Goal: Task Accomplishment & Management: Use online tool/utility

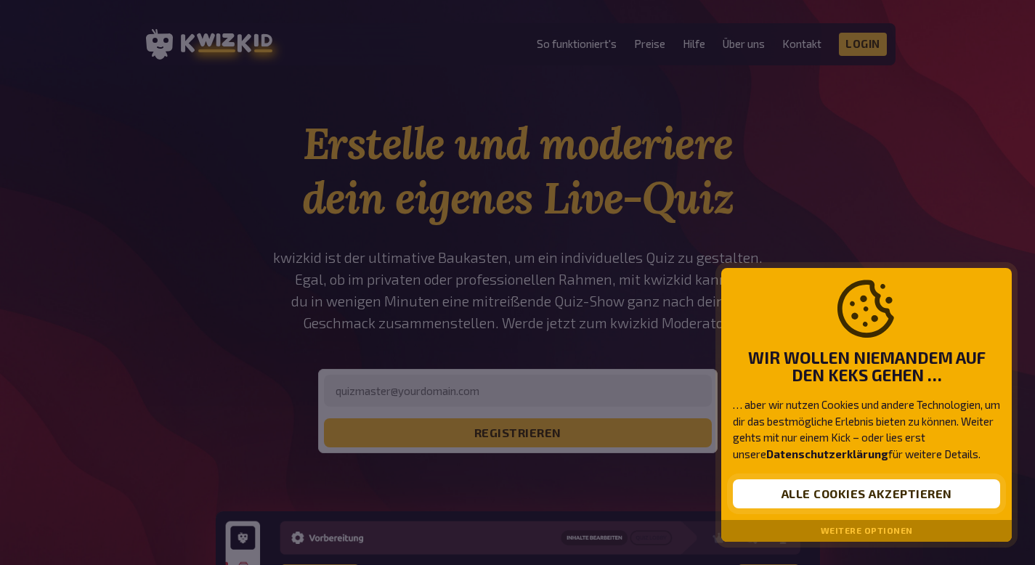
drag, startPoint x: 0, startPoint y: 0, endPoint x: 918, endPoint y: 498, distance: 1044.2
click at [918, 498] on button "Alle Cookies akzeptieren" at bounding box center [866, 494] width 267 height 29
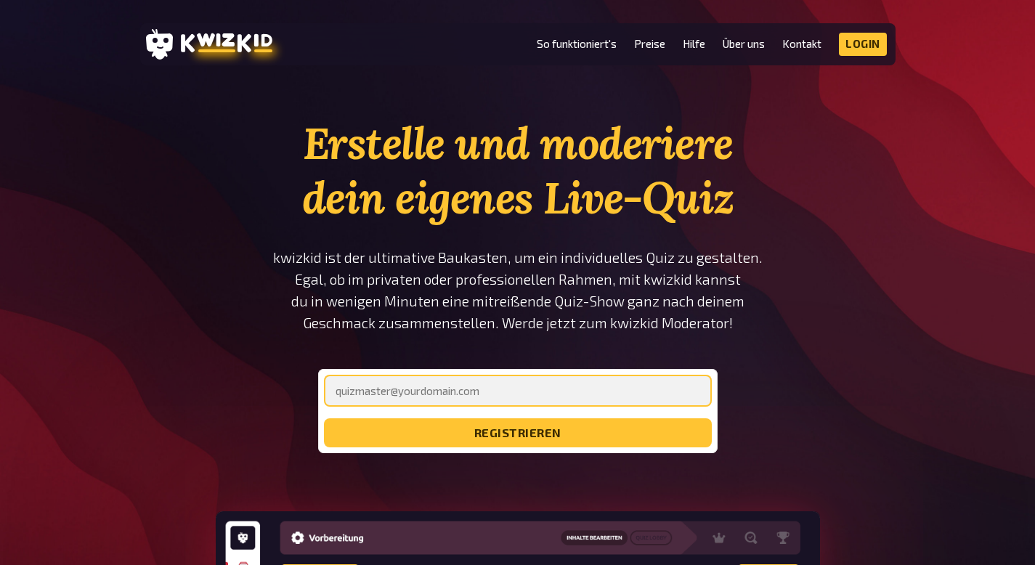
click at [434, 384] on input "email" at bounding box center [518, 391] width 388 height 32
click at [446, 387] on input "ellenlouismarketing" at bounding box center [518, 391] width 388 height 32
type input "[EMAIL_ADDRESS][DOMAIN_NAME]"
click at [324, 418] on button "registrieren" at bounding box center [518, 432] width 388 height 29
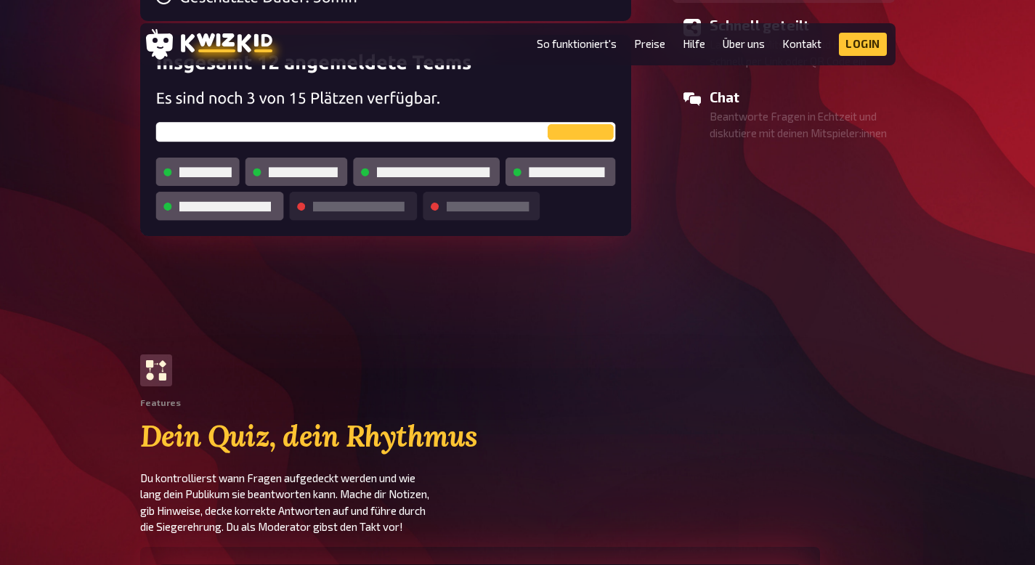
scroll to position [1627, 0]
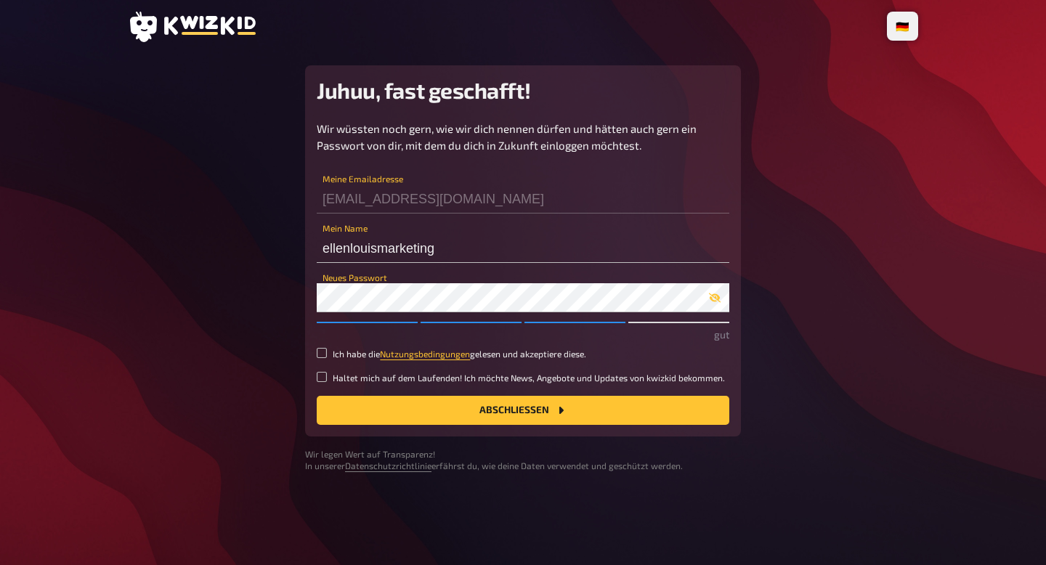
click at [335, 358] on small "Ich habe die Nutzungsbedingungen gelesen und akzeptiere diese." at bounding box center [460, 354] width 254 height 12
click at [327, 358] on input "Ich habe die Nutzungsbedingungen gelesen und akzeptiere diese." at bounding box center [322, 353] width 10 height 10
checkbox input "true"
click at [335, 373] on small "Haltet mich auf dem Laufenden! Ich möchte News, Angebote und Updates von kwizki…" at bounding box center [529, 378] width 392 height 12
click at [327, 373] on input "Haltet mich auf dem Laufenden! Ich möchte News, Angebote und Updates von kwizki…" at bounding box center [322, 377] width 10 height 10
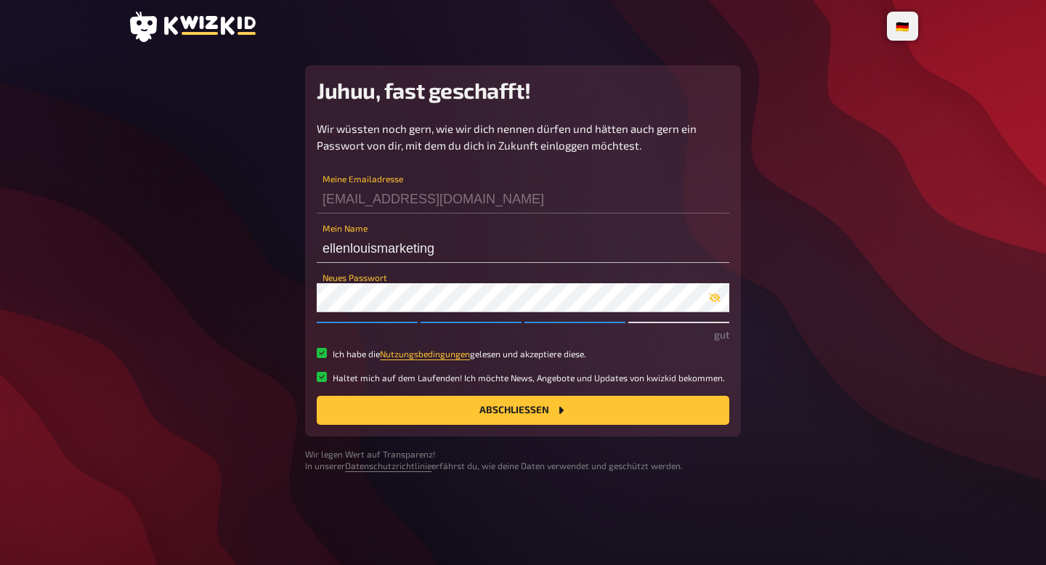
click at [408, 382] on small "Haltet mich auf dem Laufenden! Ich möchte News, Angebote und Updates von kwizki…" at bounding box center [529, 378] width 392 height 12
click at [327, 382] on input "Haltet mich auf dem Laufenden! Ich möchte News, Angebote und Updates von kwizki…" at bounding box center [322, 377] width 10 height 10
checkbox input "false"
click at [424, 409] on button "Abschließen" at bounding box center [523, 410] width 413 height 29
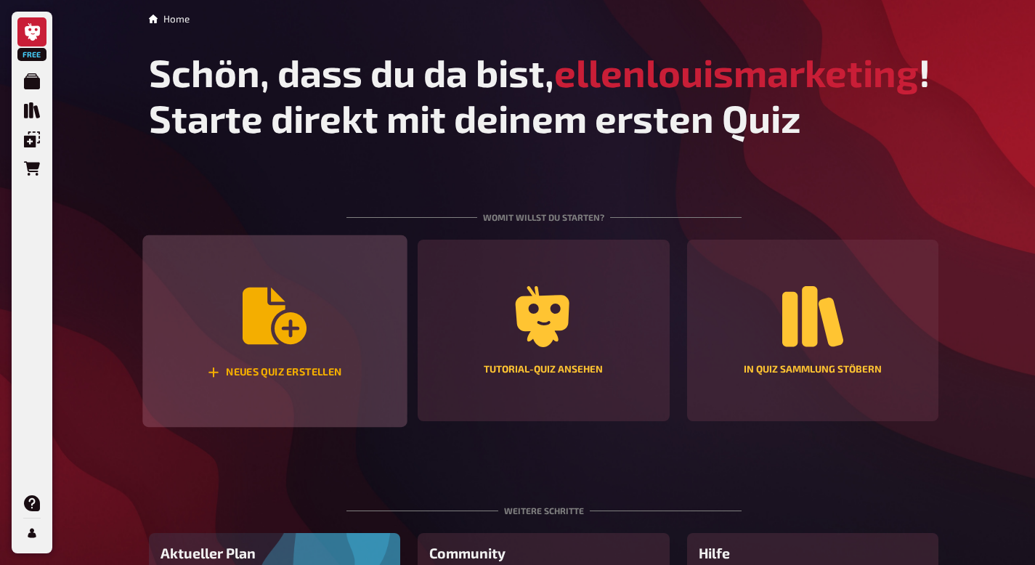
click at [280, 345] on icon "Neues Quiz erstellen" at bounding box center [275, 316] width 64 height 64
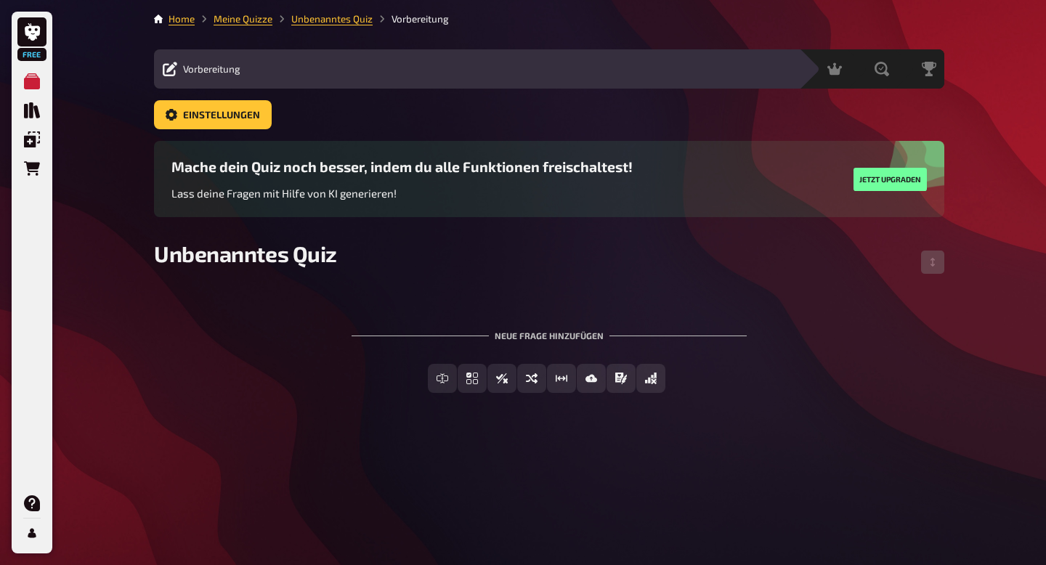
click at [536, 333] on div "Neue Frage hinzufügen" at bounding box center [549, 329] width 395 height 45
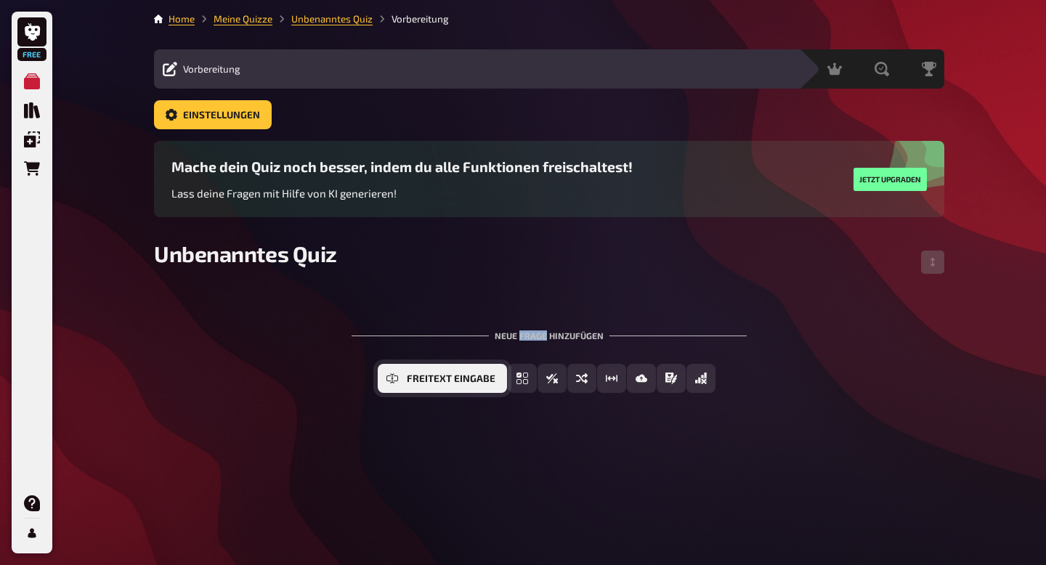
click at [429, 384] on button "Freitext Eingabe" at bounding box center [442, 378] width 129 height 29
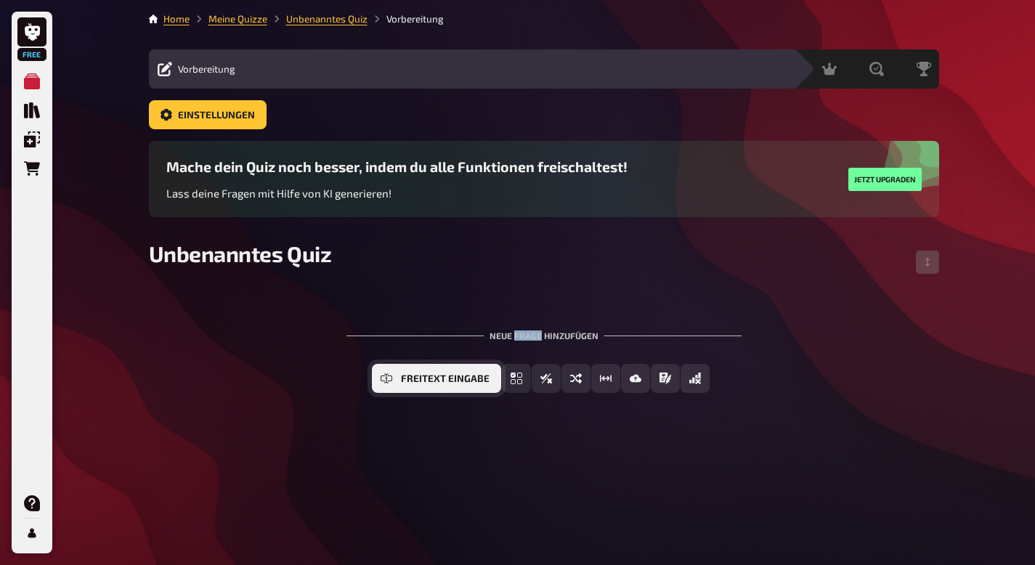
scroll to position [56, 0]
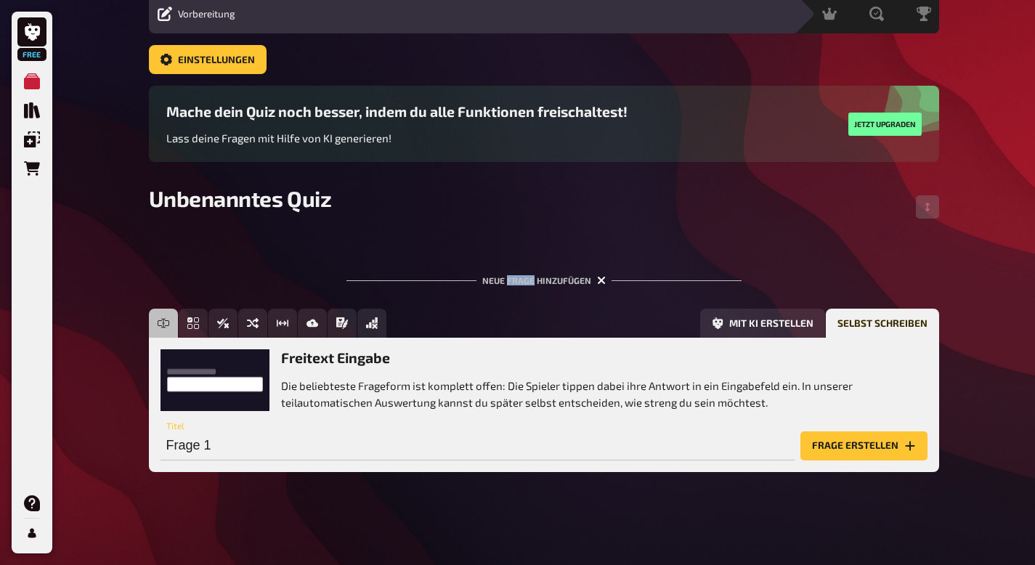
click at [597, 279] on icon "button" at bounding box center [601, 280] width 9 height 9
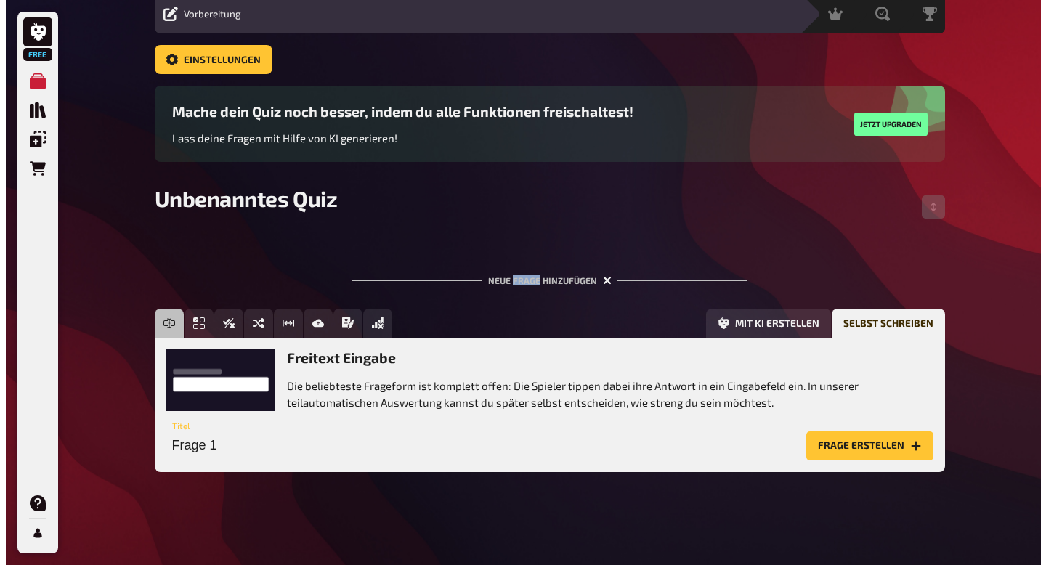
scroll to position [0, 0]
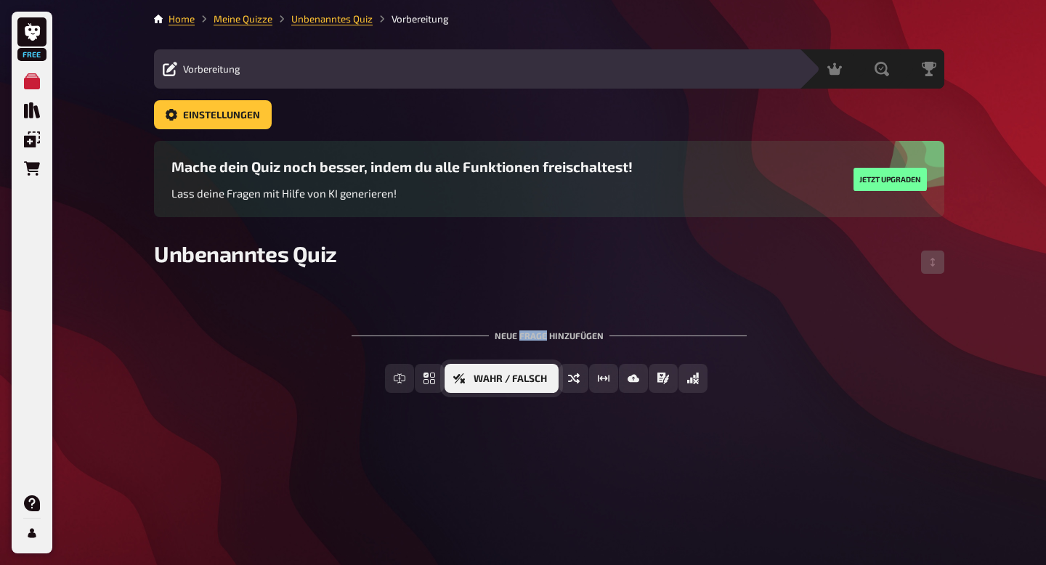
click at [513, 381] on span "Wahr / Falsch" at bounding box center [510, 379] width 73 height 10
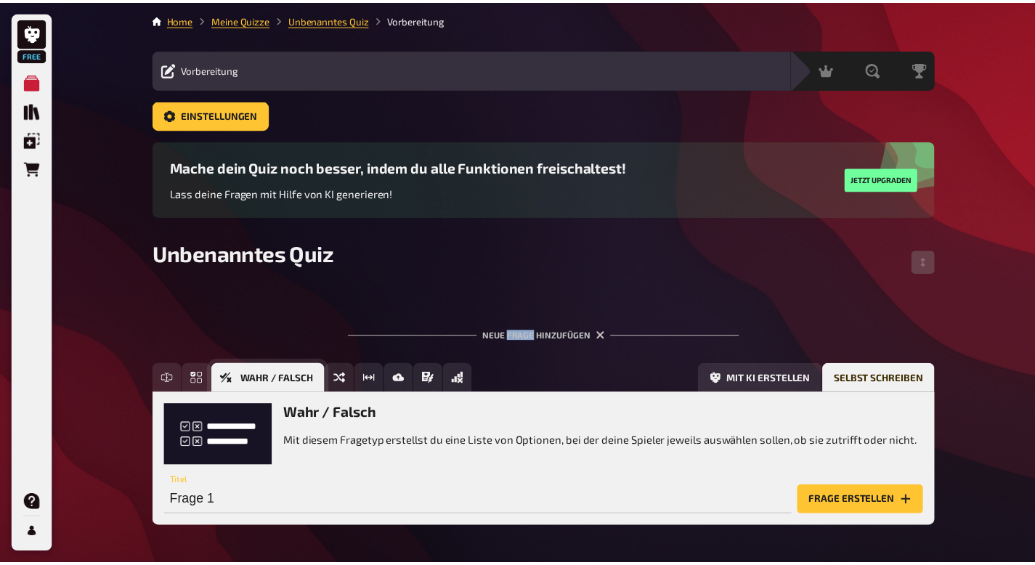
scroll to position [55, 0]
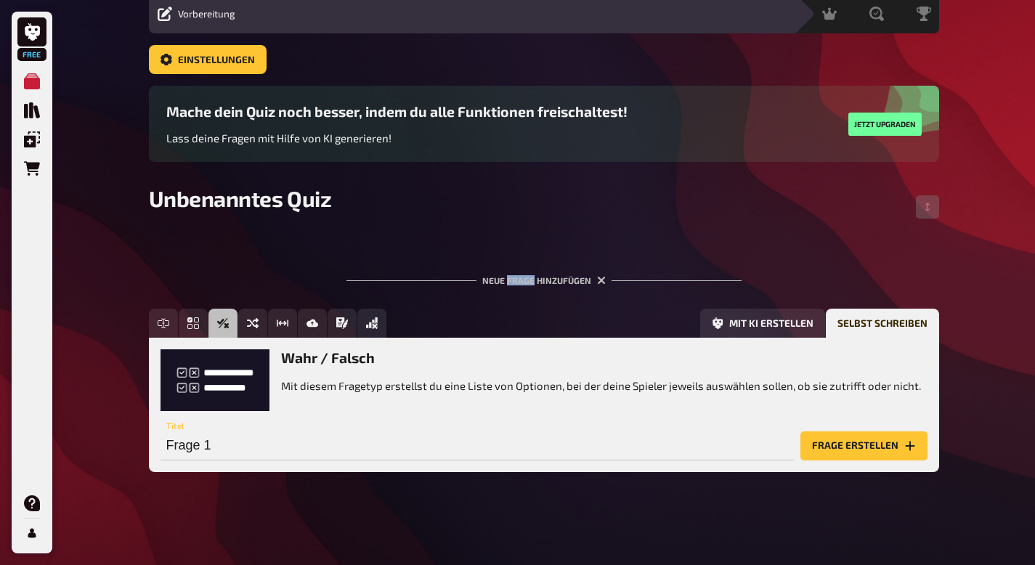
click at [310, 390] on p "Mit diesem Fragetyp erstellst du eine Liste von Optionen, bei der deine Spieler…" at bounding box center [601, 386] width 640 height 17
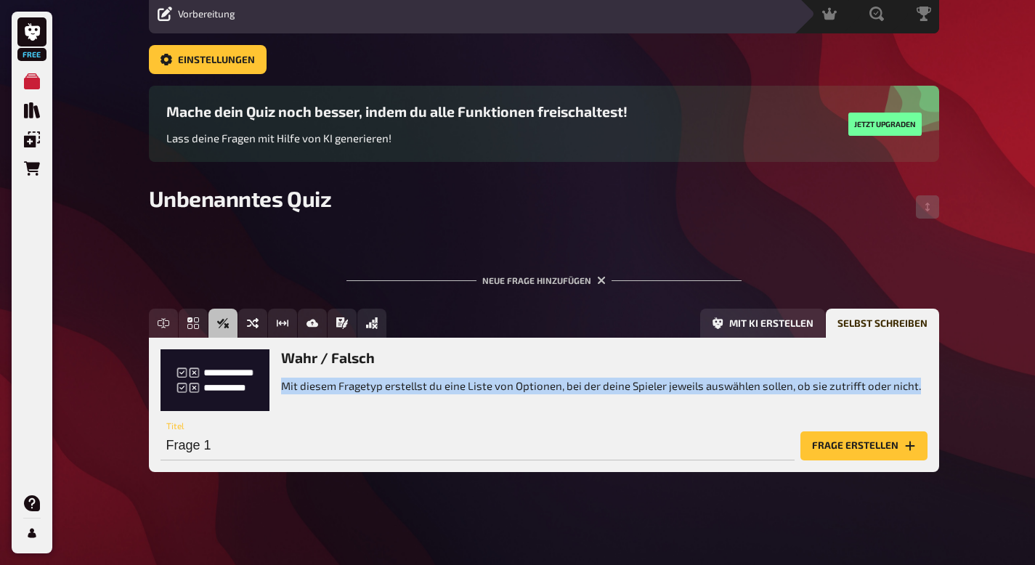
click at [650, 392] on p "Mit diesem Fragetyp erstellst du eine Liste von Optionen, bei der deine Spieler…" at bounding box center [601, 386] width 640 height 17
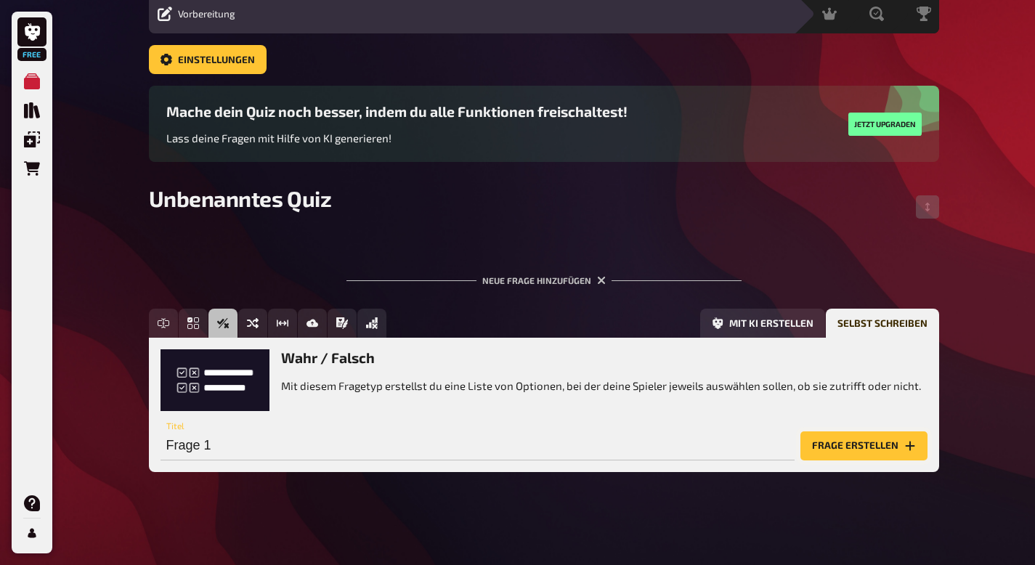
click at [839, 440] on button "Frage erstellen" at bounding box center [864, 446] width 127 height 29
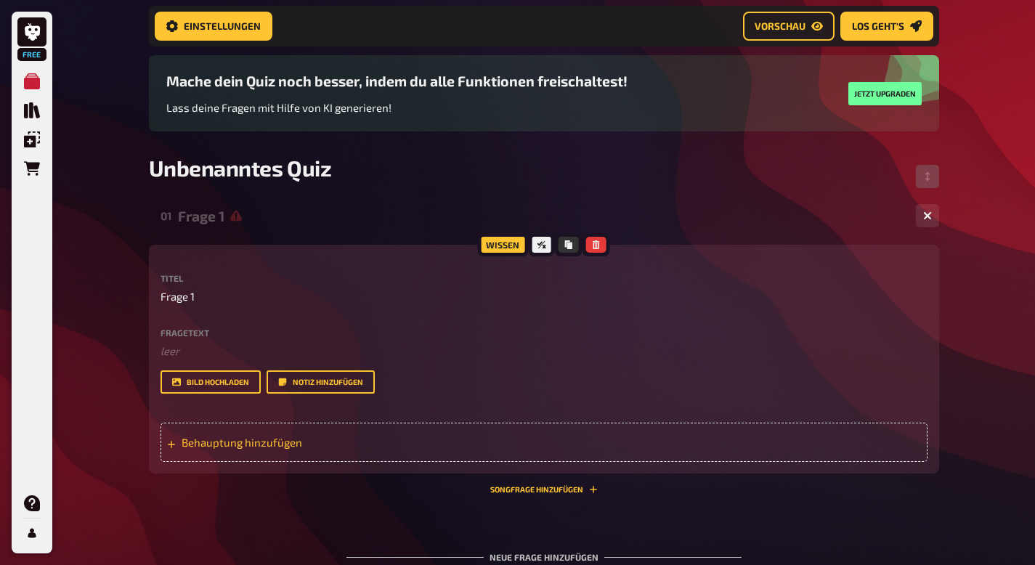
scroll to position [142, 0]
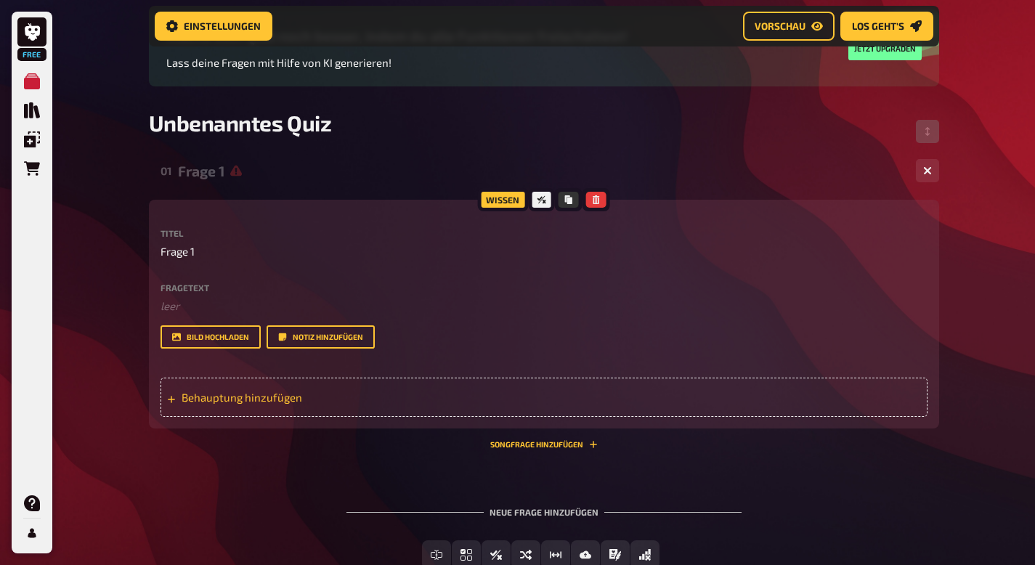
click at [216, 394] on span "Behauptung hinzufügen" at bounding box center [295, 397] width 226 height 13
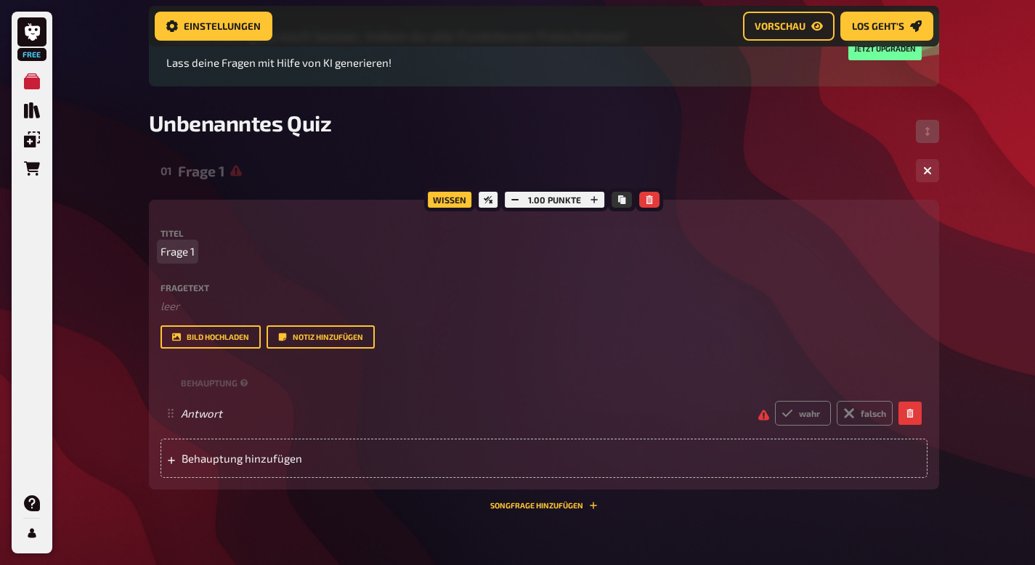
click at [188, 256] on span "Frage 1" at bounding box center [178, 251] width 34 height 17
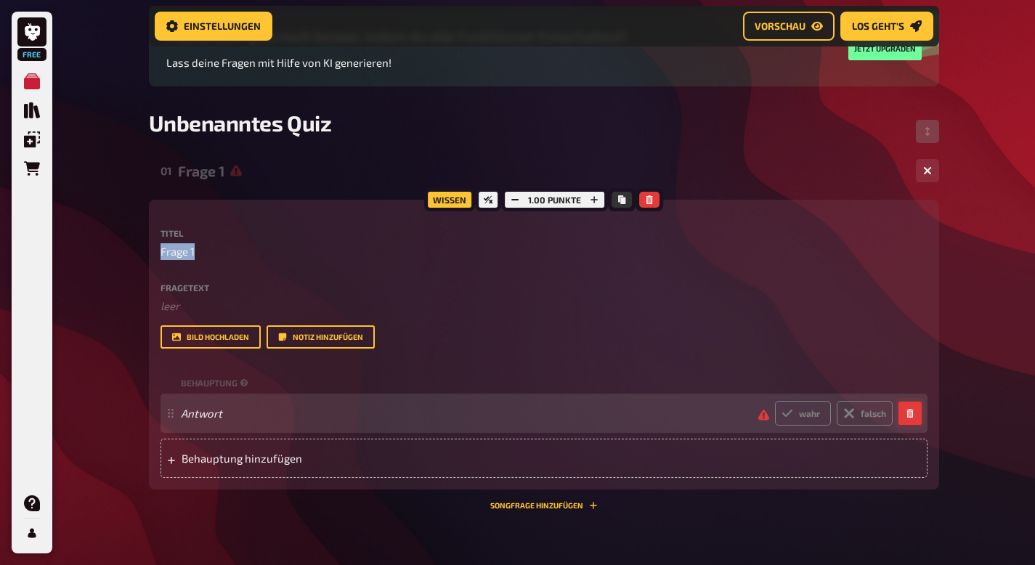
click at [906, 421] on button "button" at bounding box center [910, 413] width 23 height 23
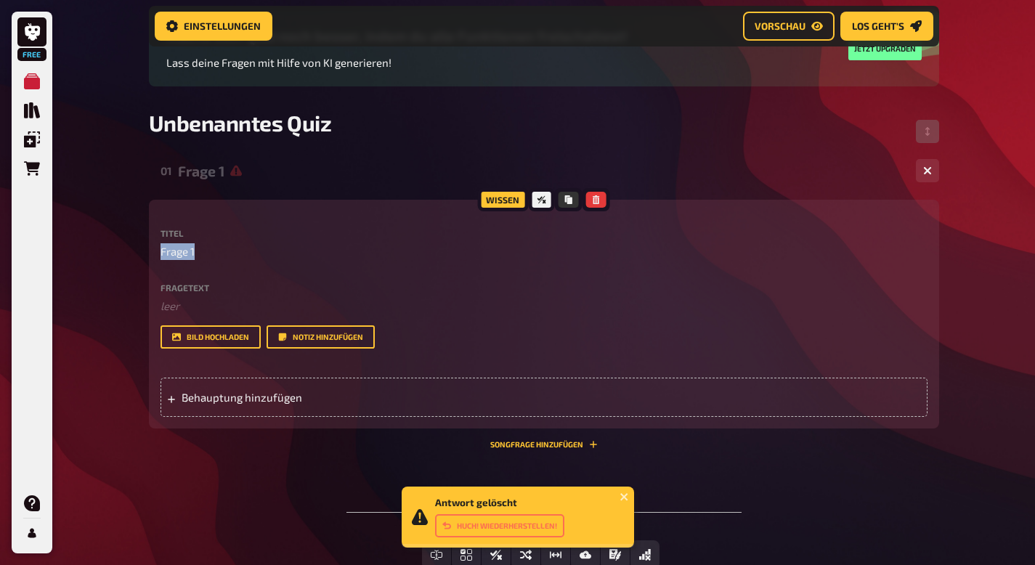
click at [269, 357] on div "Titel Frage 1 Fragetext ﻿ leer Hier hinziehen für Dateiupload Bild hochladen No…" at bounding box center [544, 323] width 767 height 188
click at [270, 392] on span "Behauptung hinzufügen" at bounding box center [295, 397] width 226 height 13
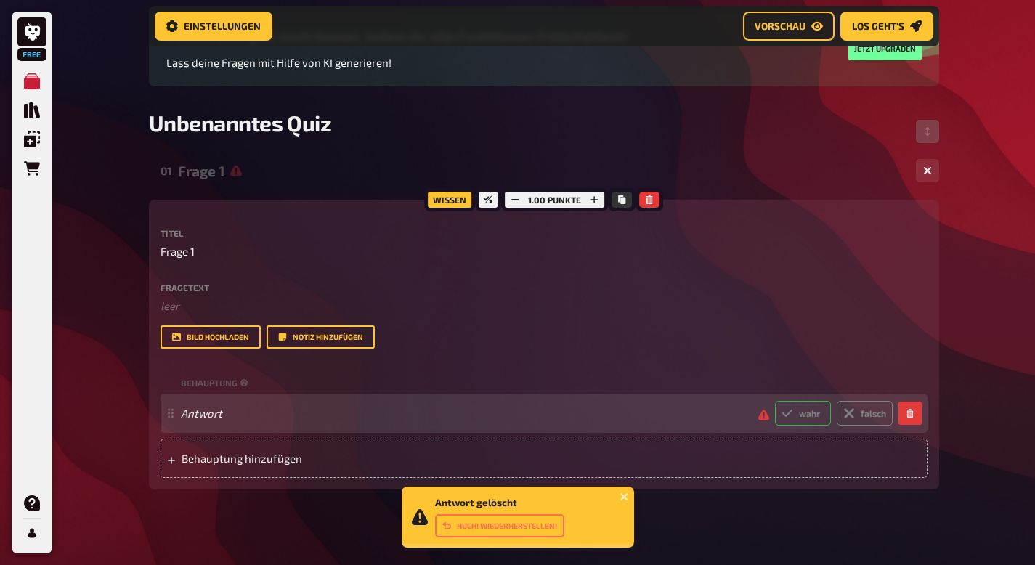
click at [801, 421] on label "wahr" at bounding box center [803, 413] width 56 height 25
click at [775, 401] on input "wahr" at bounding box center [774, 400] width 1 height 1
radio input "true"
click at [841, 419] on label "falsch" at bounding box center [865, 413] width 56 height 25
click at [775, 401] on input "falsch" at bounding box center [774, 400] width 1 height 1
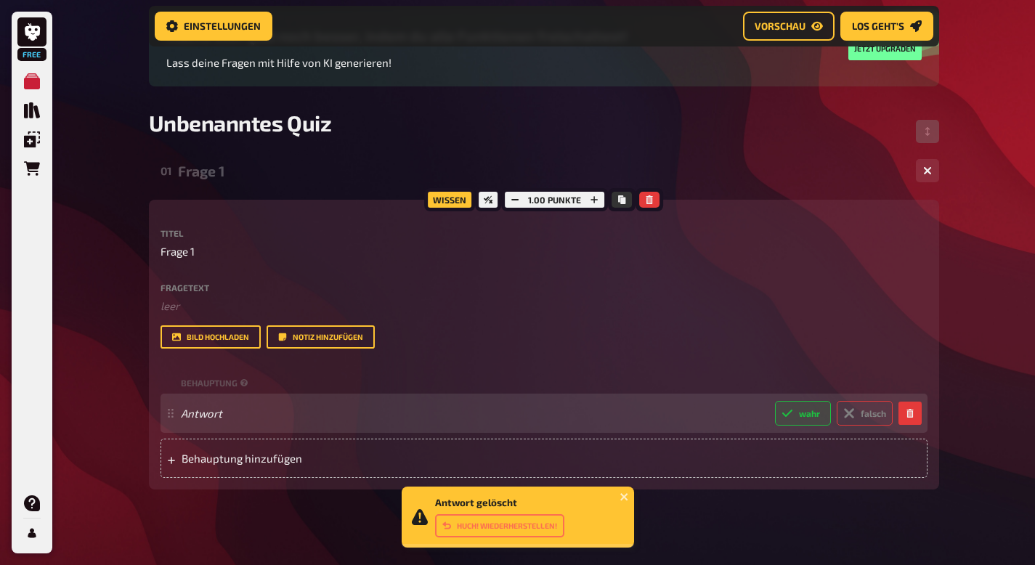
radio input "true"
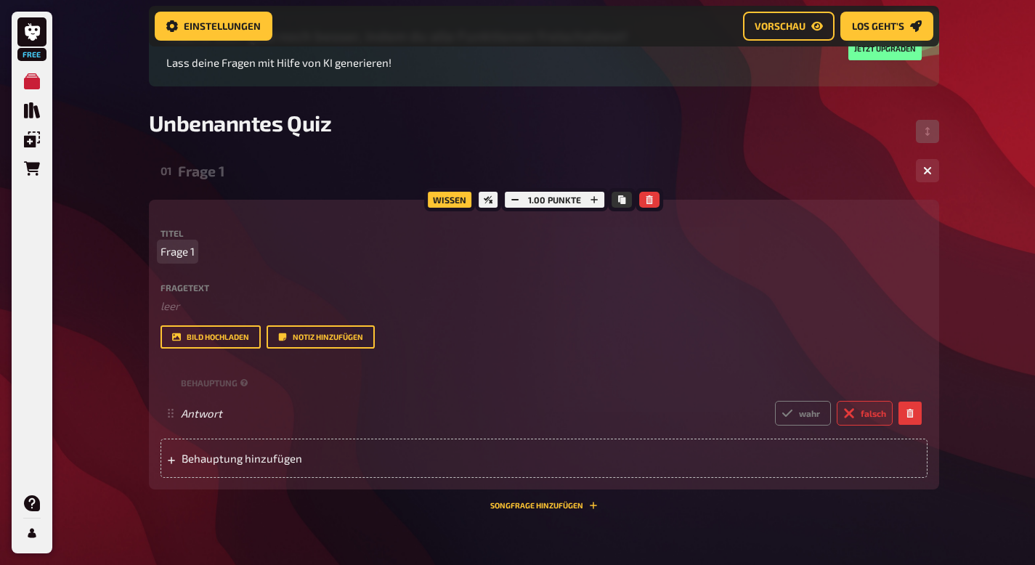
click at [169, 250] on span "Frage 1" at bounding box center [178, 251] width 34 height 17
paste span
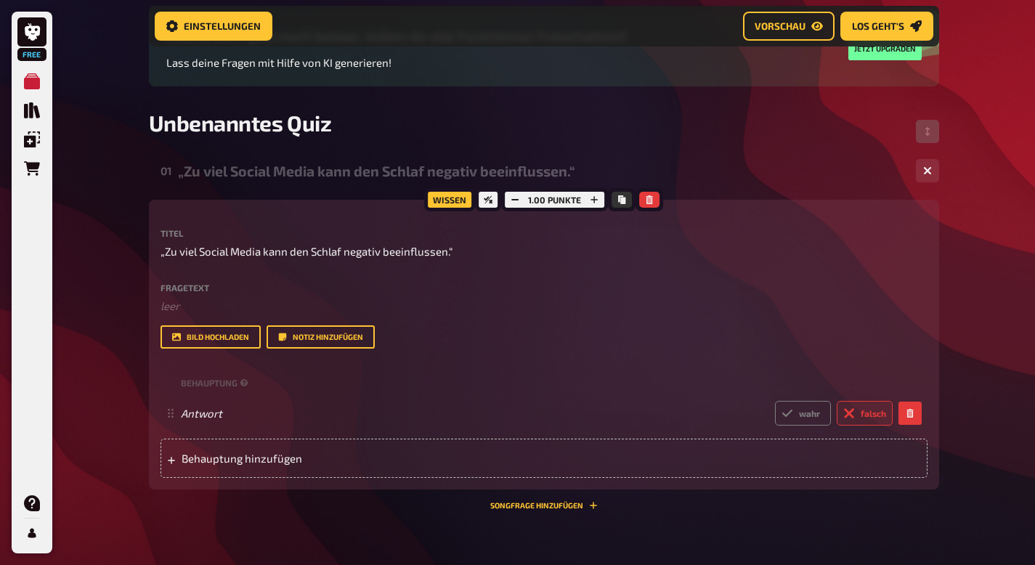
click at [993, 302] on div "Free Meine Quizze Quiz Sammlung Einblendungen Bestellungen Hilfe Profil Home Me…" at bounding box center [517, 291] width 1035 height 866
click at [1013, 176] on div "Free Meine Quizze Quiz Sammlung Einblendungen Bestellungen Hilfe Profil Home Me…" at bounding box center [517, 291] width 1035 height 866
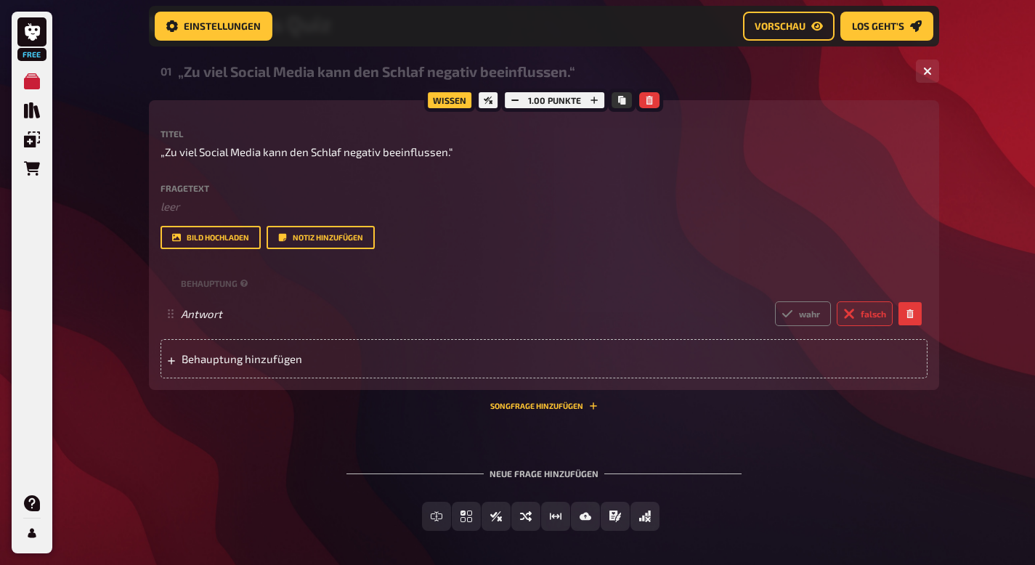
scroll to position [302, 0]
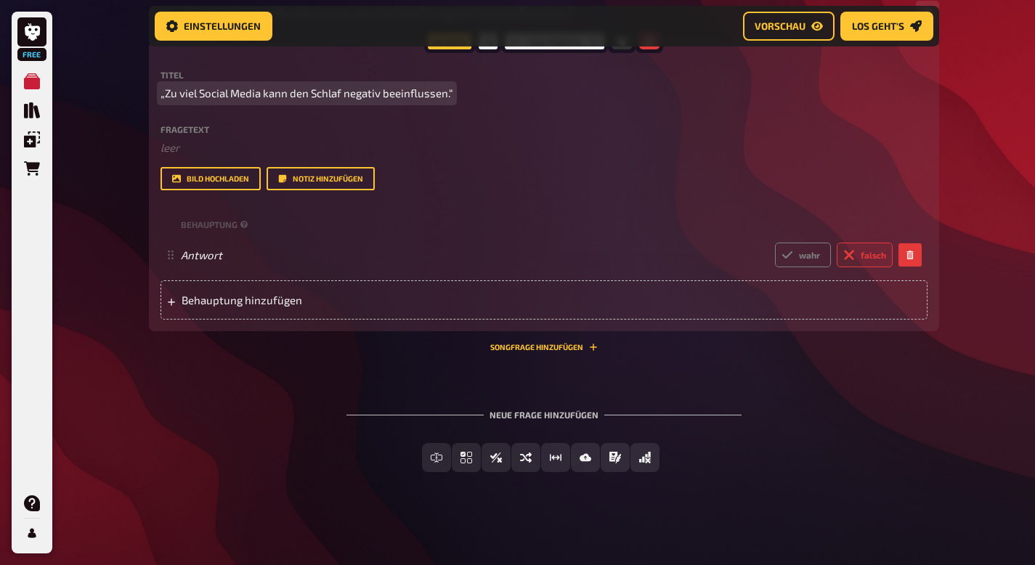
click at [267, 96] on span "„Zu viel Social Media kann den Schlaf negativ beeinflussen.“" at bounding box center [307, 93] width 293 height 17
click at [261, 90] on span "„Zu viel Social Media kann den Schlaf negativ beeinflussen.“" at bounding box center [307, 93] width 293 height 17
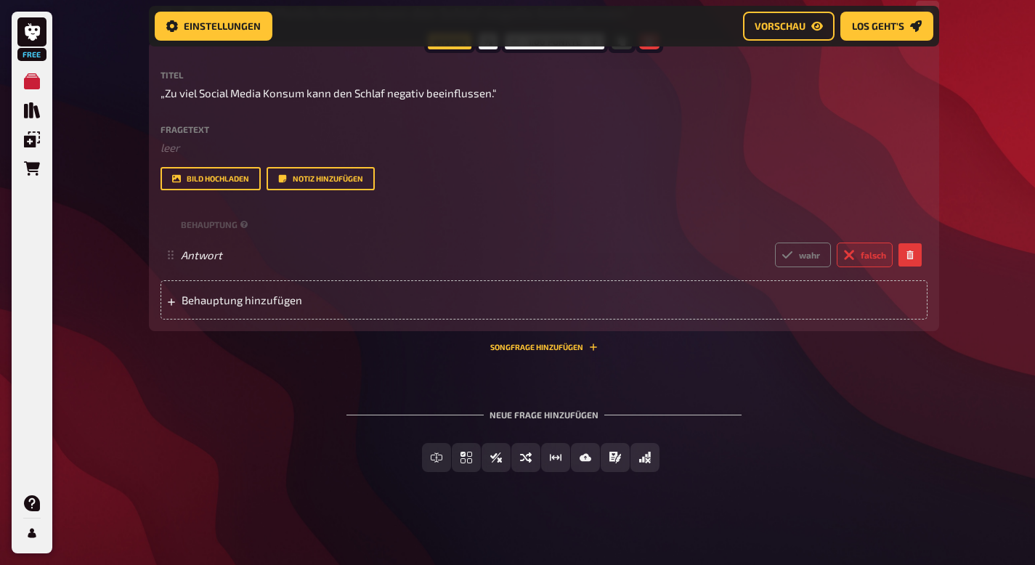
click at [790, 413] on div "Neue Frage hinzufügen Freitext Eingabe Einfachauswahl Wahr / Falsch Sortierfrag…" at bounding box center [544, 441] width 790 height 109
click at [551, 414] on div "Neue Frage hinzufügen" at bounding box center [544, 409] width 395 height 45
click at [596, 415] on div "Neue Frage hinzufügen" at bounding box center [544, 409] width 395 height 45
click at [613, 415] on div "Neue Frage hinzufügen" at bounding box center [544, 409] width 395 height 45
click at [500, 430] on div "Neue Frage hinzufügen" at bounding box center [544, 409] width 395 height 45
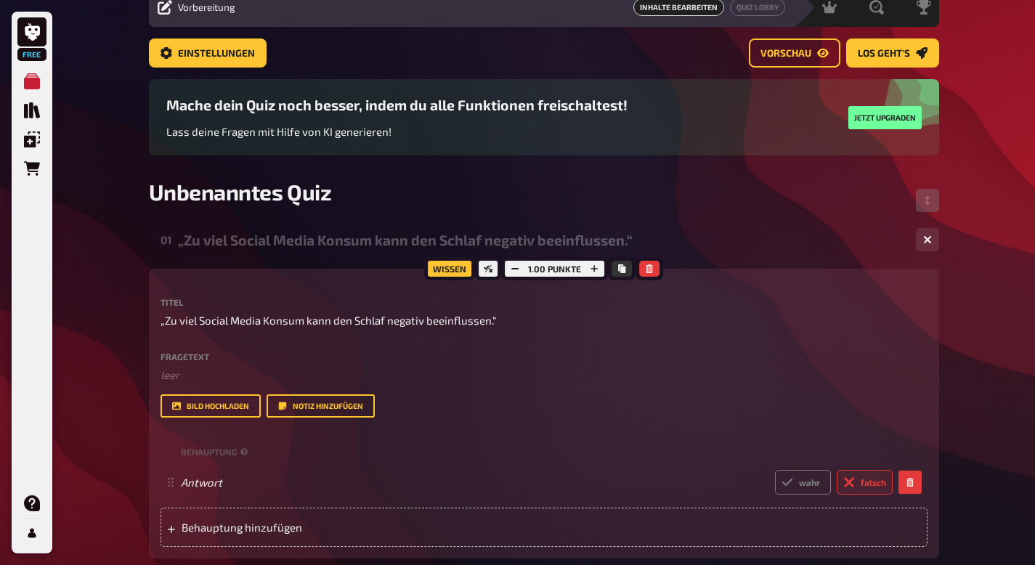
scroll to position [0, 0]
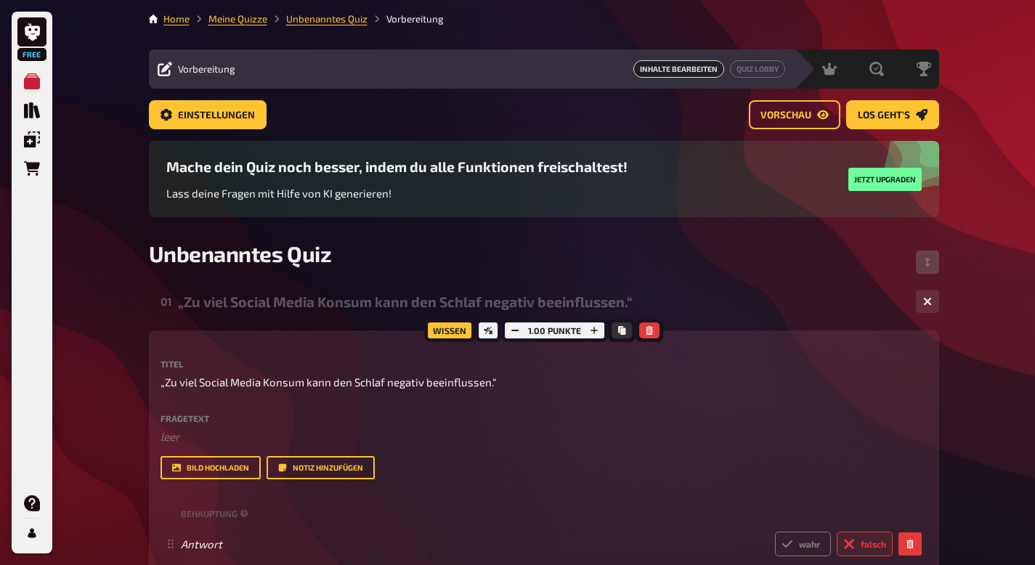
click at [1028, 297] on div "Free Meine Quizze Quiz Sammlung Einblendungen Bestellungen Hilfe Profil Home Me…" at bounding box center [517, 427] width 1035 height 854
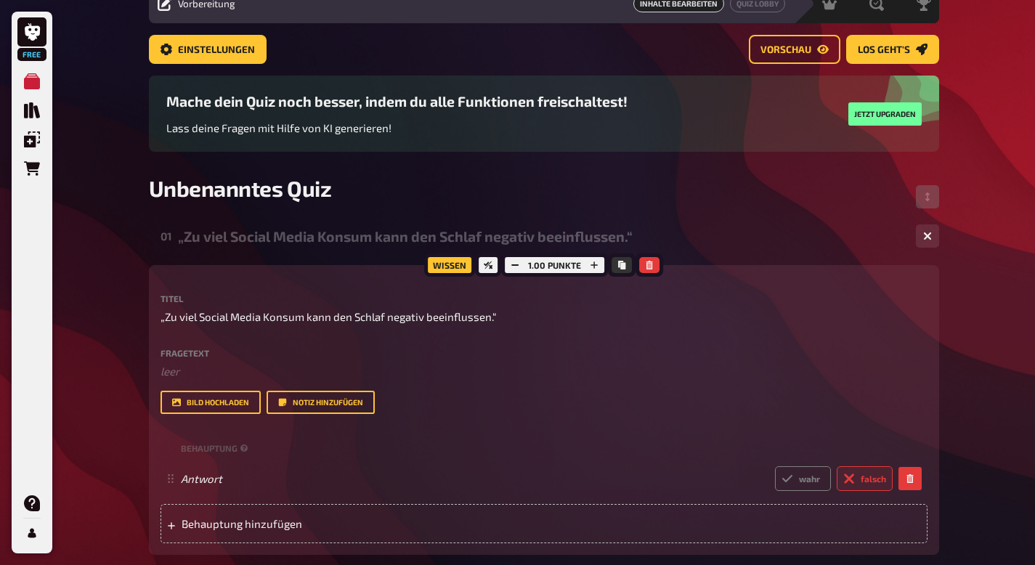
scroll to position [85, 0]
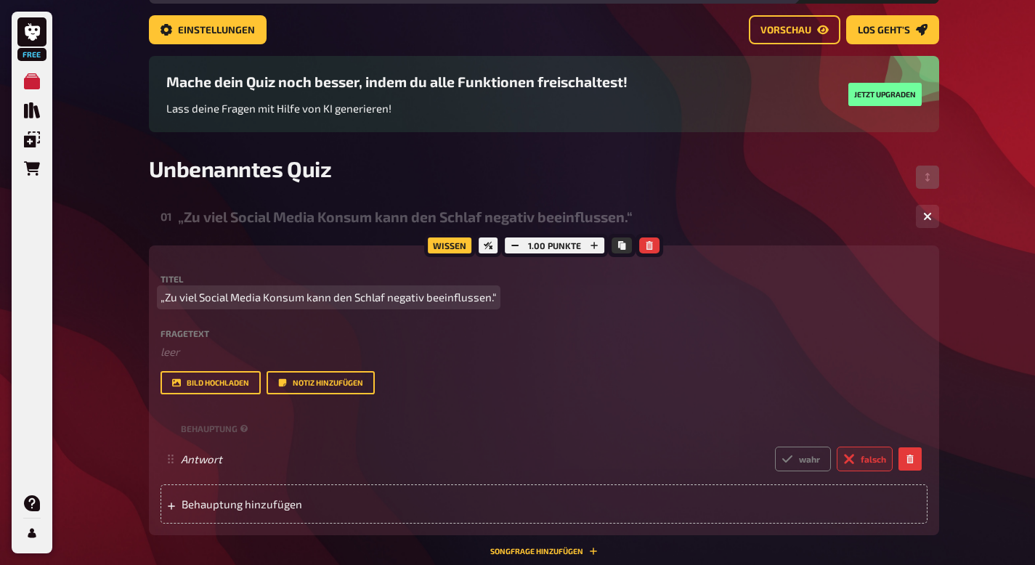
click at [232, 301] on span "„Zu viel Social Media Konsum kann den Schlaf negativ beeinflussen.“" at bounding box center [329, 297] width 336 height 17
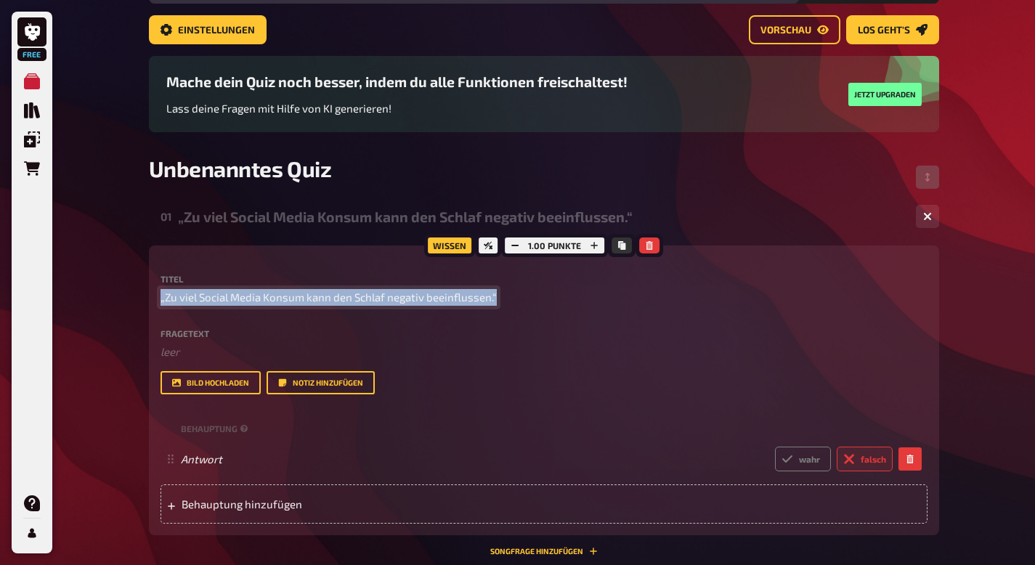
click at [232, 301] on span "„Zu viel Social Media Konsum kann den Schlaf negativ beeinflussen.“" at bounding box center [329, 297] width 336 height 17
copy span "„Zu viel Social Media Konsum kann den Schlaf negativ beeinflussen.“"
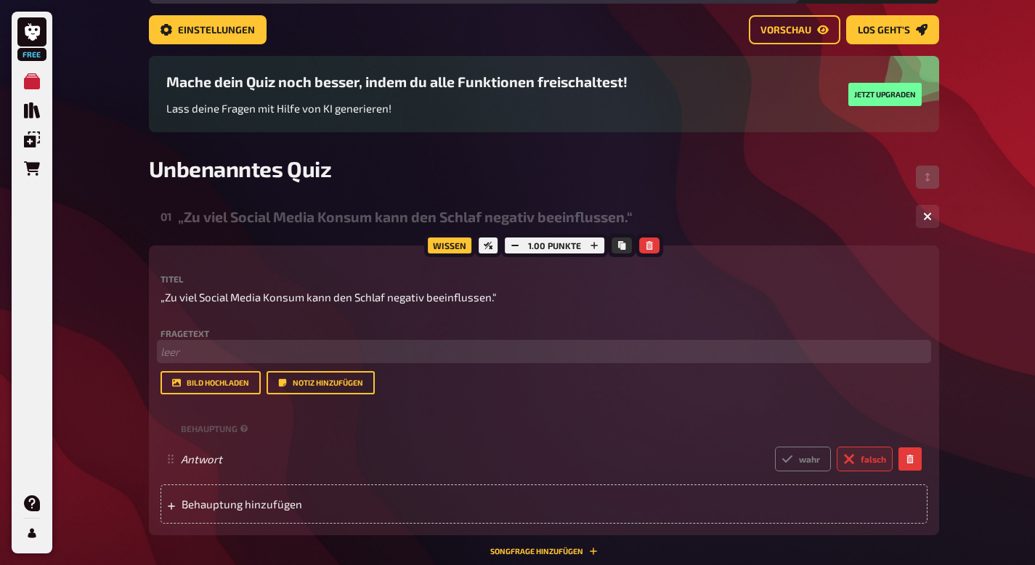
click at [221, 352] on p "﻿ leer" at bounding box center [544, 352] width 767 height 17
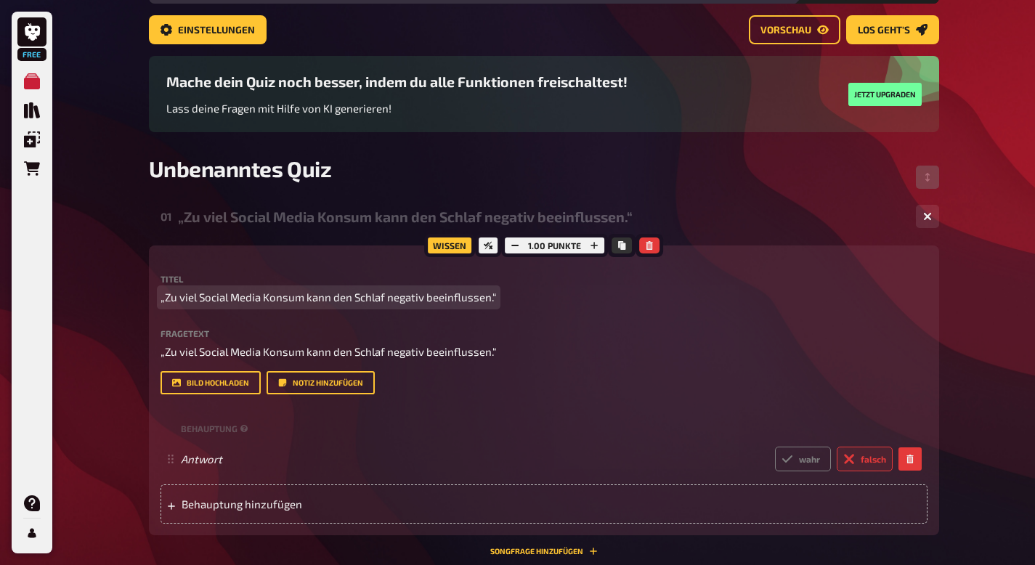
click at [241, 303] on span "„Zu viel Social Media Konsum kann den Schlaf negativ beeinflussen.“" at bounding box center [329, 297] width 336 height 17
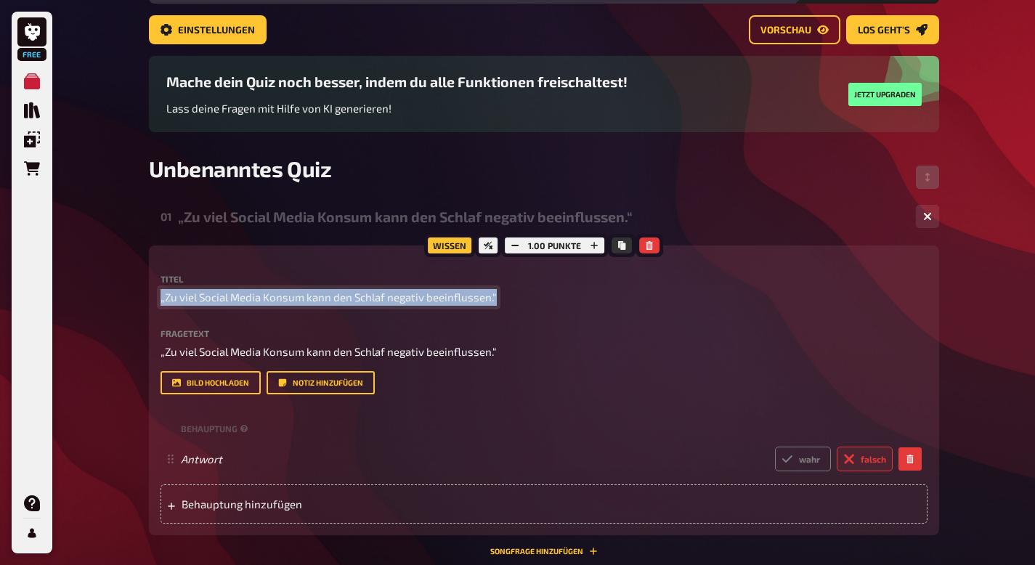
click at [241, 303] on span "„Zu viel Social Media Konsum kann den Schlaf negativ beeinflussen.“" at bounding box center [329, 297] width 336 height 17
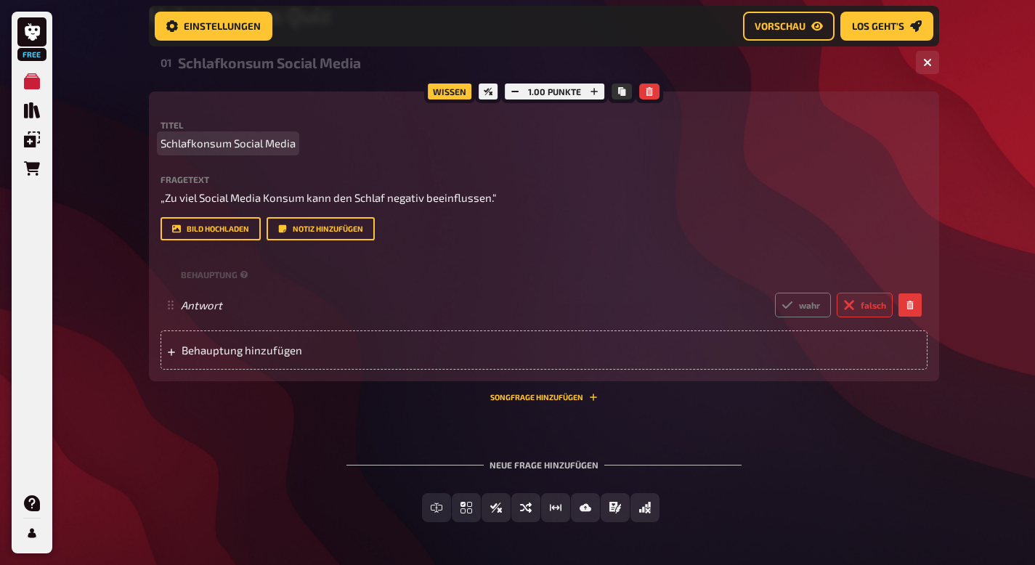
scroll to position [251, 0]
click at [527, 465] on div "Neue Frage hinzufügen" at bounding box center [544, 458] width 395 height 45
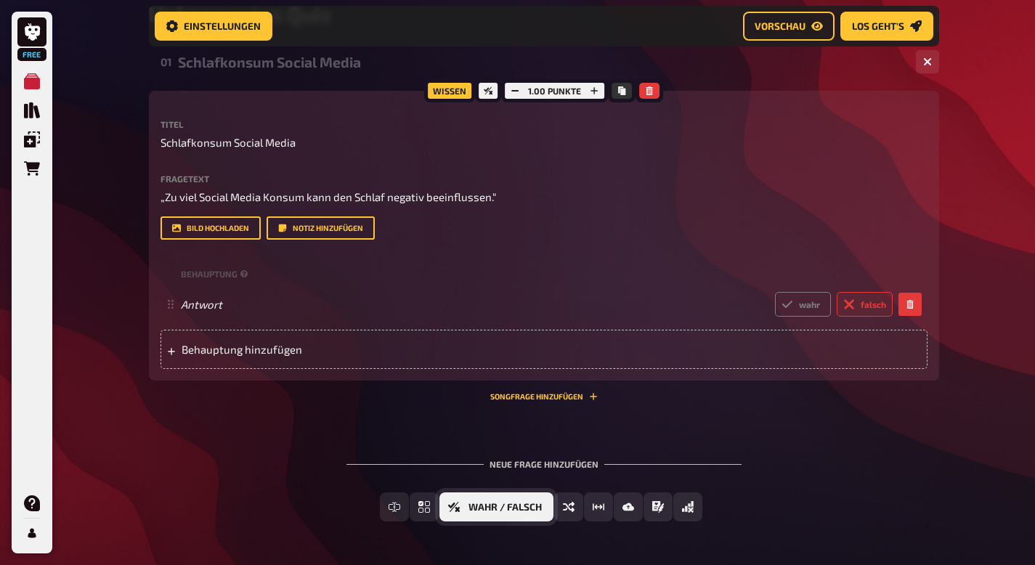
click at [535, 513] on button "Wahr / Falsch" at bounding box center [497, 507] width 114 height 29
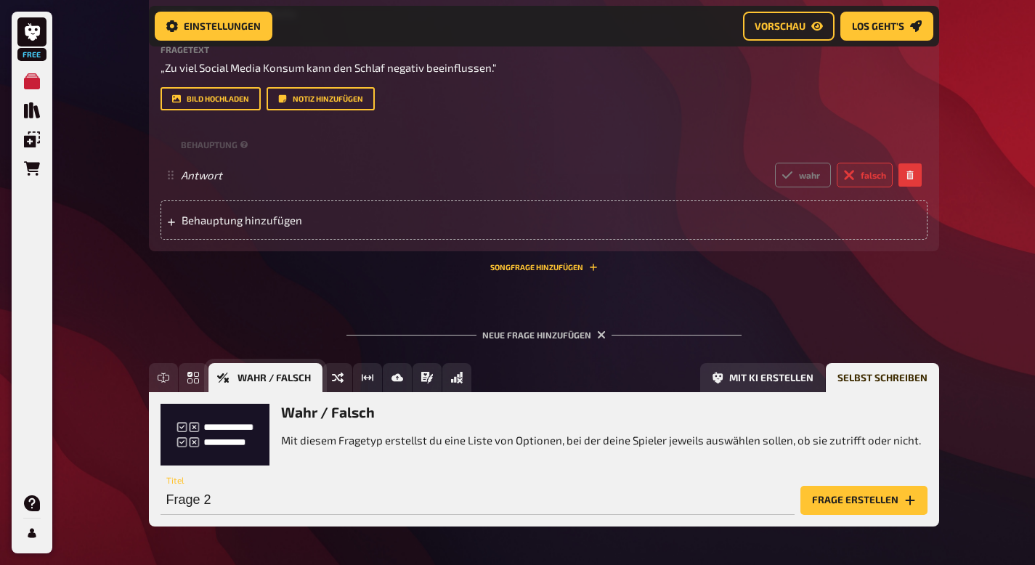
scroll to position [435, 0]
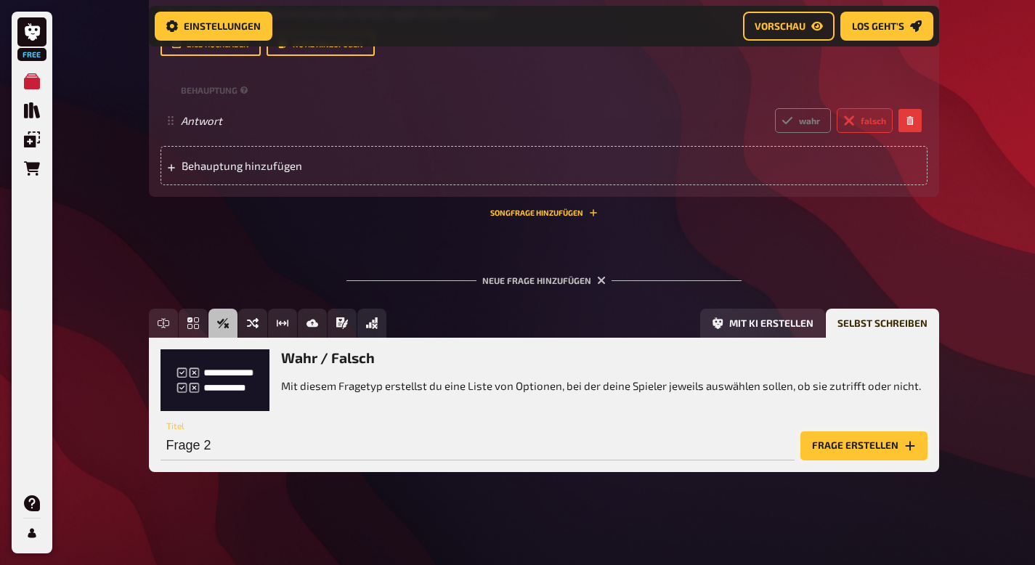
click at [836, 452] on button "Frage erstellen" at bounding box center [864, 446] width 127 height 29
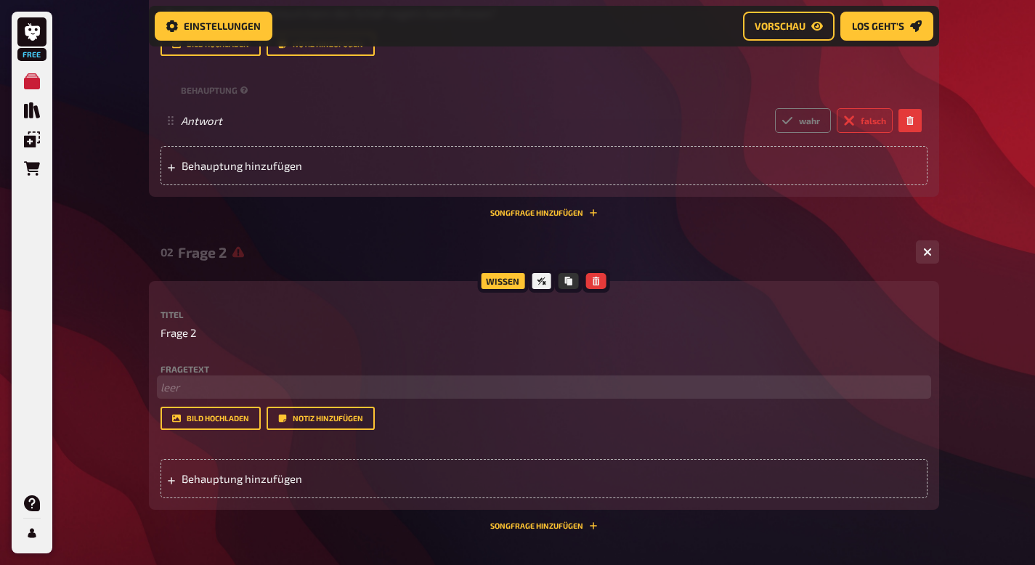
click at [183, 383] on p "﻿ leer" at bounding box center [544, 387] width 767 height 17
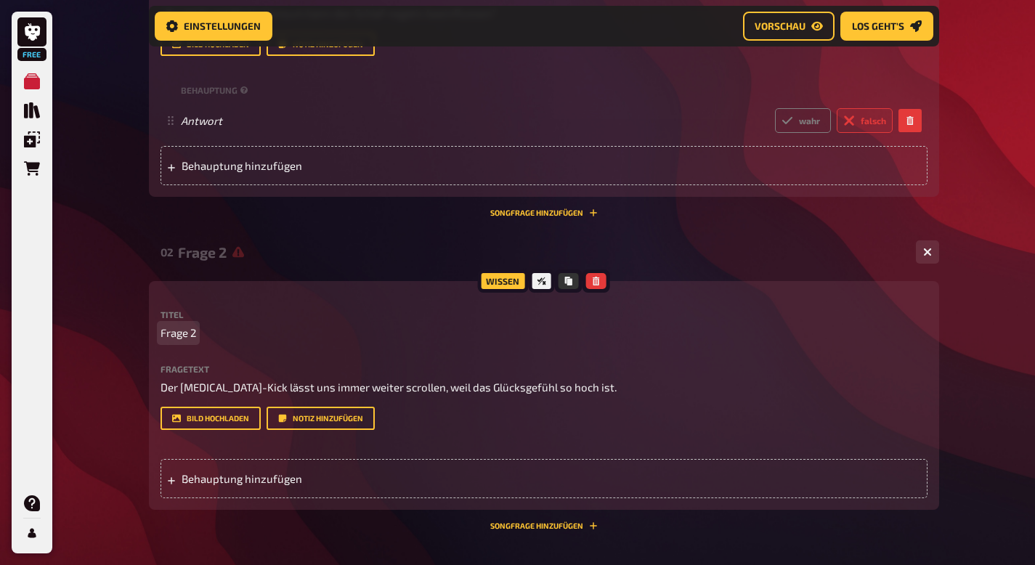
click at [187, 338] on span "Frage 2" at bounding box center [179, 333] width 36 height 17
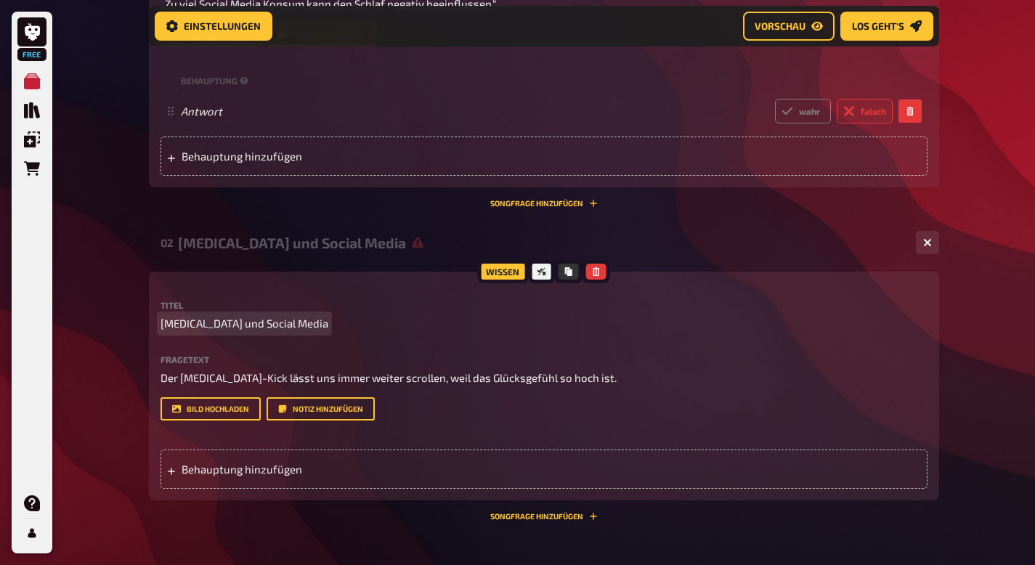
scroll to position [271, 0]
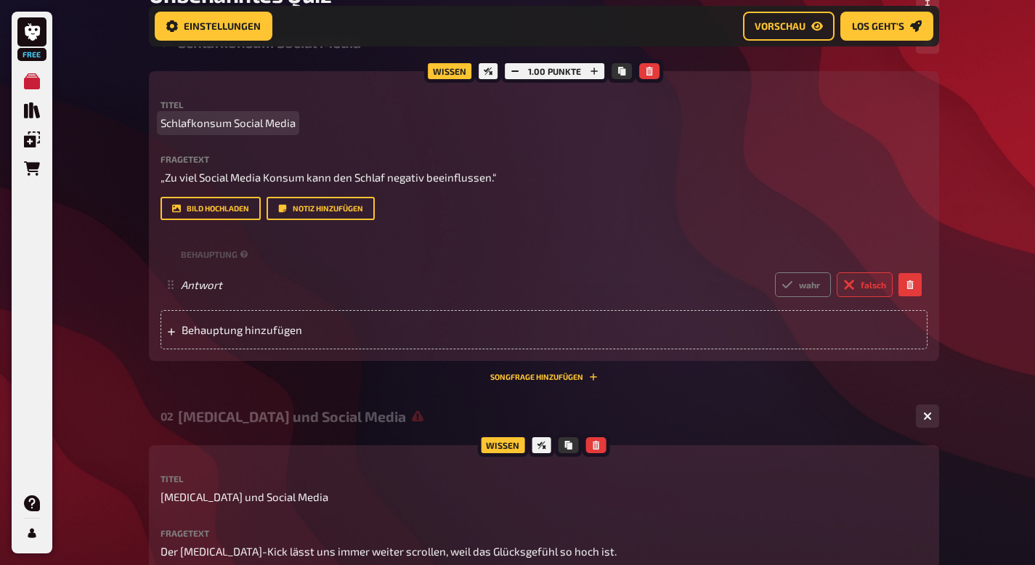
click at [232, 120] on span "Schlafkonsum Social Media" at bounding box center [228, 123] width 135 height 17
click at [235, 123] on span "Schlafkonsum Social Media" at bounding box center [228, 123] width 135 height 17
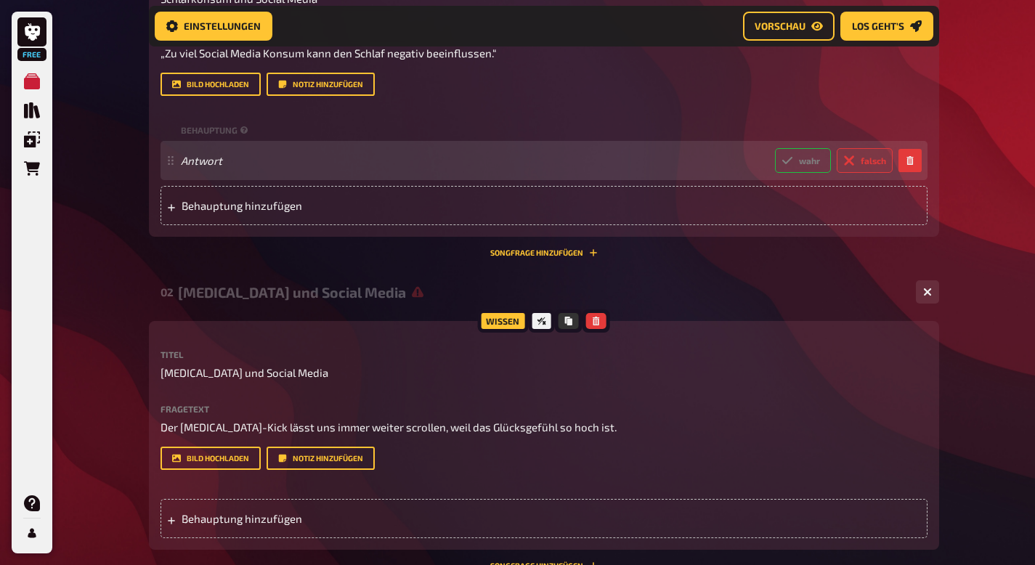
click at [798, 163] on label "wahr" at bounding box center [803, 160] width 56 height 25
click at [775, 148] on input "wahr" at bounding box center [774, 147] width 1 height 1
radio input "true"
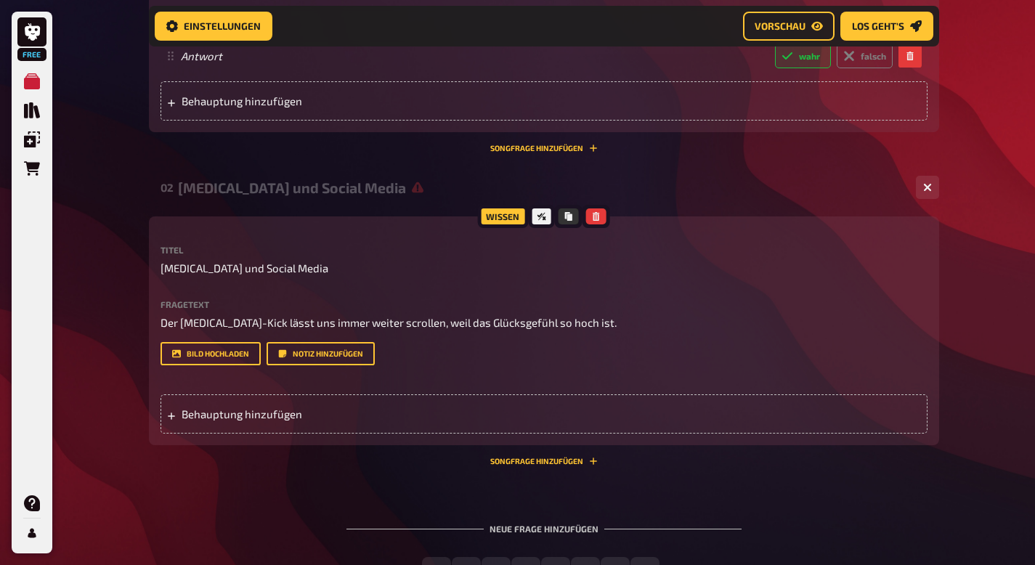
scroll to position [615, 0]
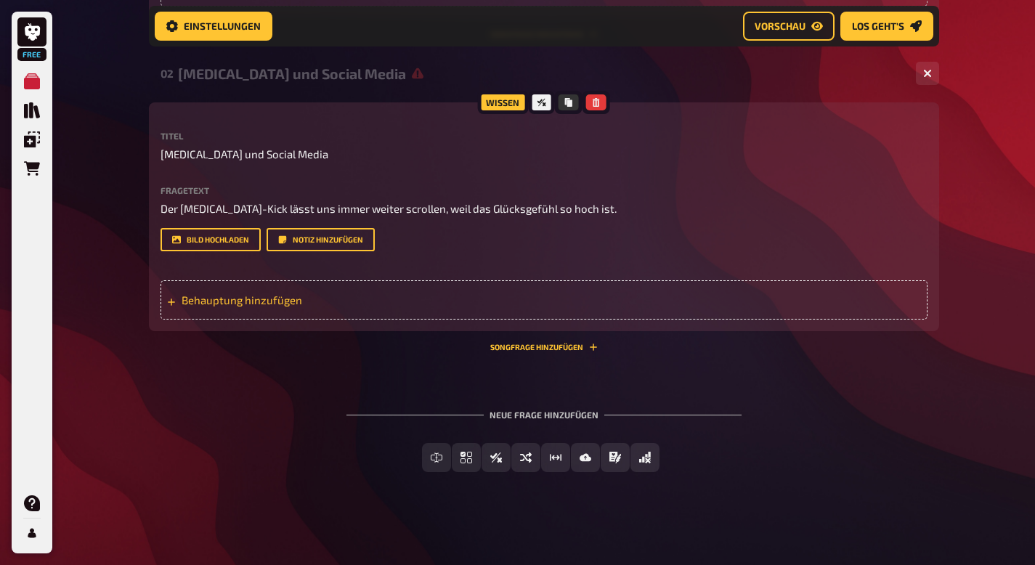
click at [312, 301] on span "Behauptung hinzufügen" at bounding box center [295, 300] width 226 height 13
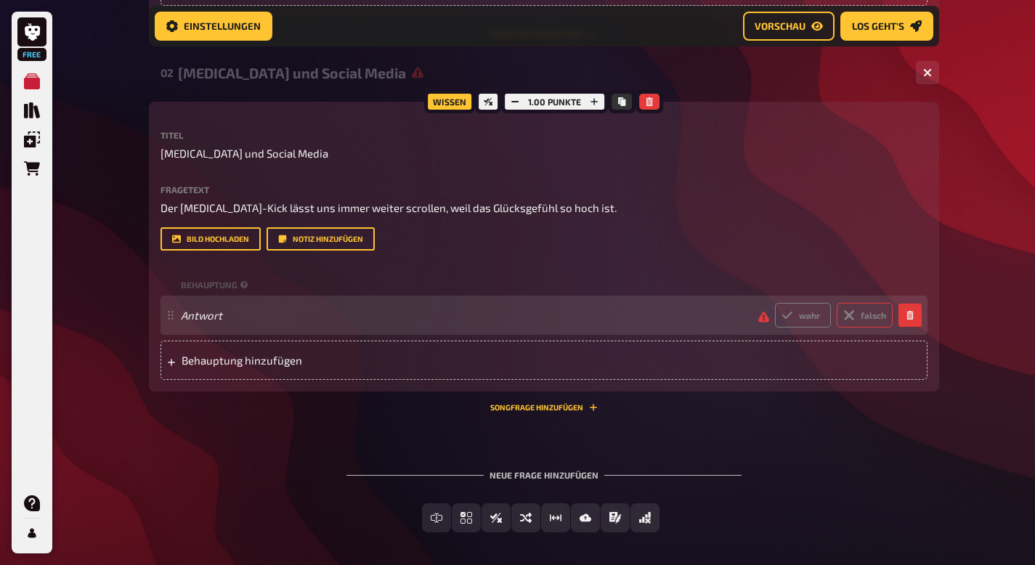
click at [857, 315] on label "falsch" at bounding box center [865, 315] width 56 height 25
click at [775, 303] on input "falsch" at bounding box center [774, 302] width 1 height 1
radio input "true"
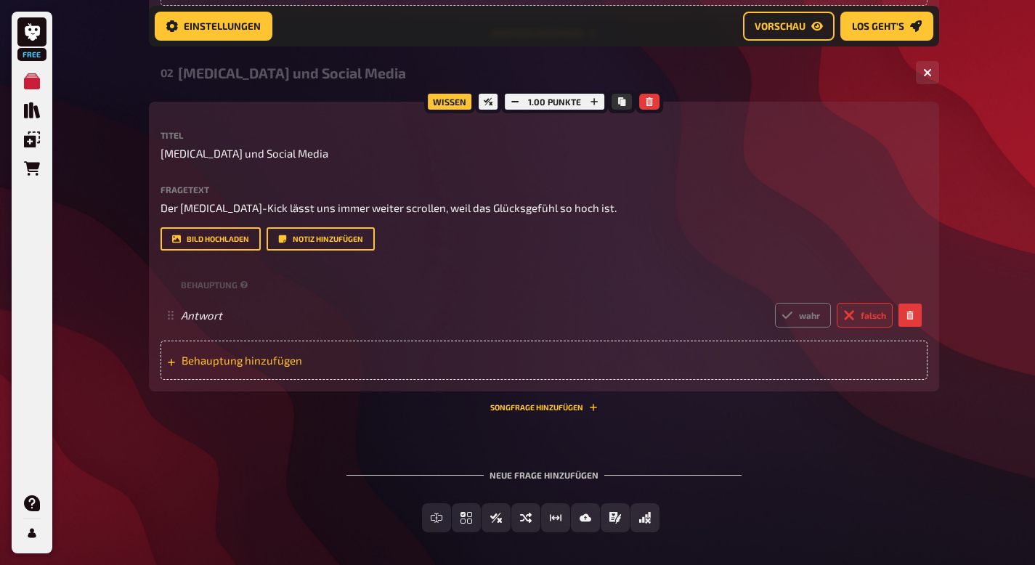
click at [317, 365] on span "Behauptung hinzufügen" at bounding box center [295, 360] width 226 height 13
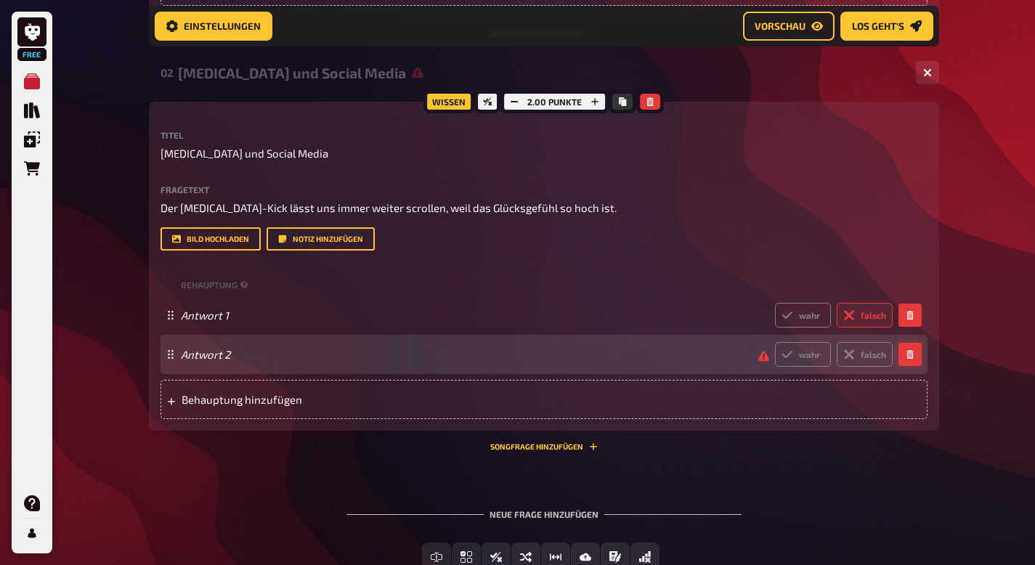
click at [906, 351] on icon "button" at bounding box center [910, 354] width 9 height 9
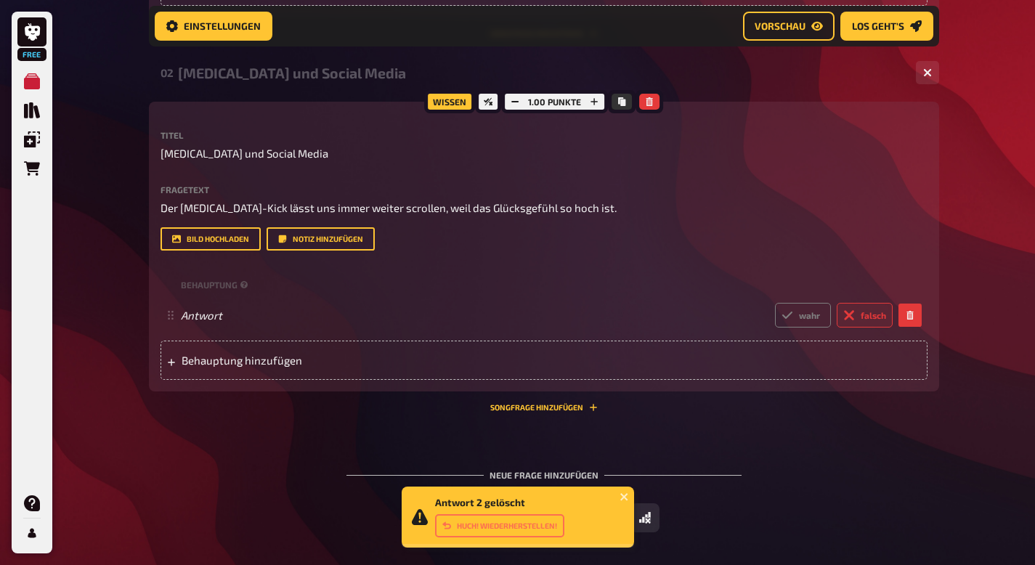
scroll to position [676, 0]
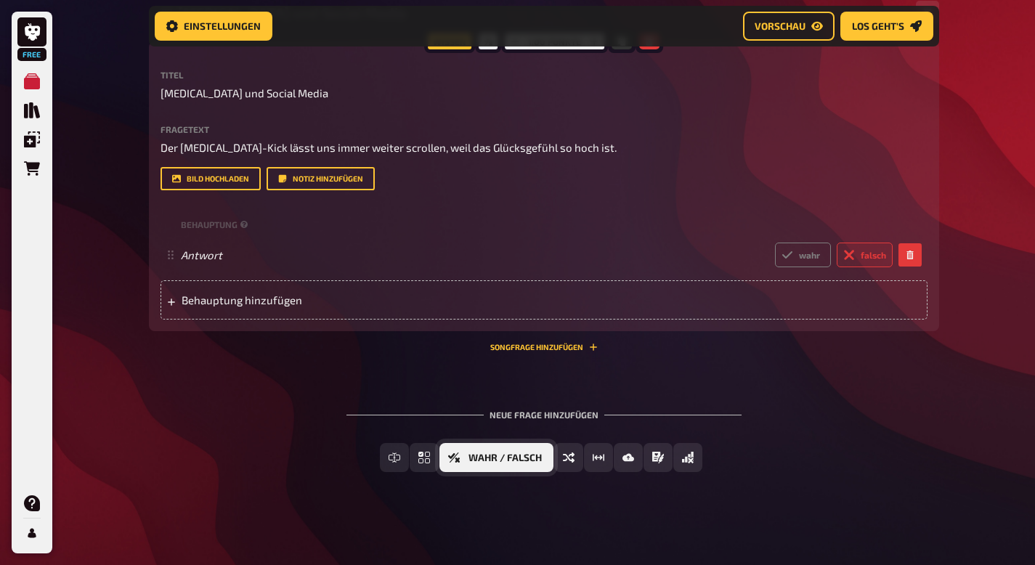
click at [530, 454] on span "Wahr / Falsch" at bounding box center [505, 458] width 73 height 10
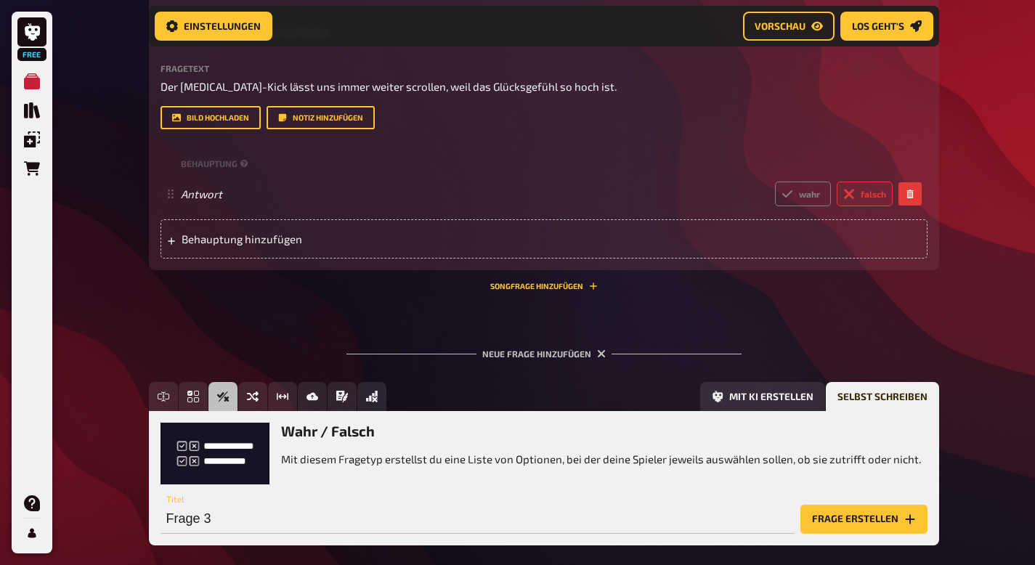
scroll to position [711, 0]
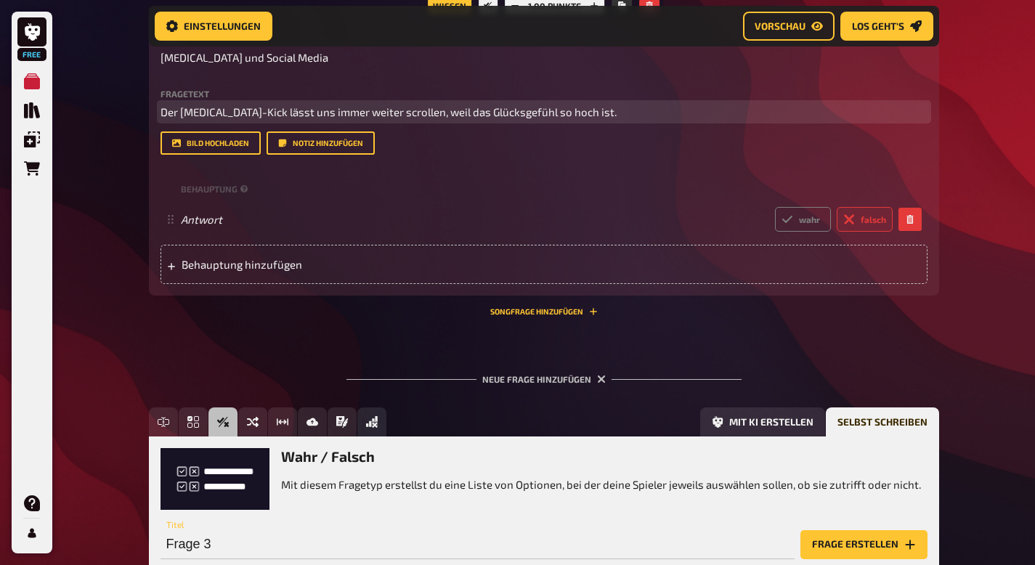
click at [162, 110] on span "Der Adrenalin-Kick lässt uns immer weiter scrollen, weil das Glücksgefühl so ho…" at bounding box center [389, 111] width 456 height 13
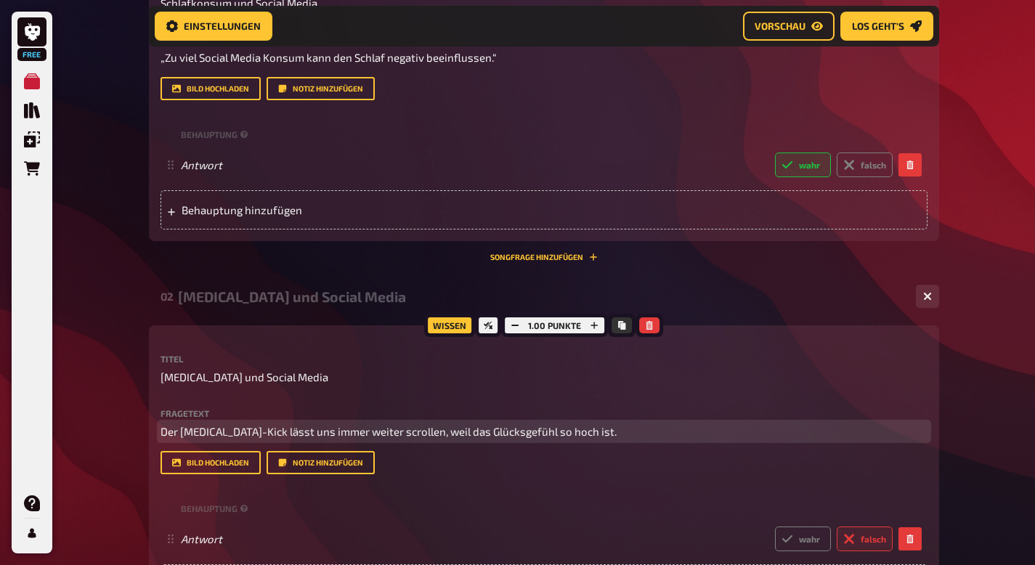
scroll to position [293, 0]
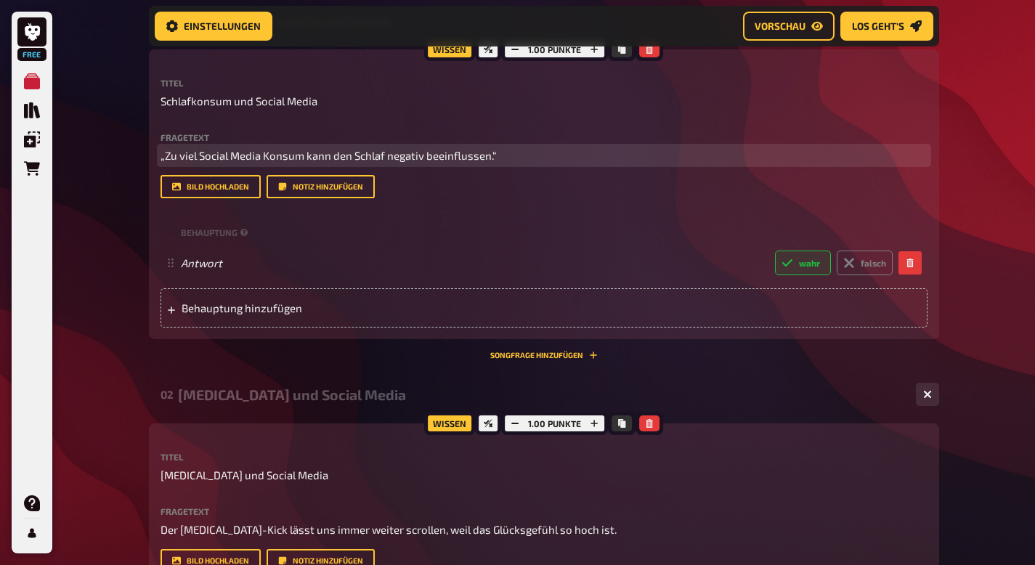
click at [503, 150] on p "„Zu viel Social Media Konsum kann den Schlaf negativ beeinflussen.“" at bounding box center [544, 155] width 767 height 17
click at [166, 153] on span "„Zu viel Social Media Konsum kann den Schlaf negativ beeinflussen." at bounding box center [327, 155] width 333 height 13
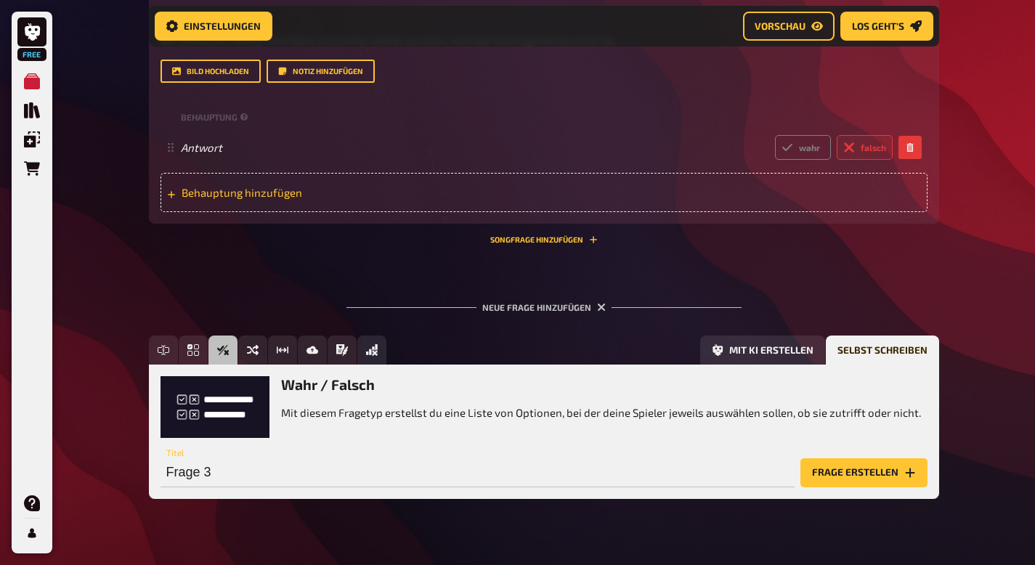
scroll to position [809, 0]
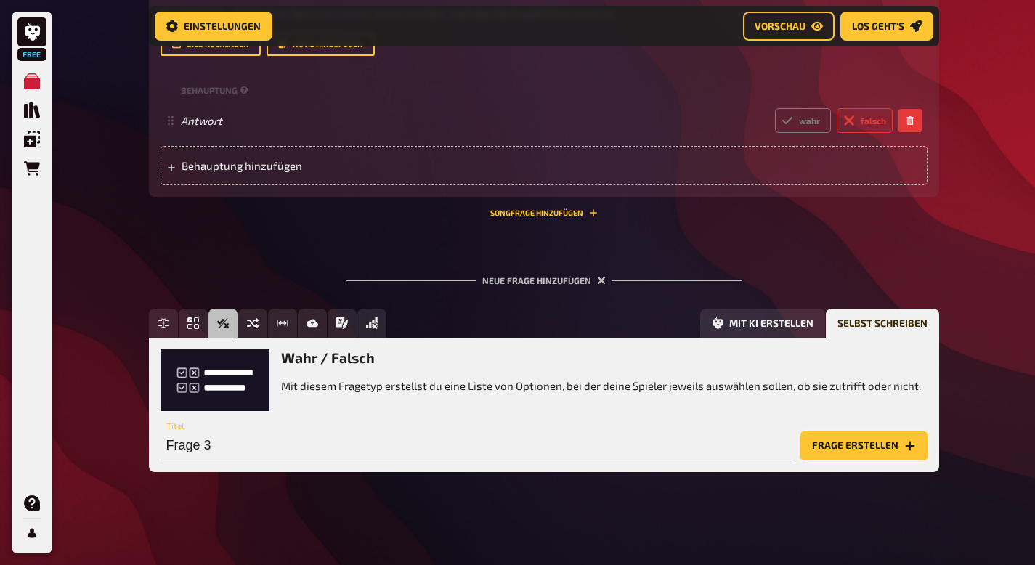
click at [830, 448] on button "Frage erstellen" at bounding box center [864, 446] width 127 height 29
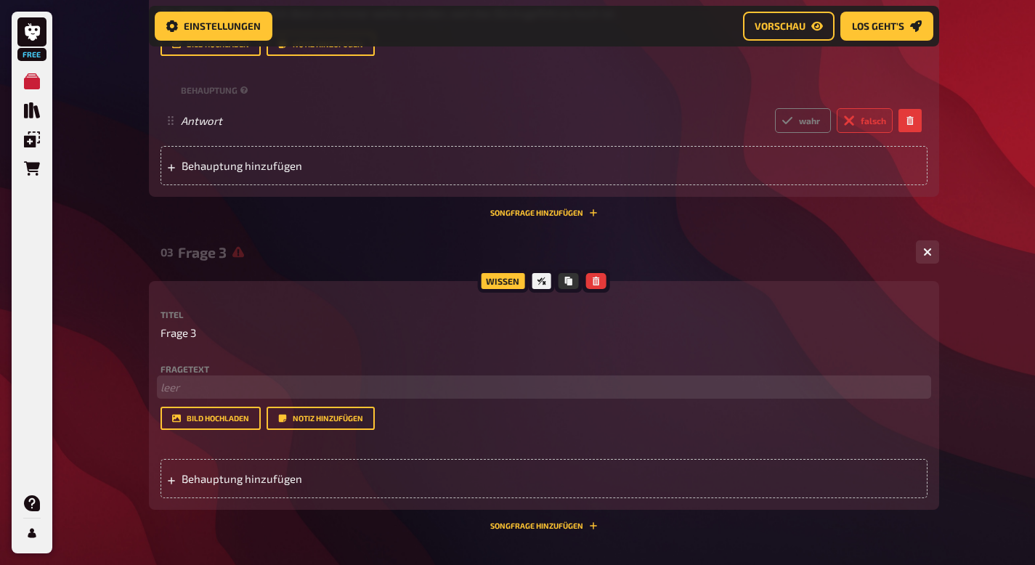
click at [211, 379] on p "﻿ leer" at bounding box center [544, 387] width 767 height 17
click at [164, 387] on span "„Social Media hat mehr negative als positive Seiten.“" at bounding box center [289, 387] width 256 height 13
click at [415, 387] on p "Social Media hat mehr negative als positive Seiten.“" at bounding box center [544, 387] width 767 height 17
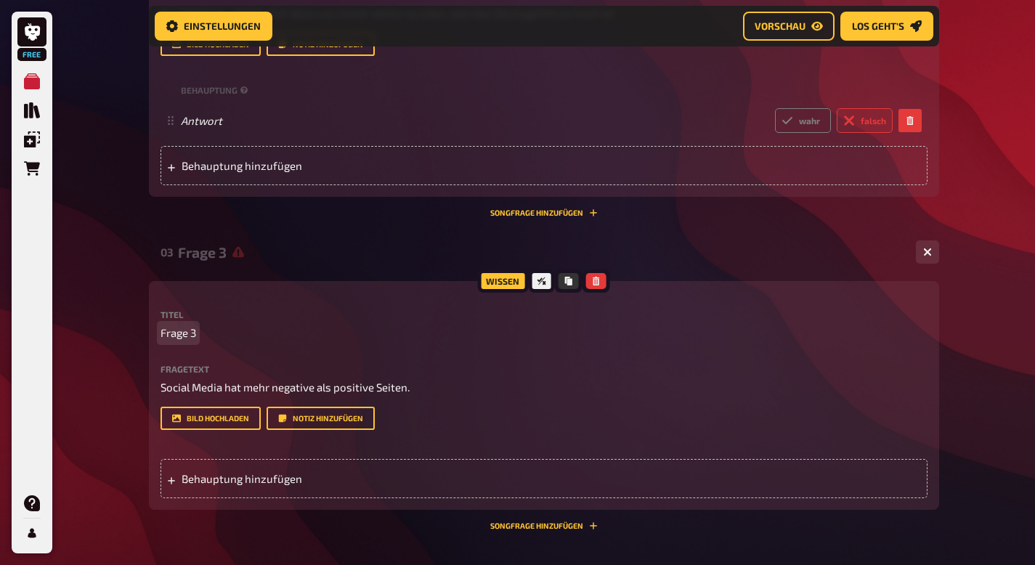
click at [176, 336] on span "Frage 3" at bounding box center [179, 333] width 36 height 17
click at [408, 483] on div "Behauptung hinzufügen" at bounding box center [544, 478] width 767 height 39
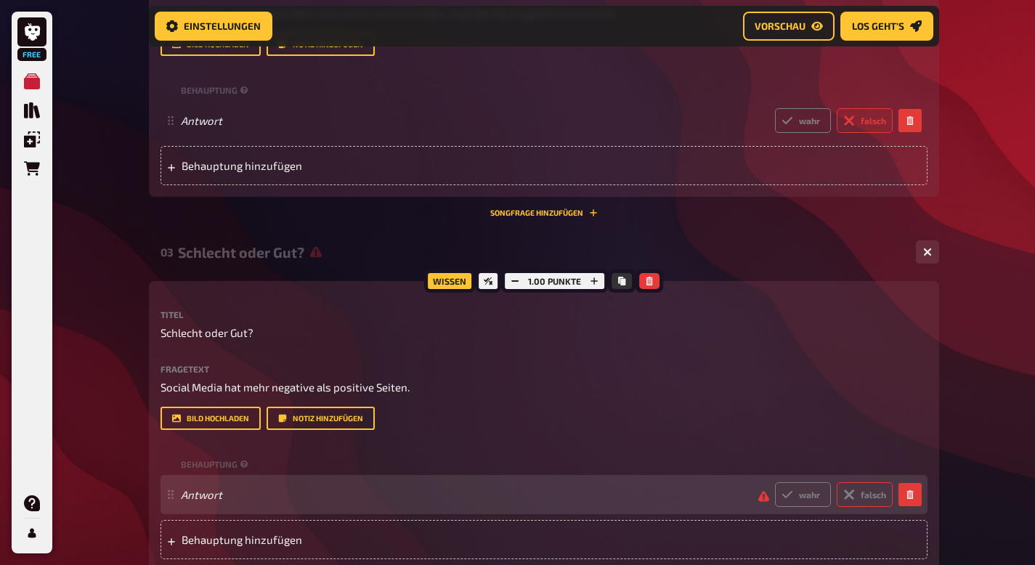
click at [859, 496] on label "falsch" at bounding box center [865, 494] width 56 height 25
click at [775, 482] on input "falsch" at bounding box center [774, 482] width 1 height 1
radio input "true"
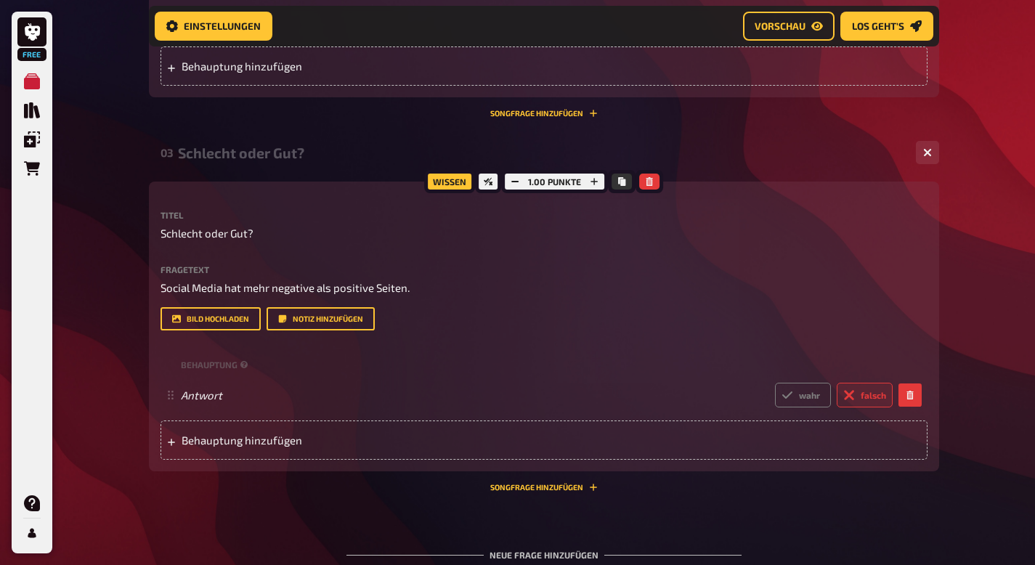
scroll to position [934, 0]
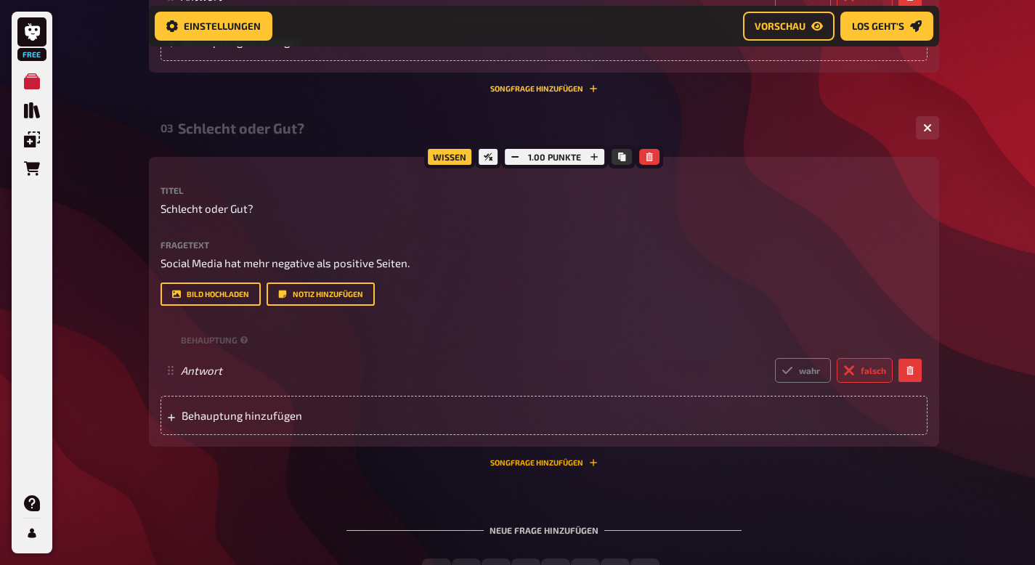
click at [570, 459] on button "Songfrage hinzufügen" at bounding box center [544, 462] width 108 height 9
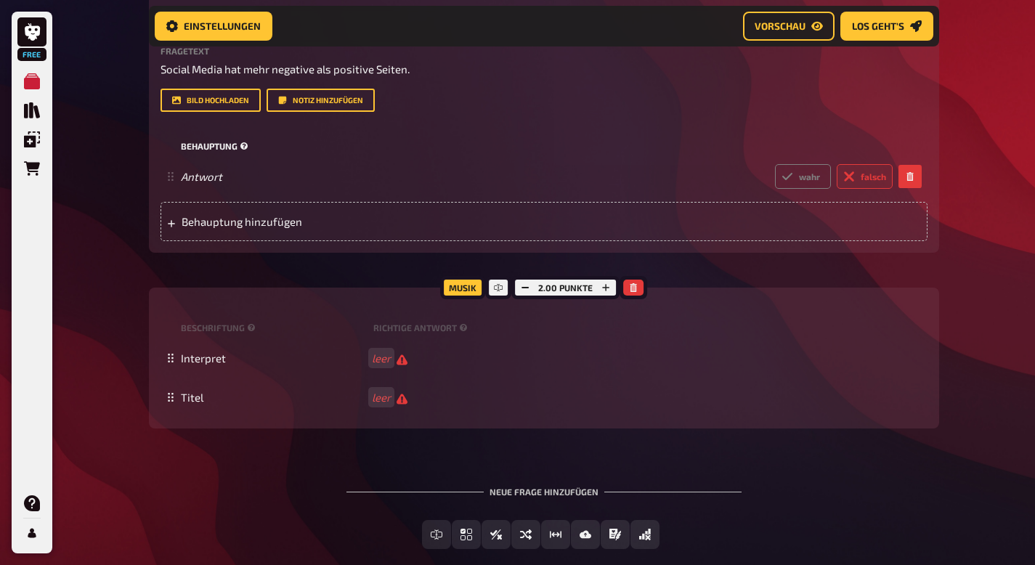
scroll to position [1132, 0]
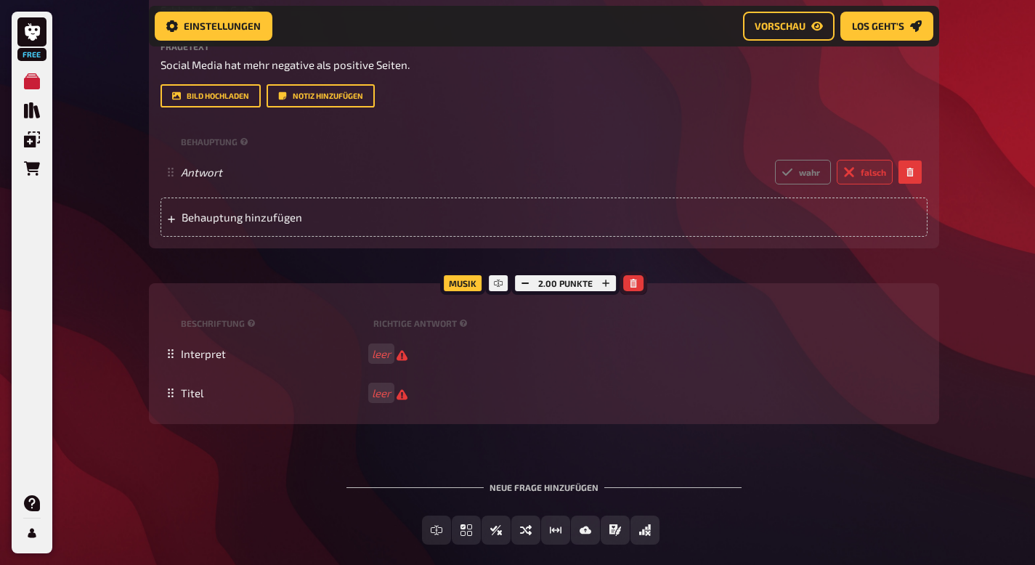
click at [639, 283] on button "button" at bounding box center [633, 283] width 20 height 16
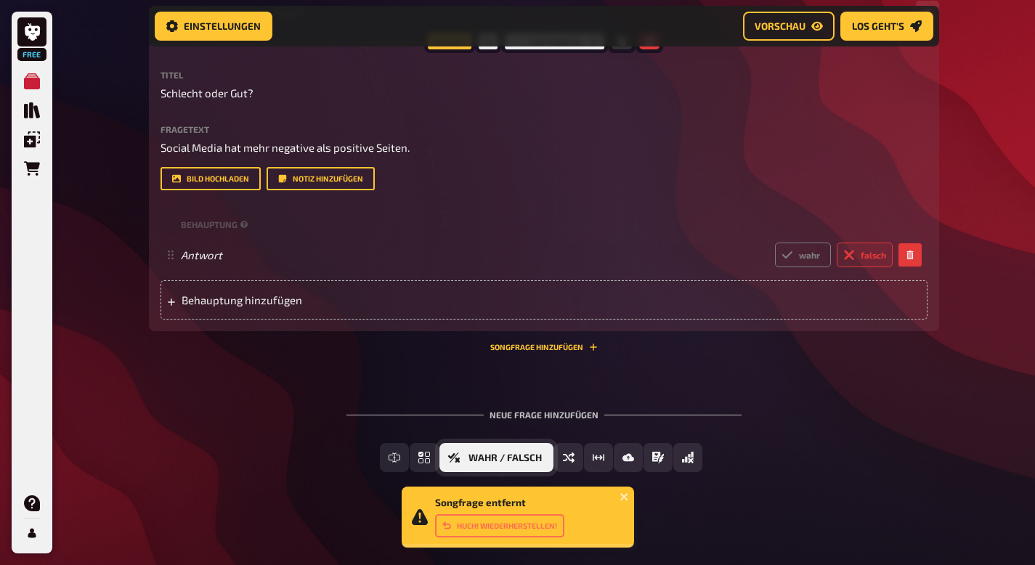
click at [506, 454] on span "Wahr / Falsch" at bounding box center [505, 458] width 73 height 10
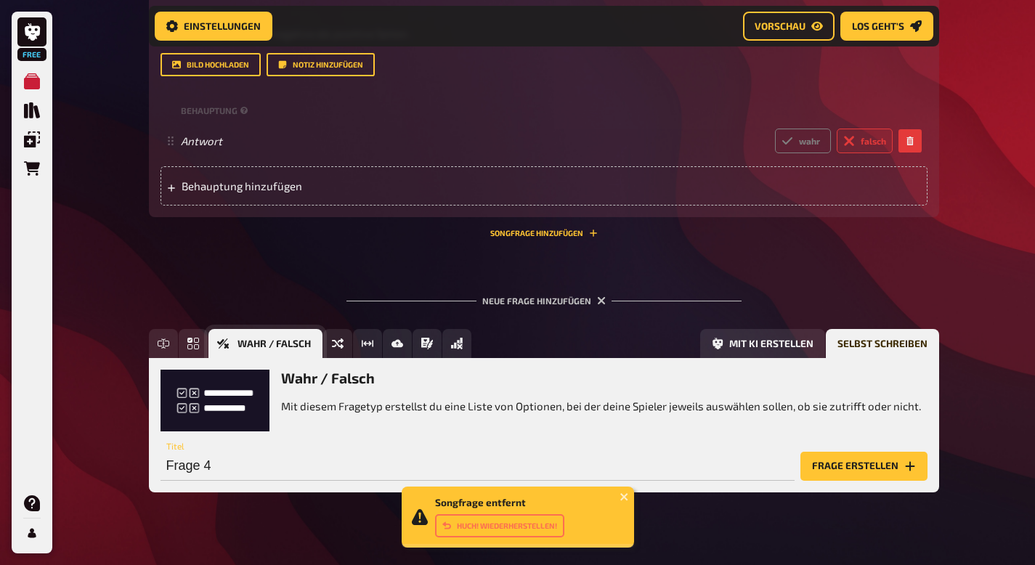
scroll to position [1184, 0]
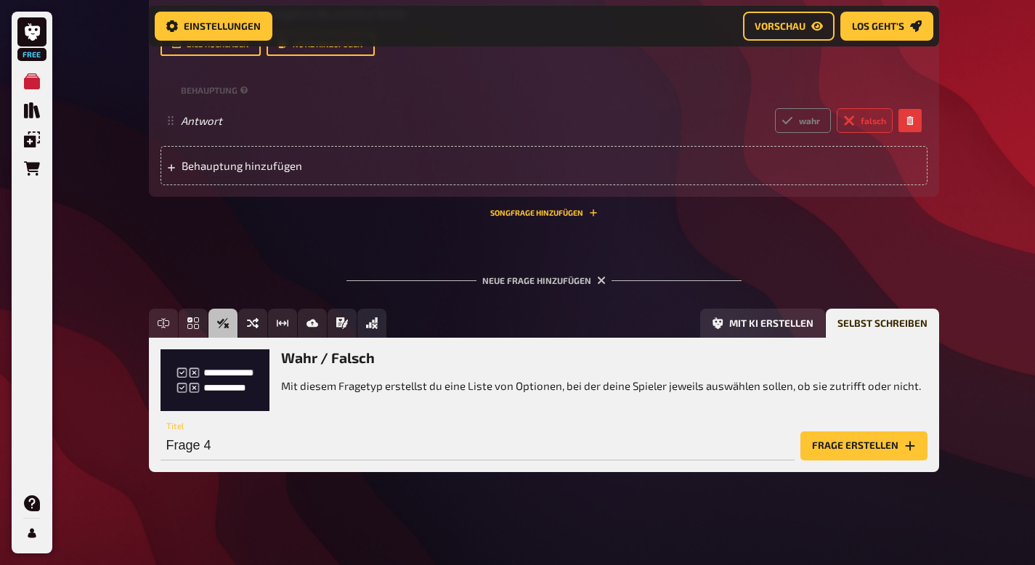
click at [299, 360] on h3 "Wahr / Falsch" at bounding box center [601, 357] width 640 height 17
click at [878, 446] on button "Frage erstellen" at bounding box center [864, 446] width 127 height 29
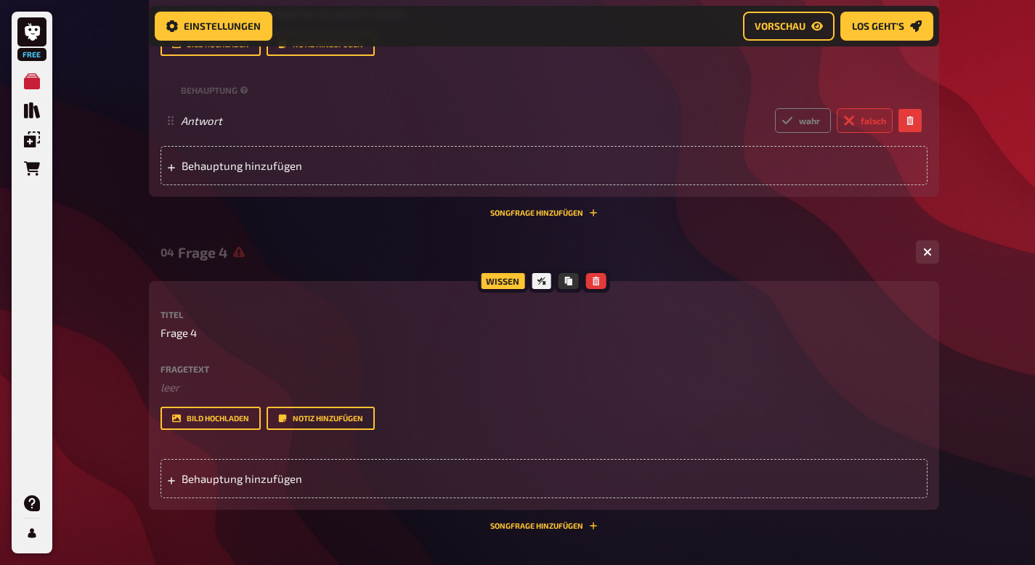
click at [189, 360] on div "Titel Frage 4 Fragetext ﻿ leer Hier hinziehen für Dateiupload Bild hochladen No…" at bounding box center [544, 370] width 767 height 120
click at [189, 367] on label "Fragetext" at bounding box center [544, 369] width 767 height 9
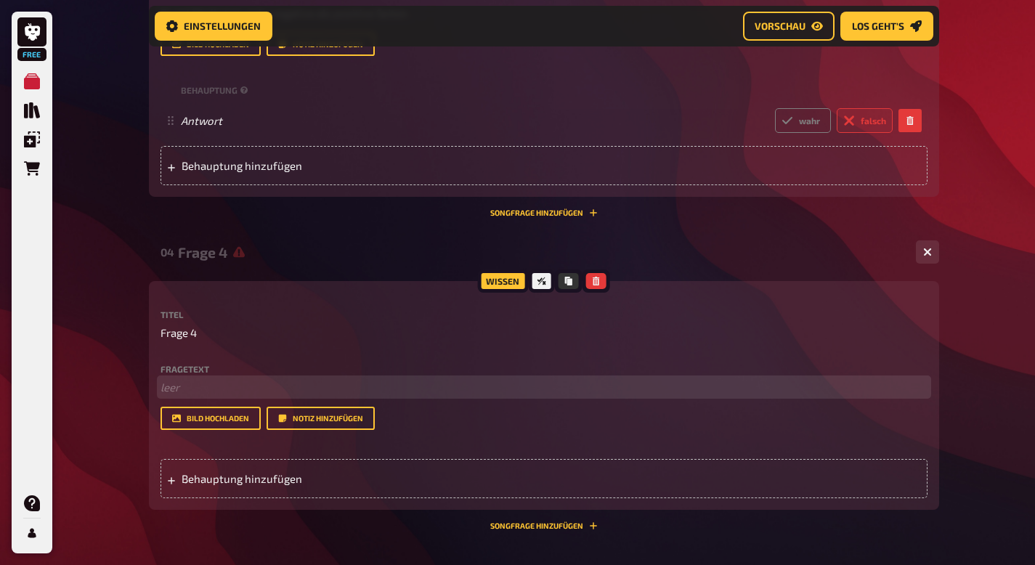
click at [177, 382] on p "﻿ leer" at bounding box center [544, 387] width 767 height 17
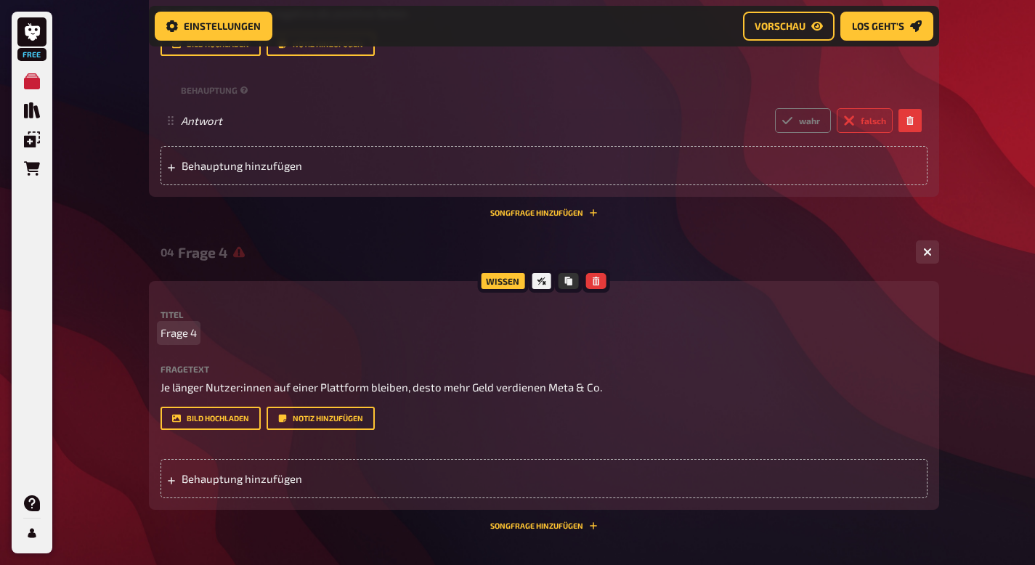
click at [187, 334] on span "Frage 4" at bounding box center [179, 333] width 36 height 17
click at [179, 325] on span "Meta, TikTok und co." at bounding box center [211, 333] width 100 height 17
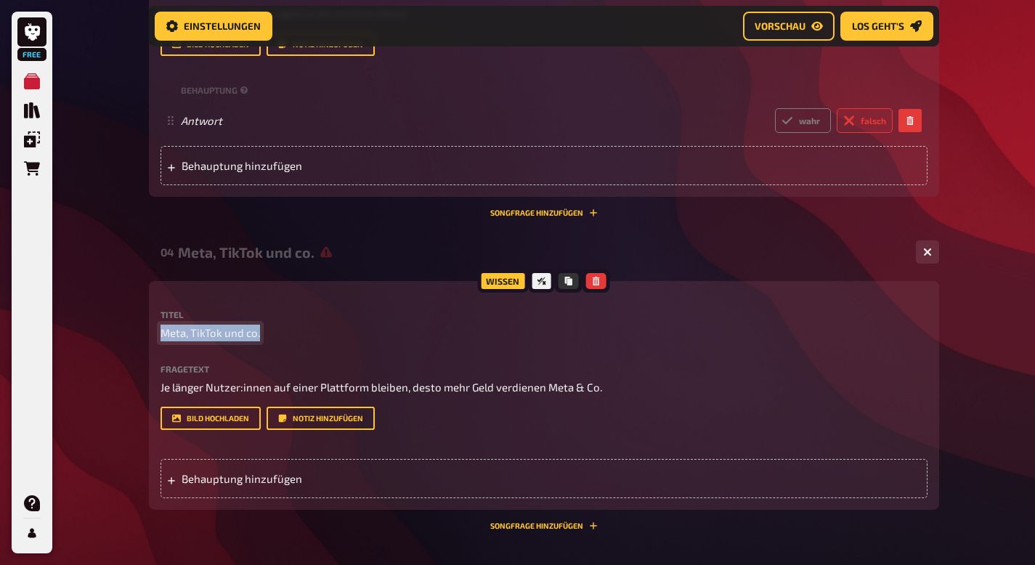
click at [179, 325] on span "Meta, TikTok und co." at bounding box center [211, 333] width 100 height 17
click at [245, 482] on span "Behauptung hinzufügen" at bounding box center [295, 478] width 226 height 13
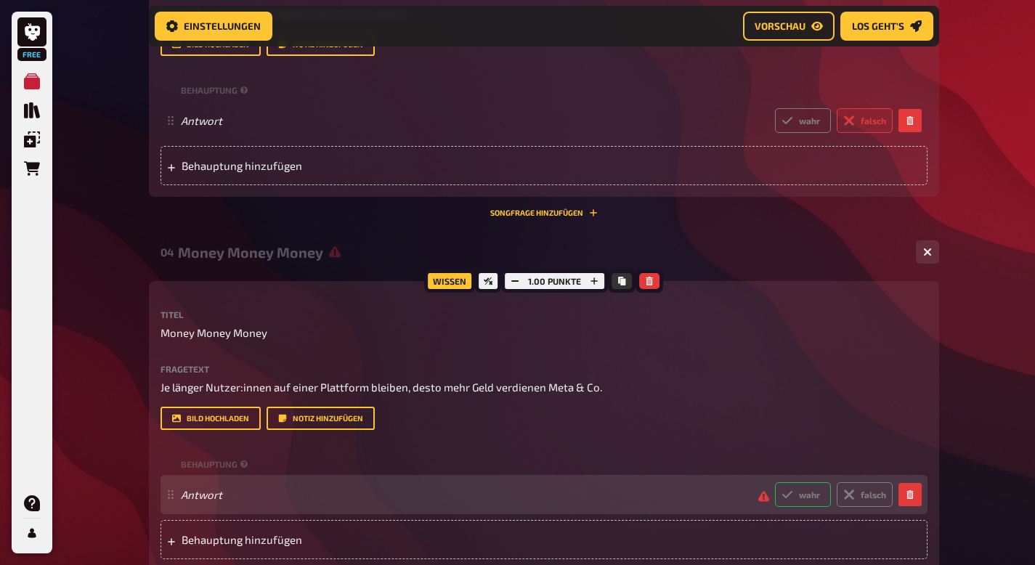
click at [813, 498] on label "wahr" at bounding box center [803, 494] width 56 height 25
click at [775, 482] on input "wahr" at bounding box center [774, 482] width 1 height 1
radio input "true"
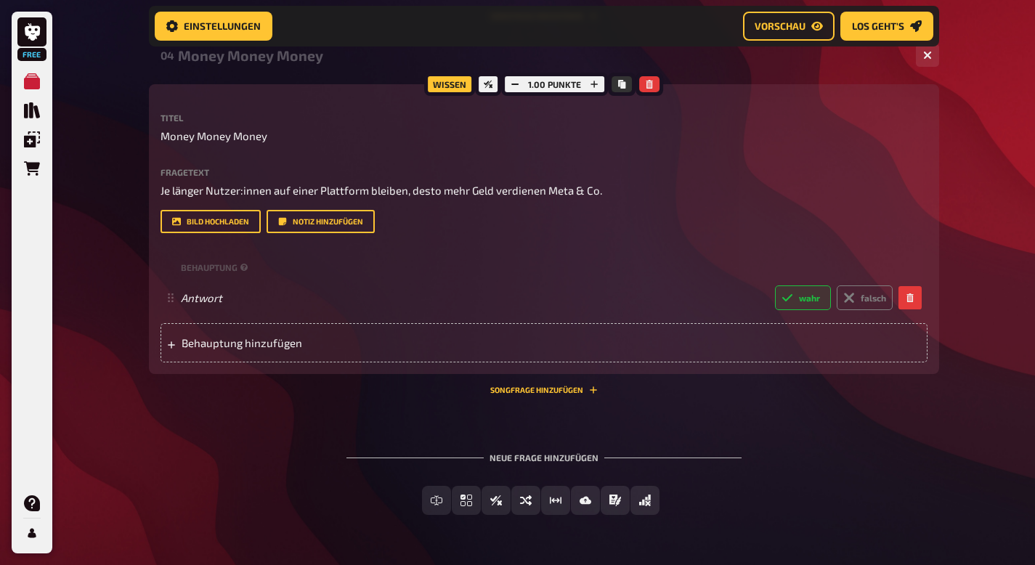
scroll to position [1424, 0]
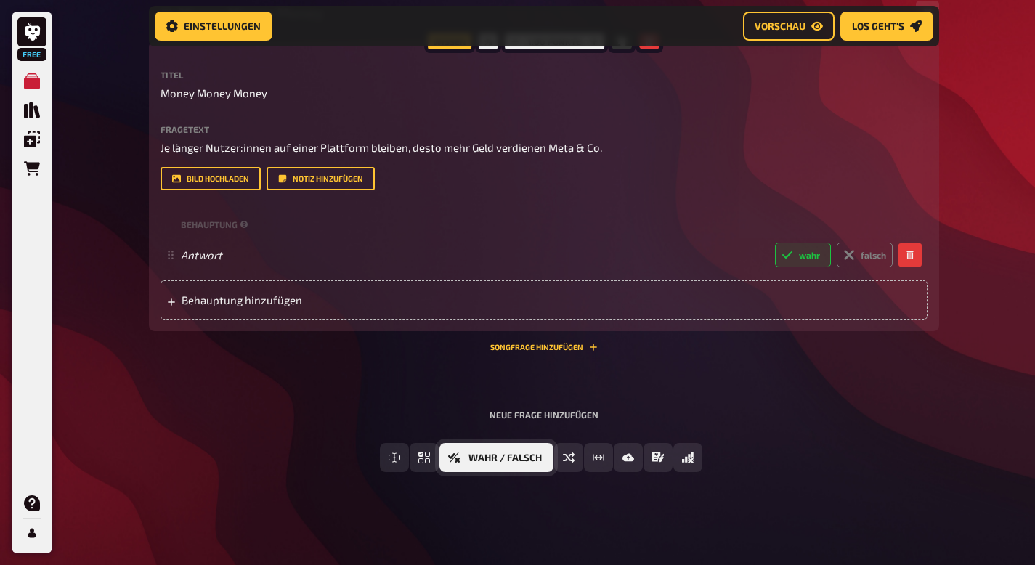
click at [464, 460] on button "Wahr / Falsch" at bounding box center [497, 457] width 114 height 29
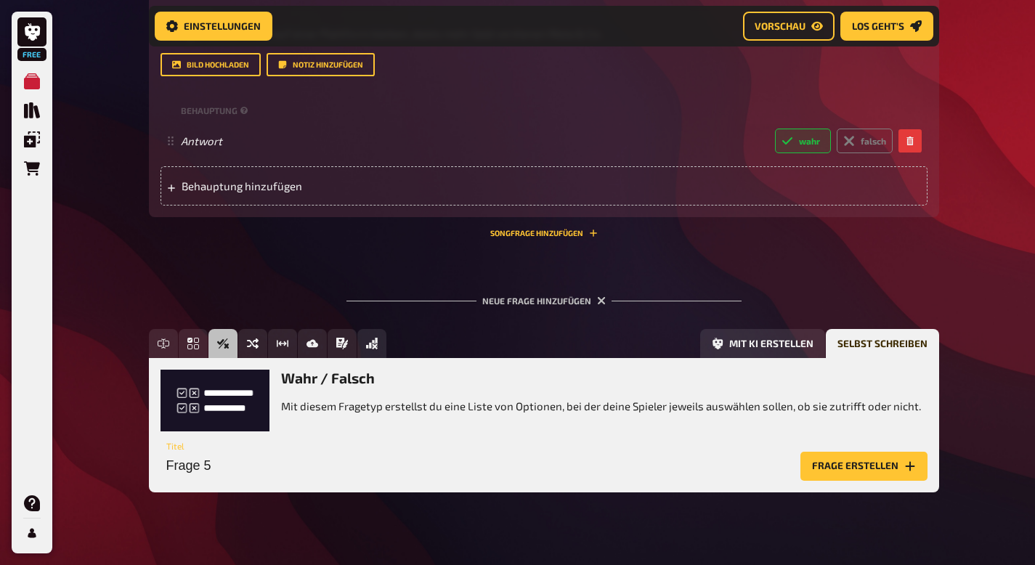
scroll to position [1558, 0]
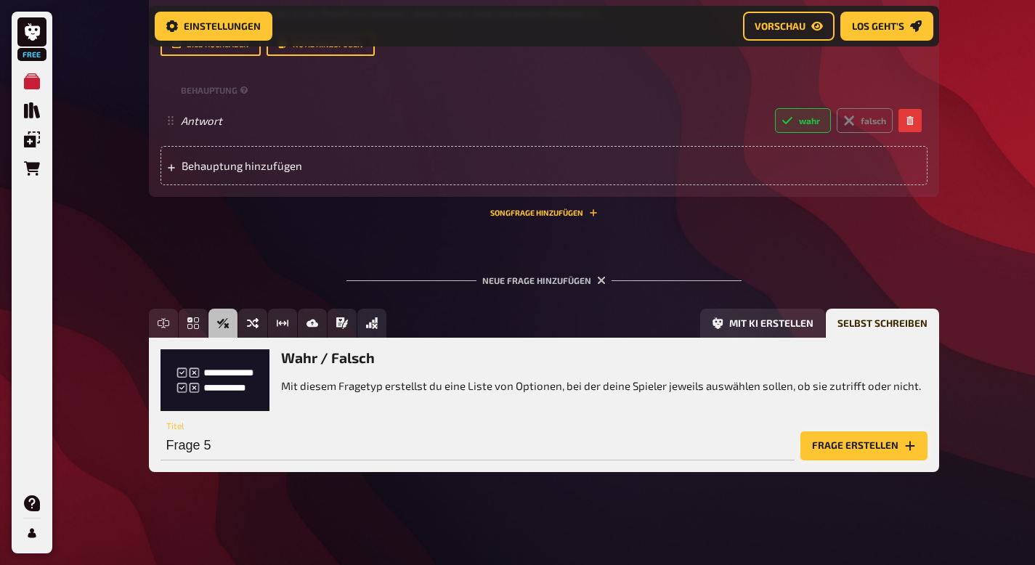
click at [822, 447] on button "Frage erstellen" at bounding box center [864, 446] width 127 height 29
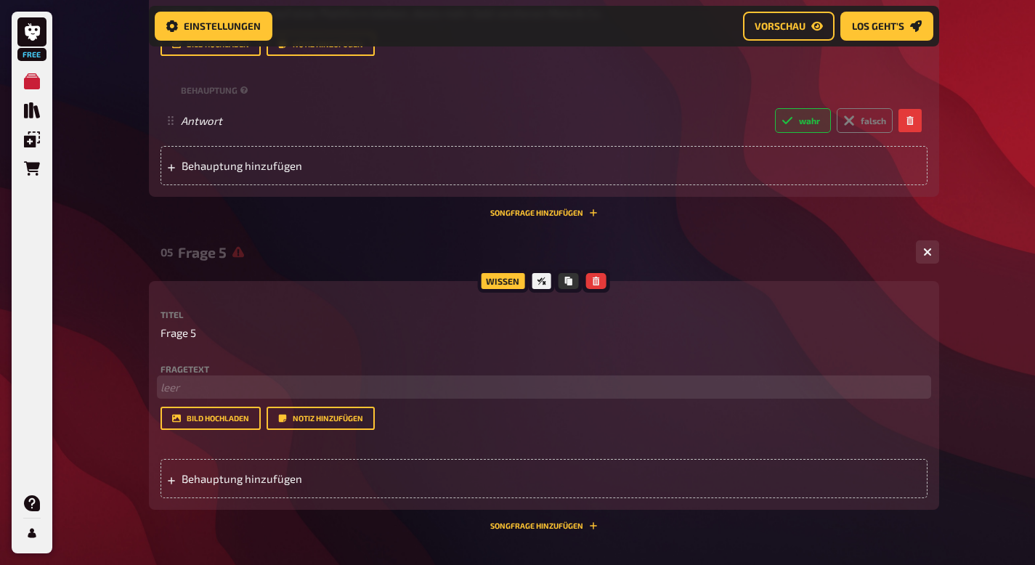
click at [187, 387] on p "﻿ leer" at bounding box center [544, 387] width 767 height 17
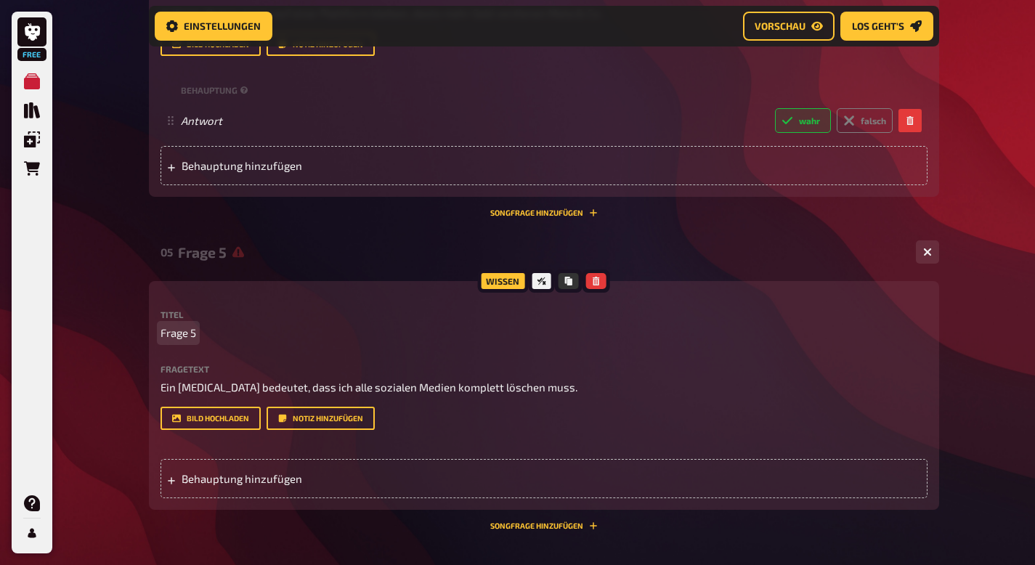
click at [192, 336] on span "Frage 5" at bounding box center [179, 333] width 36 height 17
click at [177, 336] on span "Frage 5" at bounding box center [179, 333] width 36 height 17
click at [264, 479] on span "Behauptung hinzufügen" at bounding box center [295, 478] width 226 height 13
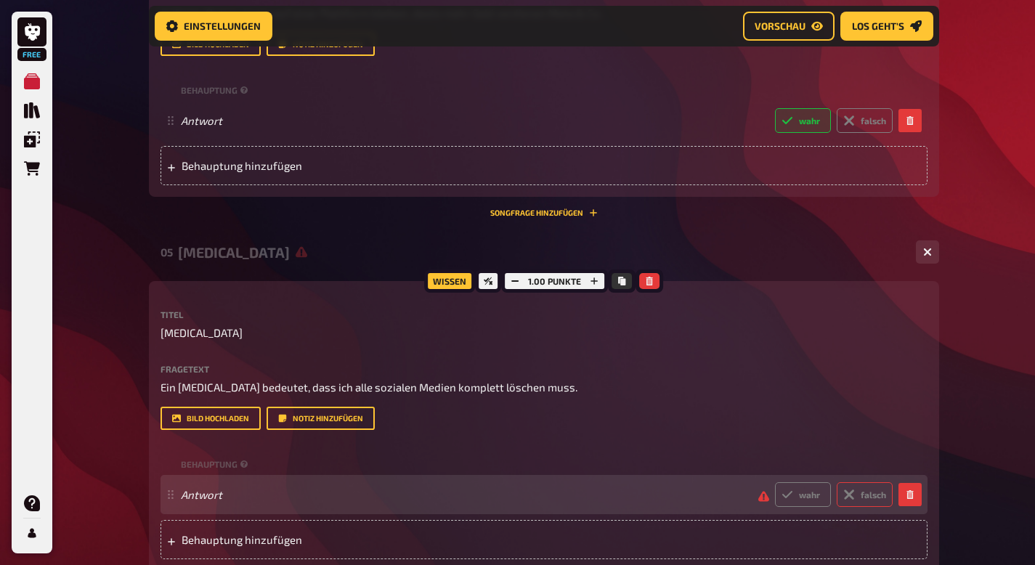
click at [861, 496] on label "falsch" at bounding box center [865, 494] width 56 height 25
click at [775, 482] on input "falsch" at bounding box center [774, 482] width 1 height 1
radio input "true"
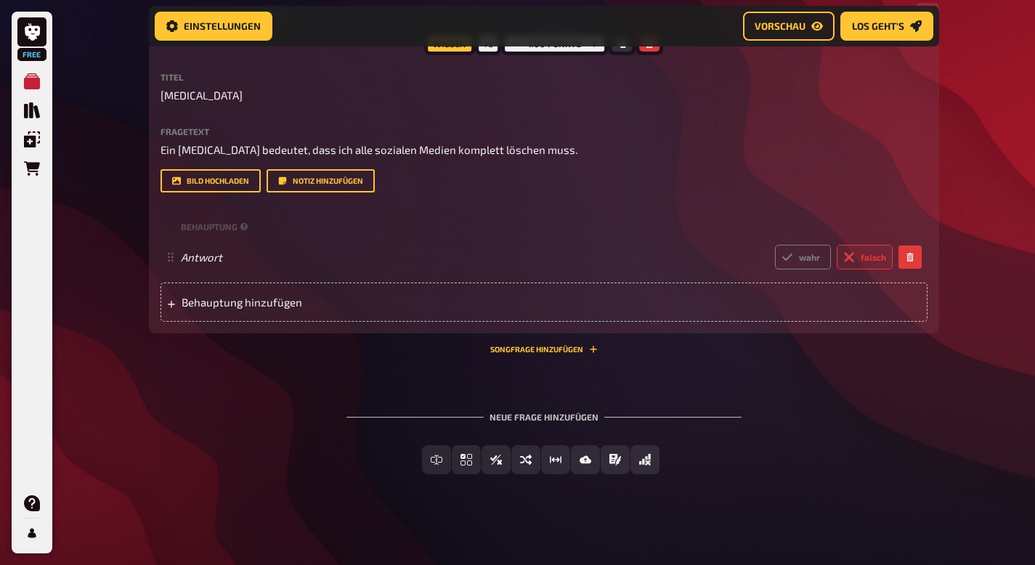
scroll to position [1798, 0]
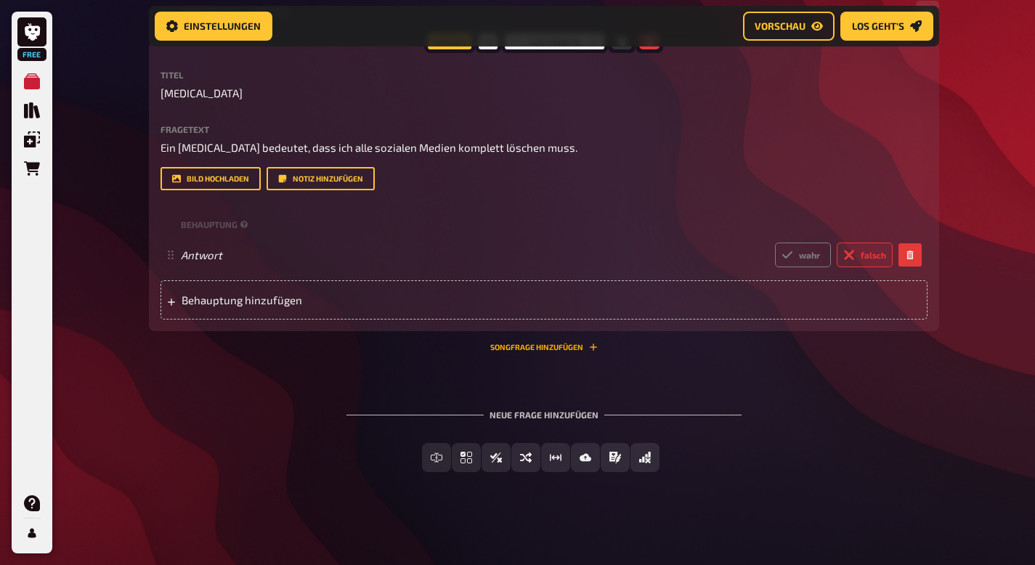
click at [549, 346] on button "Songfrage hinzufügen" at bounding box center [544, 347] width 108 height 9
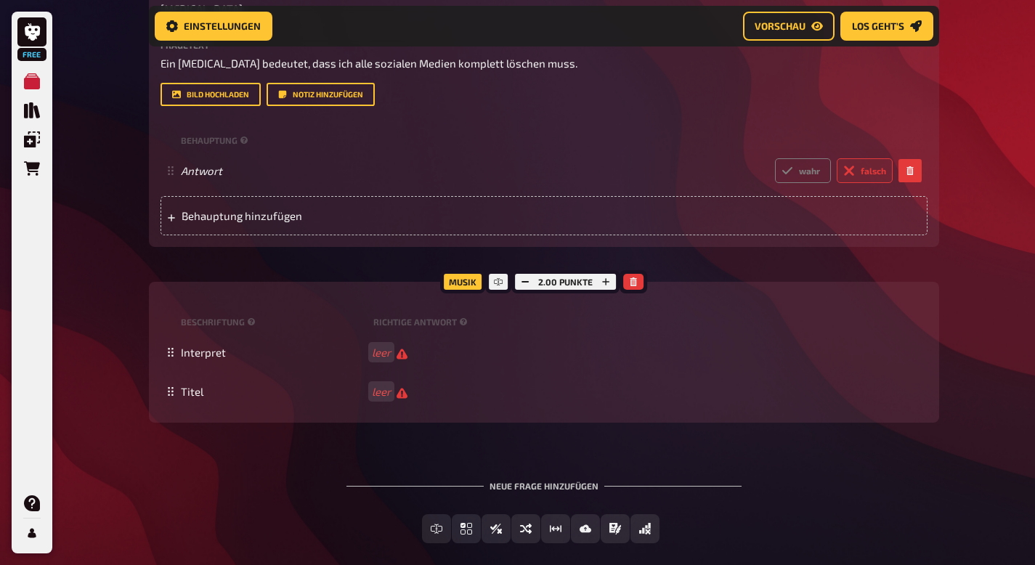
scroll to position [1882, 0]
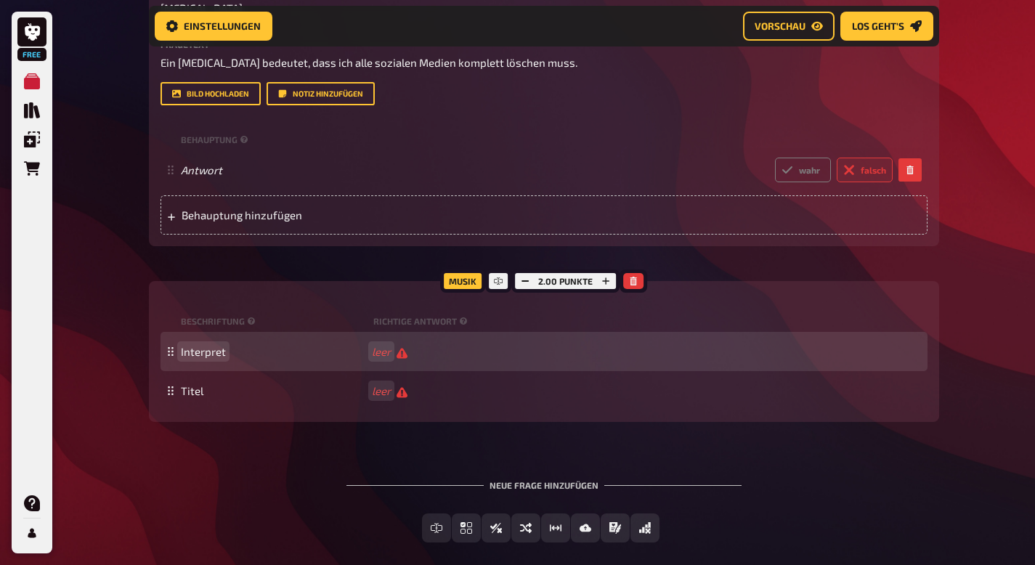
click at [201, 349] on span "Interpret" at bounding box center [203, 351] width 45 height 13
click at [469, 357] on div "Taylor Swift leer" at bounding box center [551, 352] width 741 height 14
drag, startPoint x: 371, startPoint y: 352, endPoint x: 278, endPoint y: 352, distance: 93.0
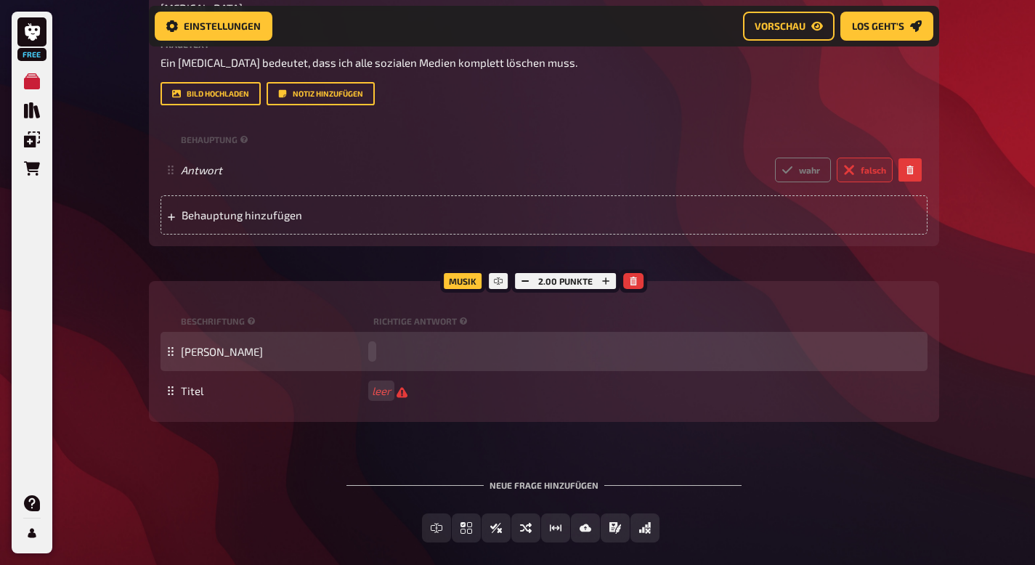
click at [280, 352] on div "Taylor Swift" at bounding box center [551, 351] width 741 height 13
click at [231, 356] on span "Taylor Swift" at bounding box center [222, 351] width 82 height 13
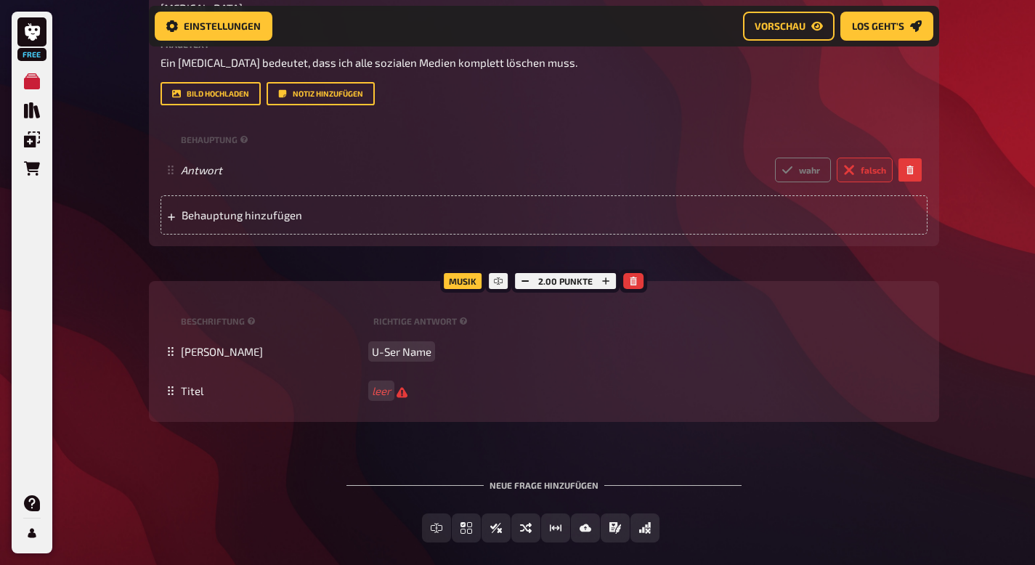
click at [402, 349] on span "U-Ser Name" at bounding box center [402, 351] width 60 height 13
click at [482, 460] on div "Neue Frage hinzufügen" at bounding box center [544, 479] width 395 height 45
click at [799, 15] on button "Vorschau" at bounding box center [789, 26] width 92 height 29
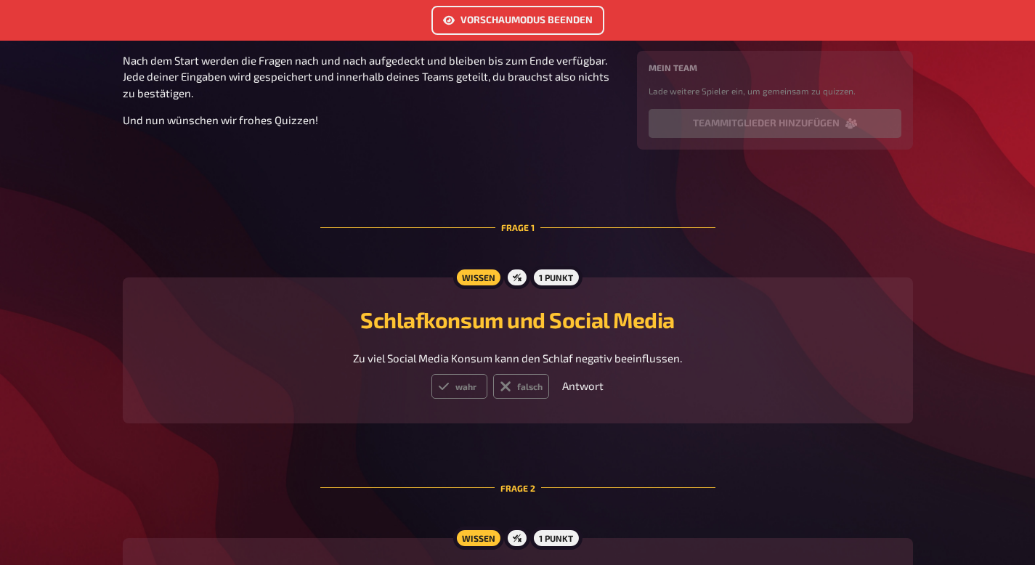
scroll to position [239, 0]
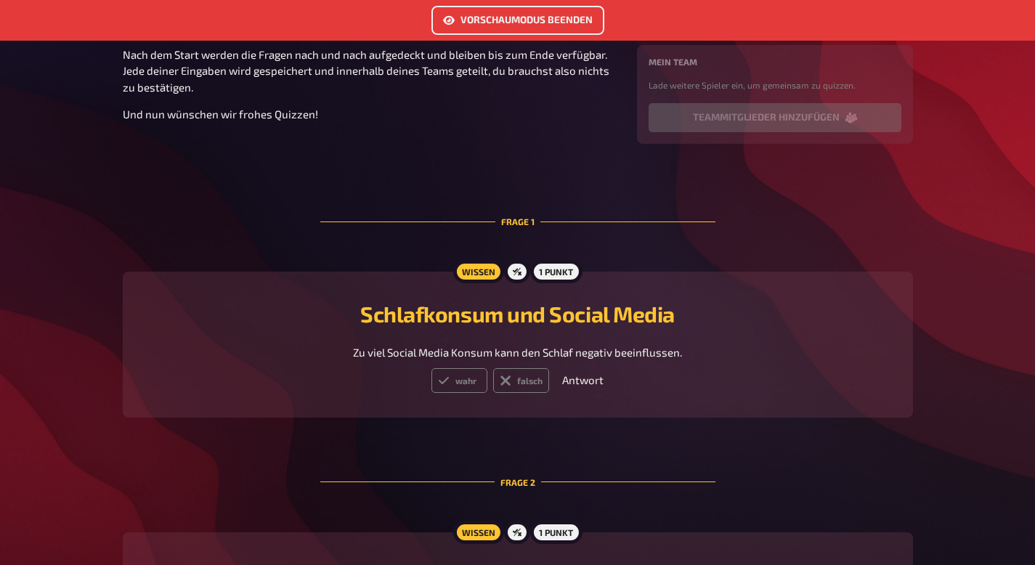
click at [588, 381] on p "Antwort" at bounding box center [582, 380] width 41 height 17
click at [443, 382] on icon at bounding box center [444, 380] width 10 height 7
click at [432, 368] on input "wahr" at bounding box center [431, 368] width 1 height 1
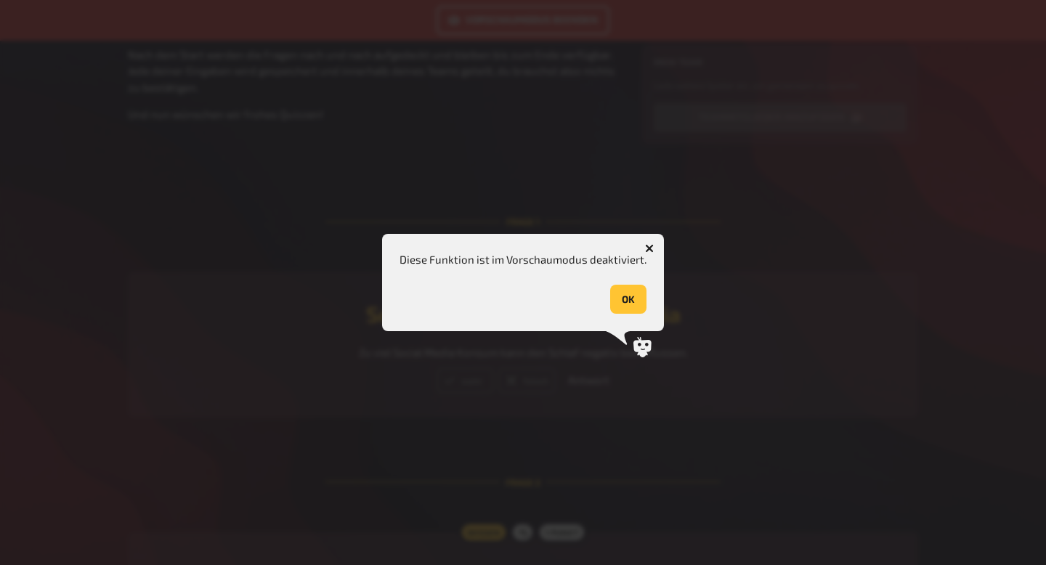
click at [645, 251] on icon "button" at bounding box center [649, 248] width 9 height 9
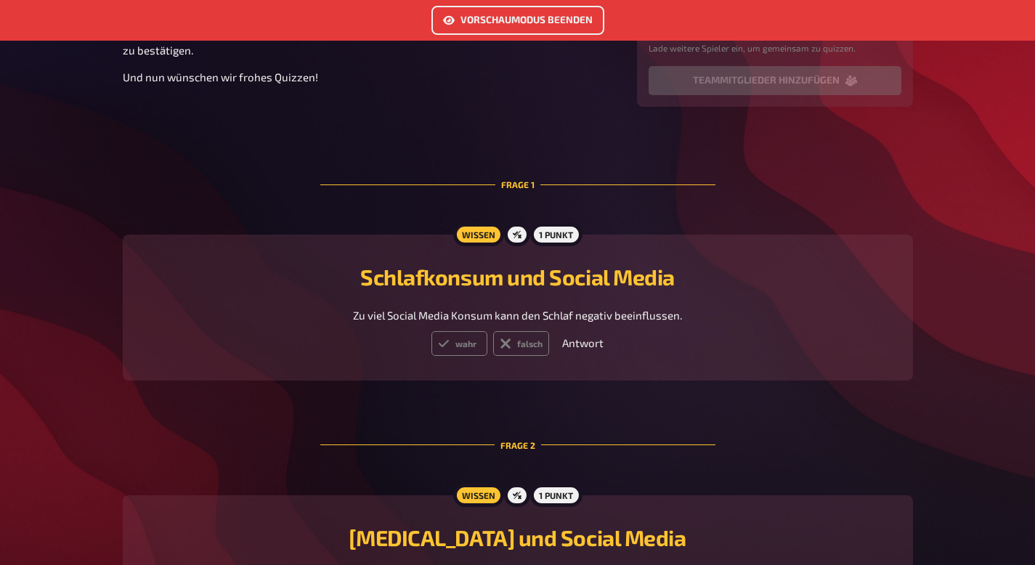
scroll to position [0, 0]
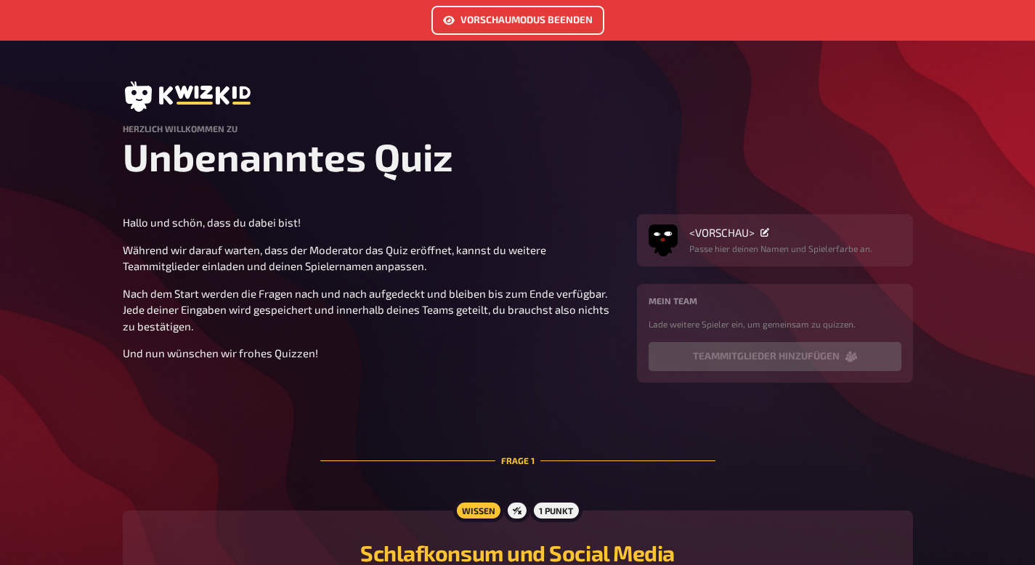
click at [521, 17] on button "Vorschaumodus beenden" at bounding box center [518, 20] width 173 height 29
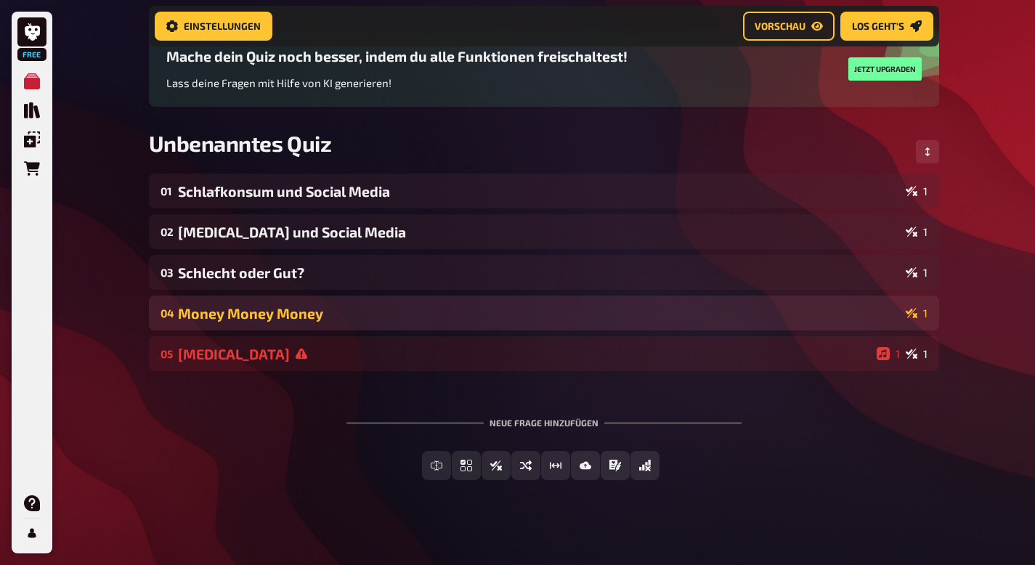
scroll to position [131, 0]
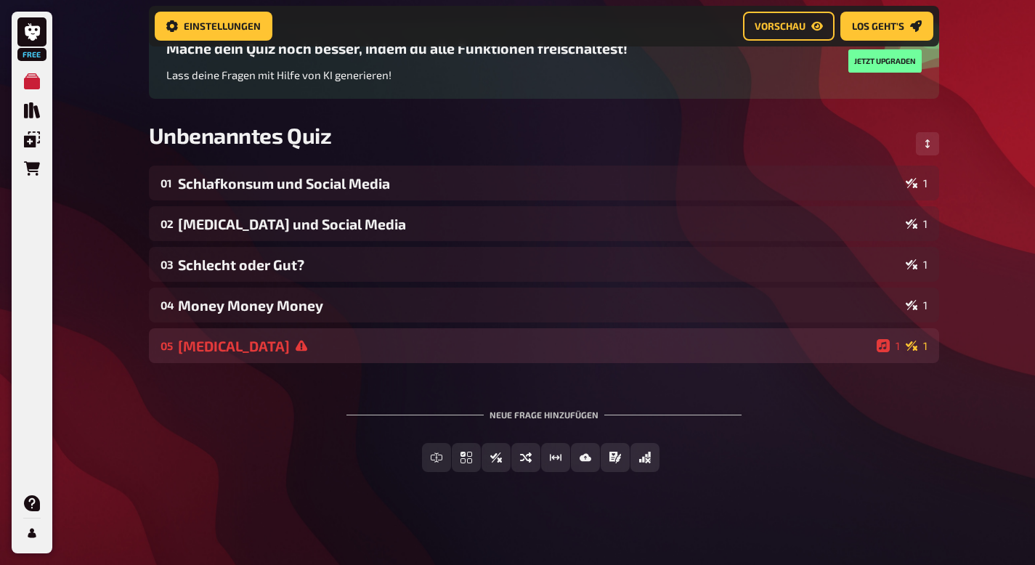
click at [801, 347] on div "Digital Detox" at bounding box center [524, 346] width 693 height 17
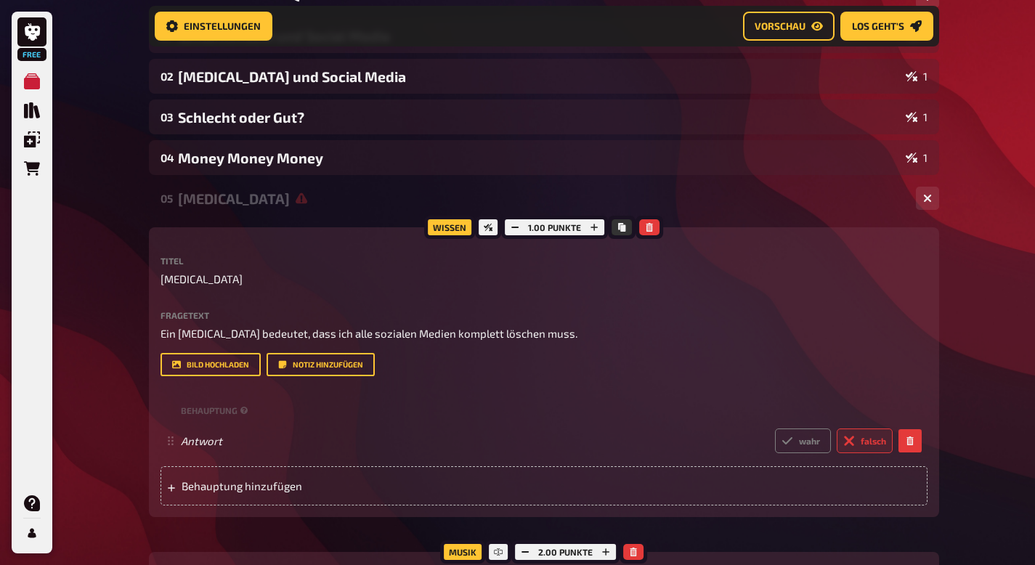
scroll to position [620, 0]
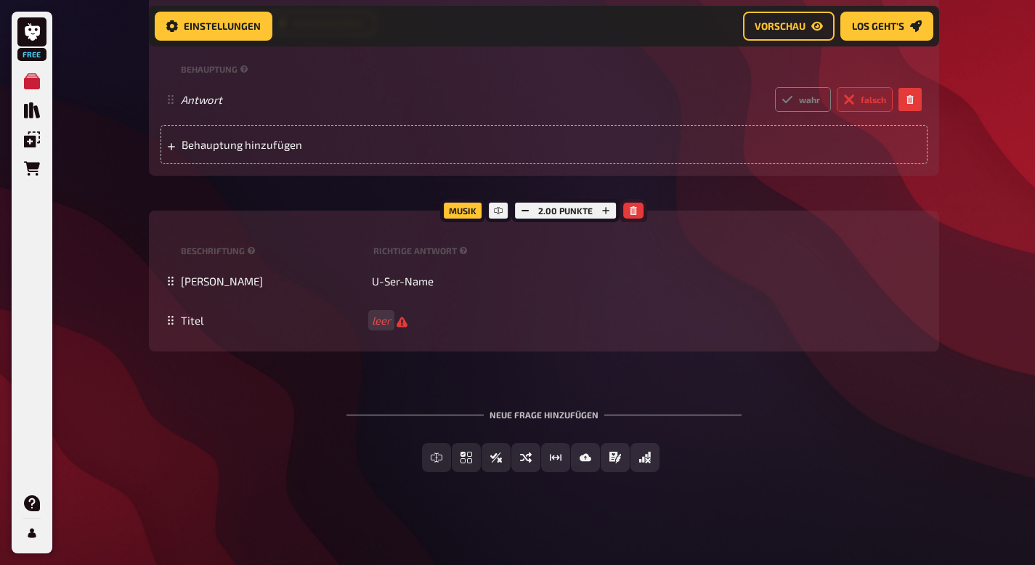
click at [636, 208] on icon "button" at bounding box center [633, 210] width 9 height 9
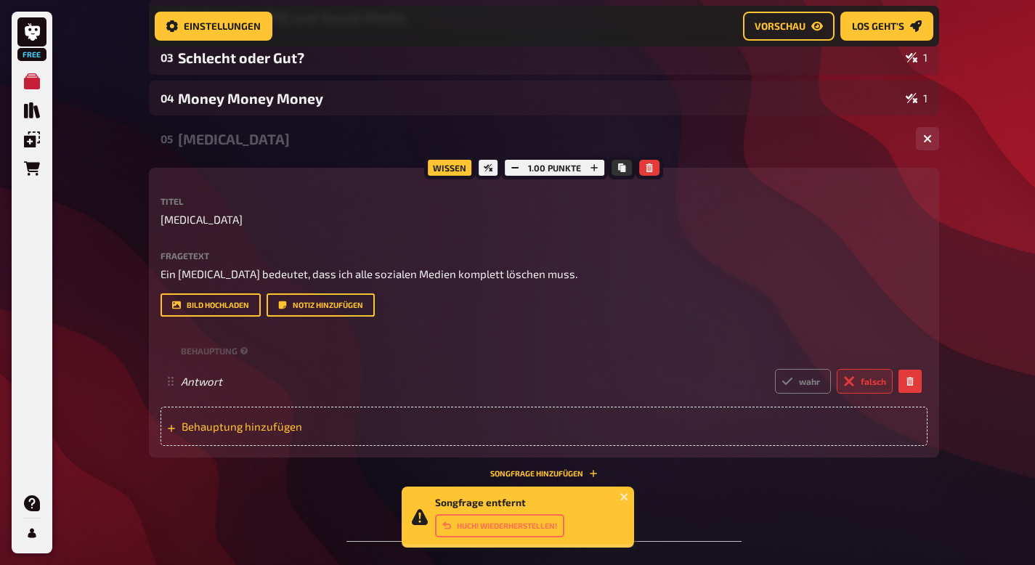
scroll to position [0, 0]
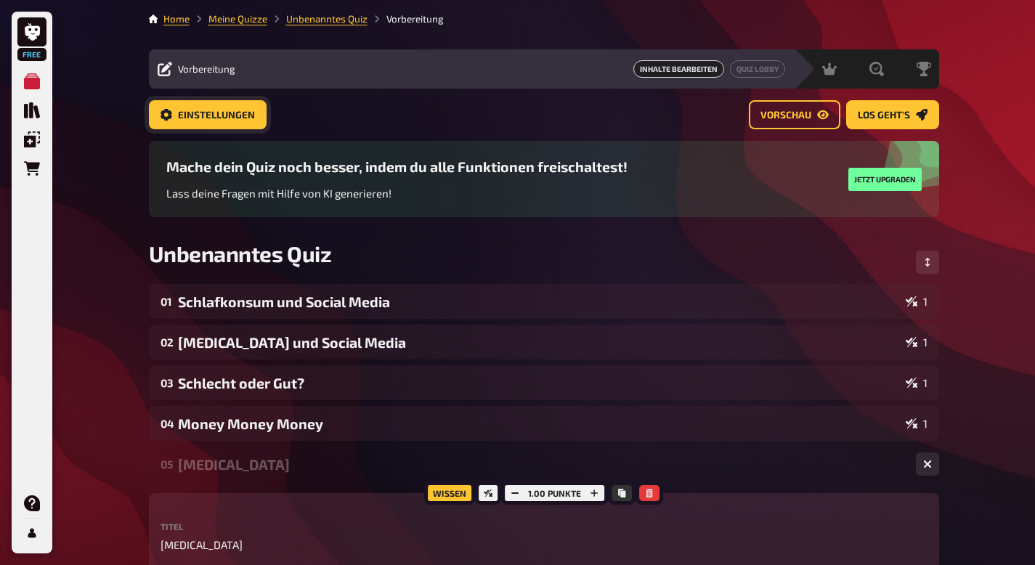
click at [198, 114] on span "Einstellungen" at bounding box center [216, 115] width 77 height 10
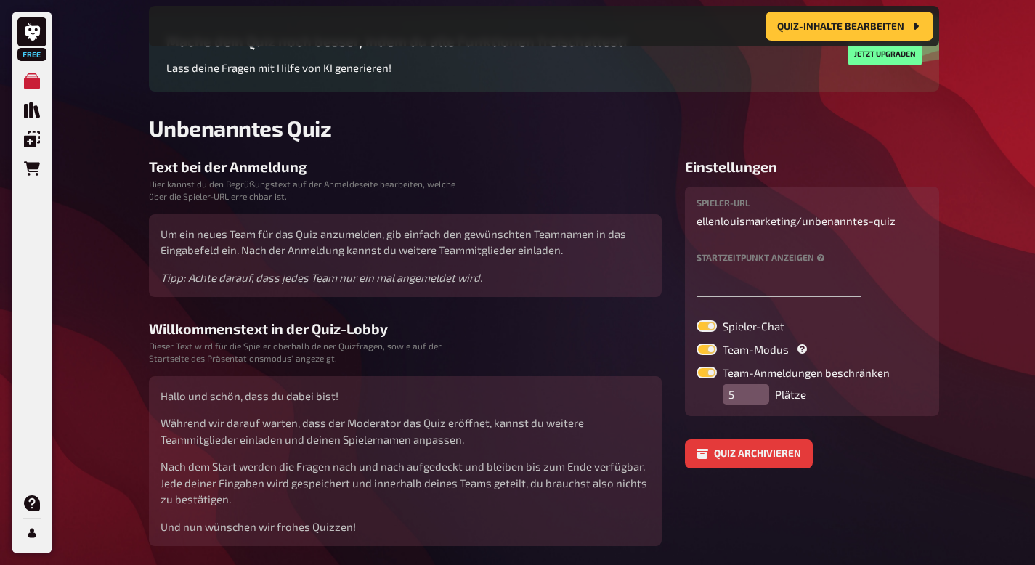
scroll to position [149, 0]
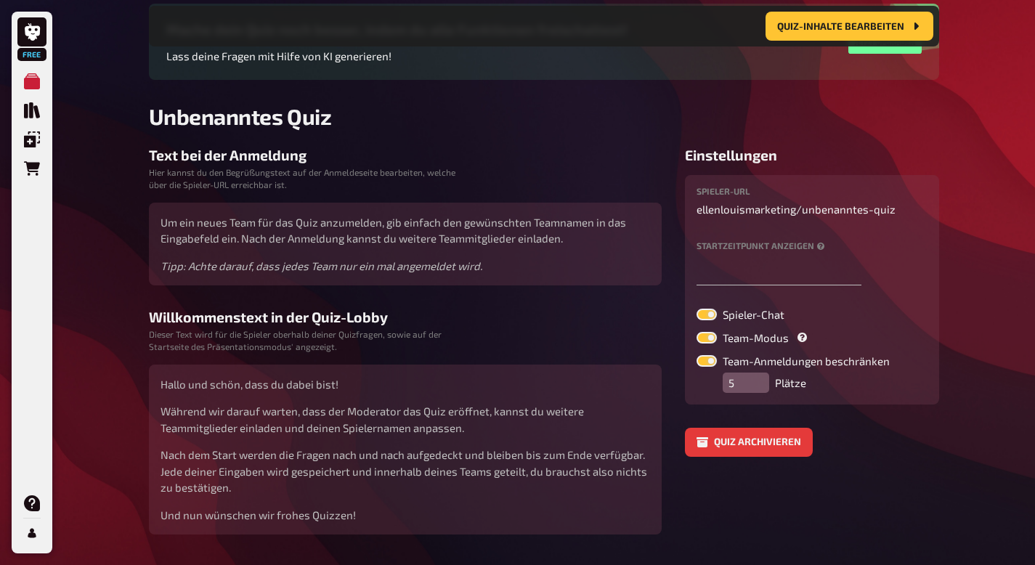
click at [711, 337] on label at bounding box center [707, 338] width 20 height 12
click at [697, 332] on input "Team-Modus" at bounding box center [696, 331] width 1 height 1
checkbox input "false"
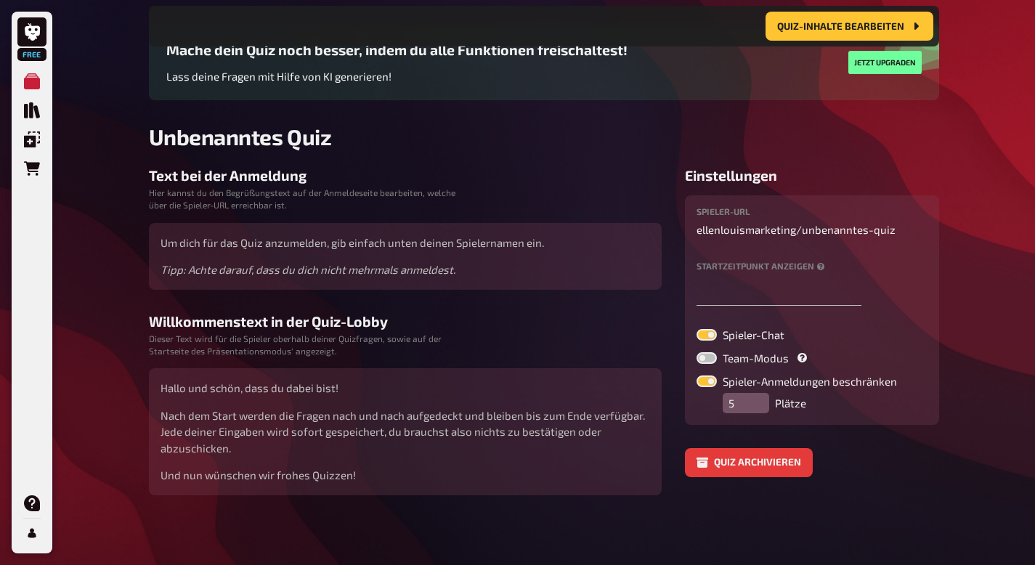
click at [713, 386] on label at bounding box center [707, 382] width 20 height 12
click at [697, 376] on input "Spieler-Anmeldungen beschränken" at bounding box center [696, 375] width 1 height 1
checkbox input "false"
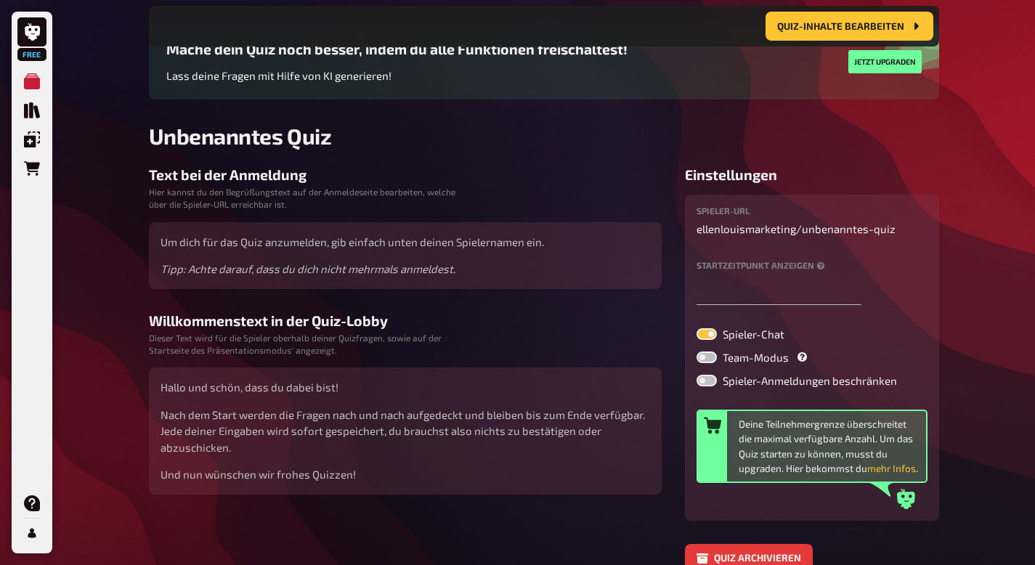
click at [706, 336] on label at bounding box center [707, 334] width 20 height 12
click at [697, 328] on input "Spieler-Chat" at bounding box center [696, 328] width 1 height 1
checkbox input "false"
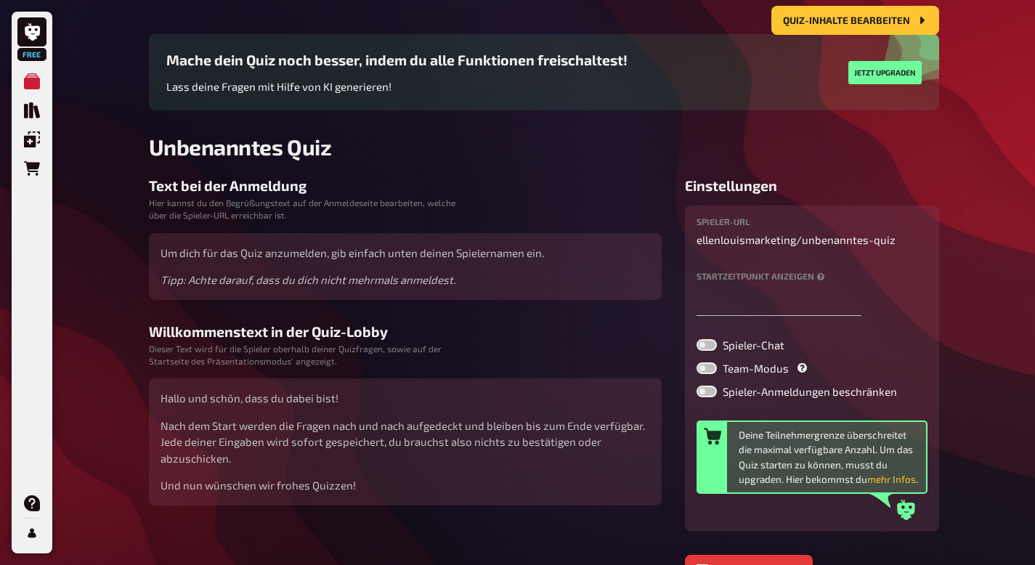
scroll to position [0, 0]
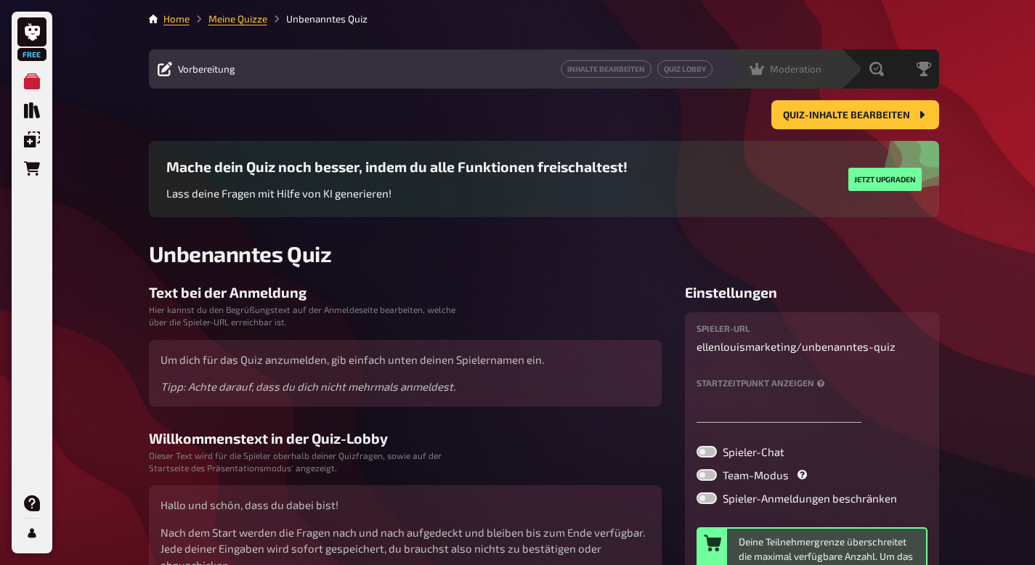
click at [811, 70] on span "Moderation" at bounding box center [796, 69] width 52 height 12
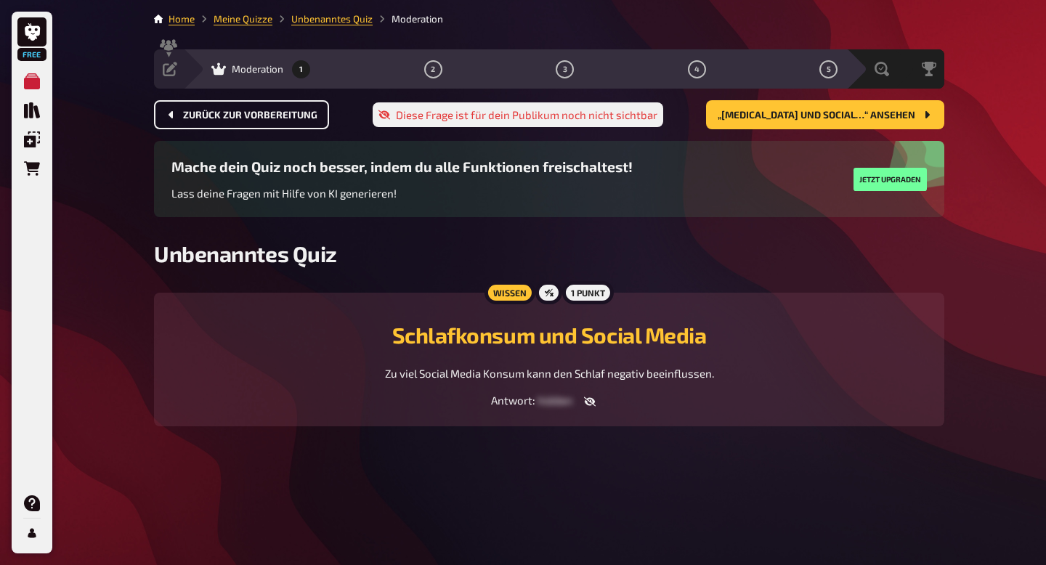
click at [199, 108] on button "Zurück zur Vorbereitung" at bounding box center [241, 114] width 175 height 29
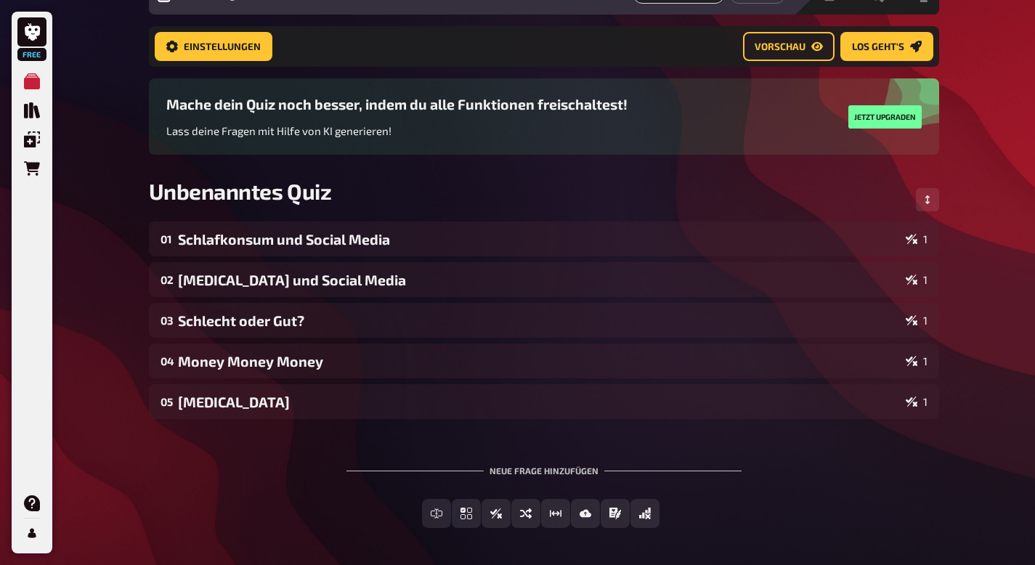
scroll to position [63, 0]
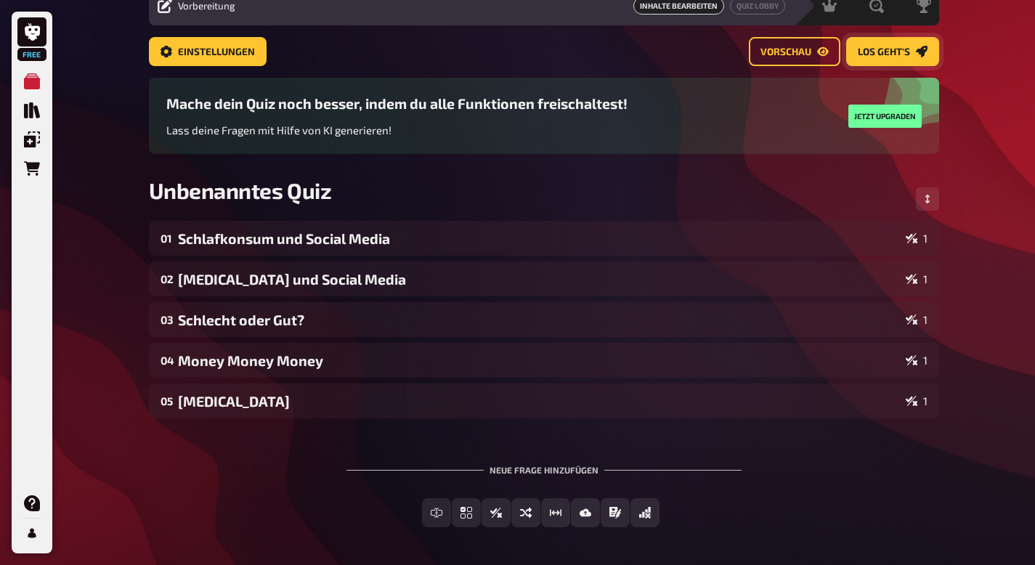
click at [909, 52] on span "Los geht's" at bounding box center [884, 52] width 52 height 10
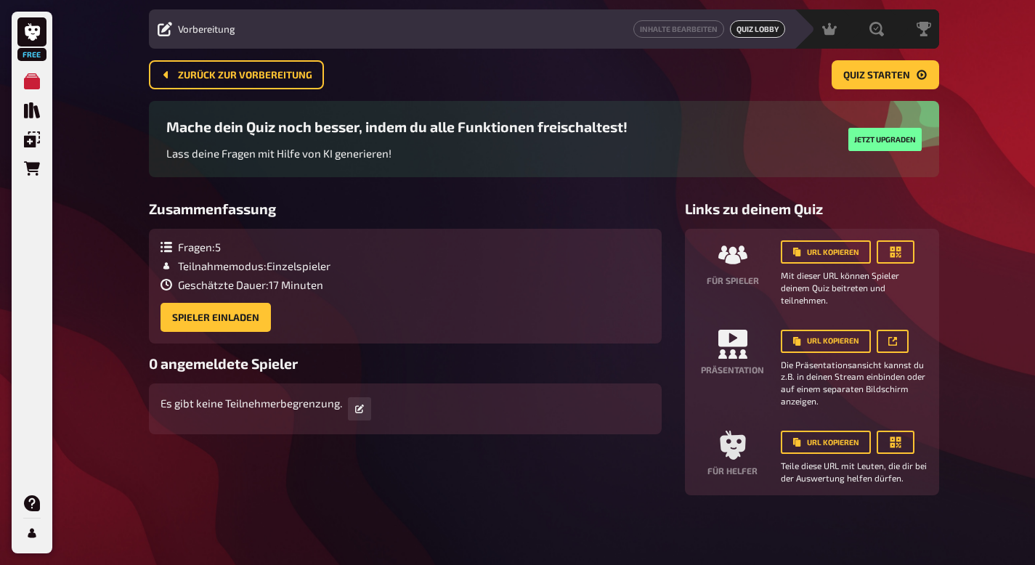
scroll to position [41, 0]
click at [894, 249] on icon "button" at bounding box center [895, 252] width 11 height 11
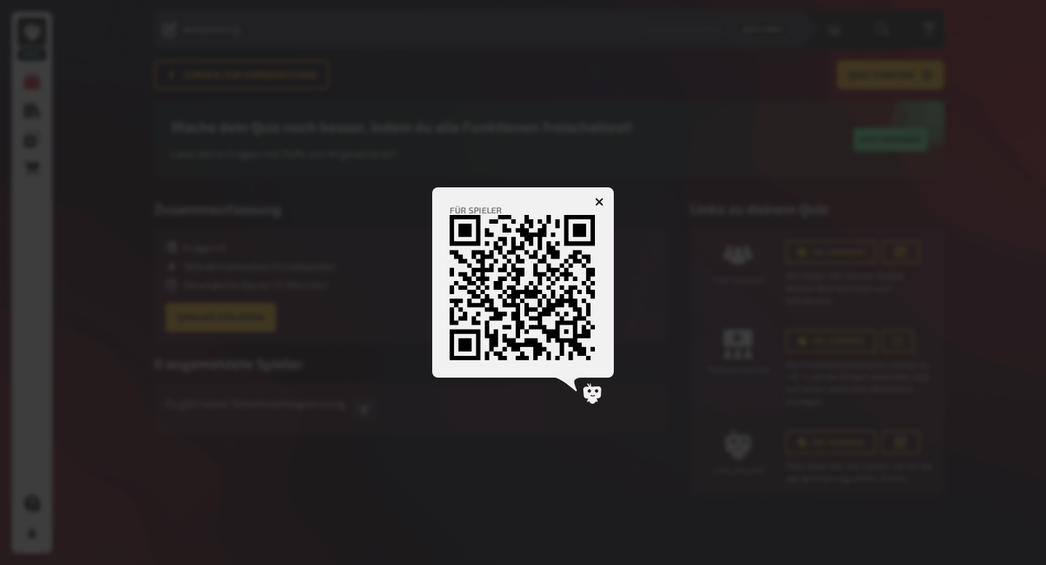
click at [601, 201] on icon "button" at bounding box center [599, 202] width 9 height 9
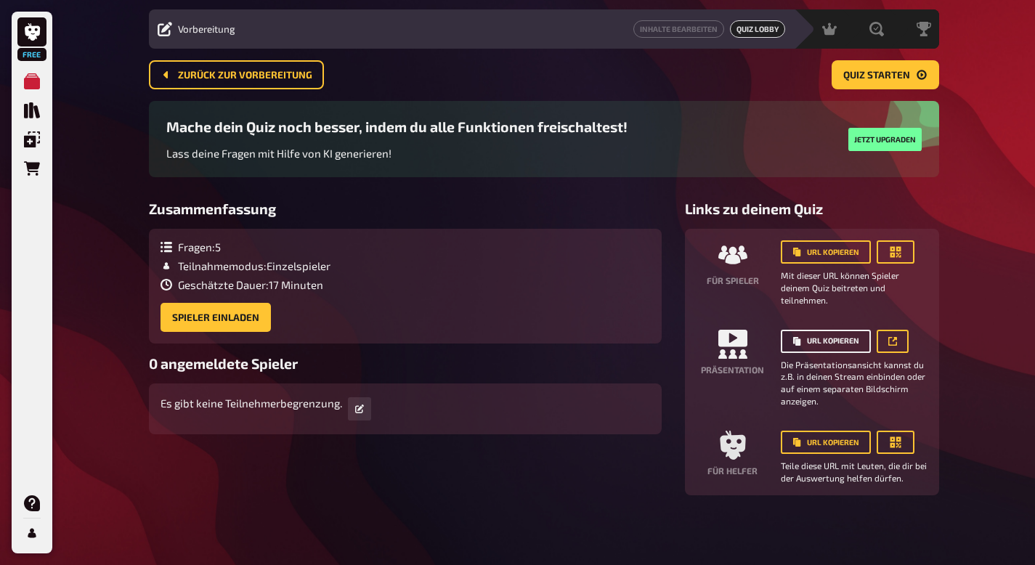
click at [822, 340] on button "URL kopieren" at bounding box center [826, 341] width 90 height 23
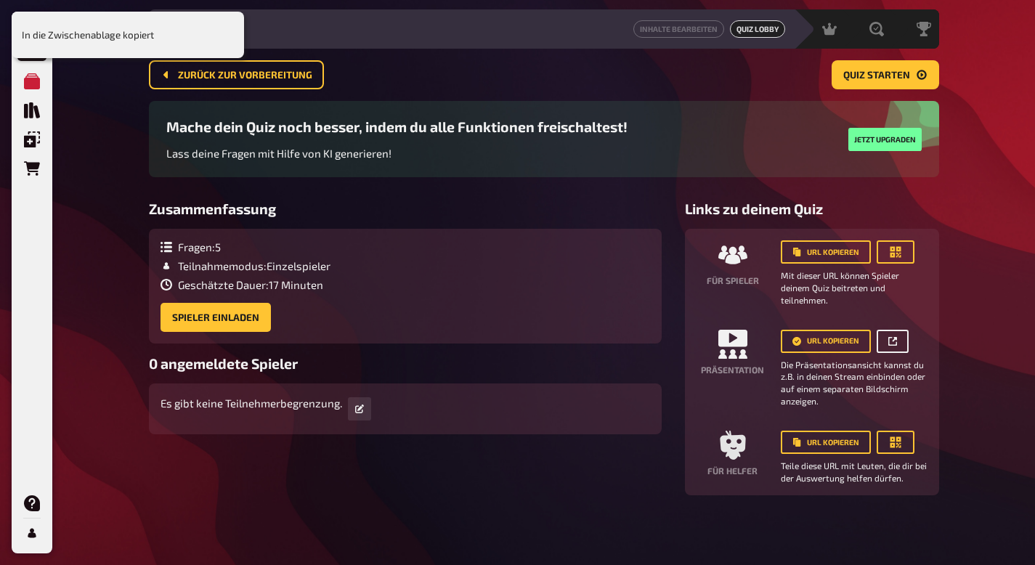
click at [881, 347] on button "button" at bounding box center [893, 341] width 32 height 23
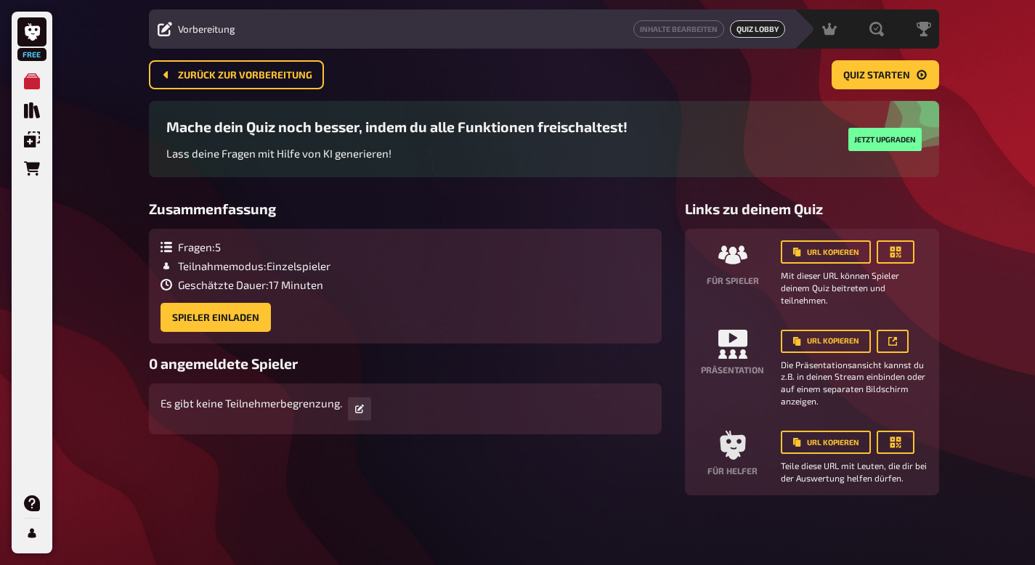
click at [228, 332] on div "Fragen : 5 Teilnahmemodus : Einzelspieler Geschätzte Dauer : 17 Minuten Spieler…" at bounding box center [405, 286] width 513 height 115
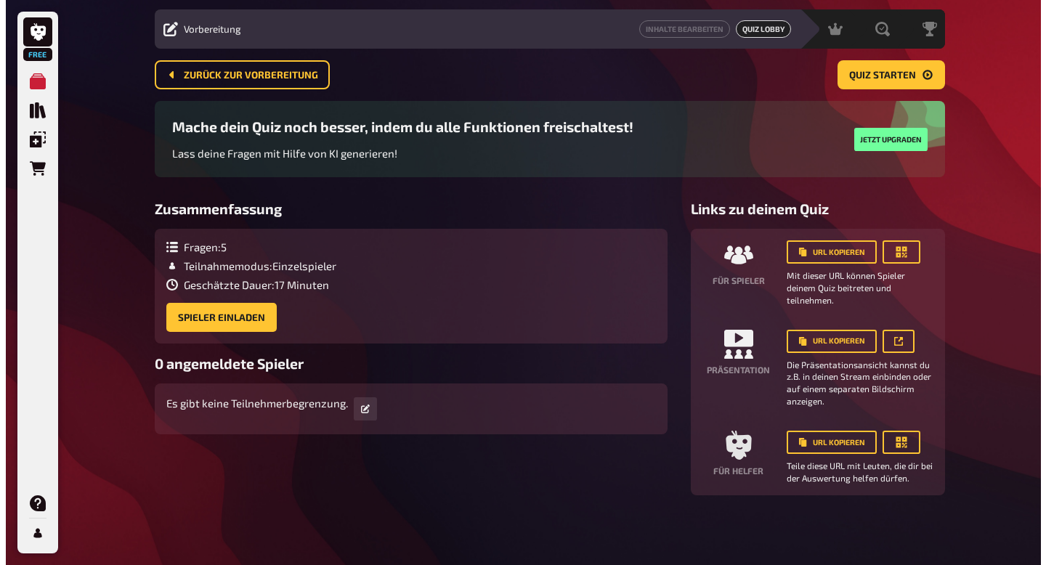
scroll to position [17, 0]
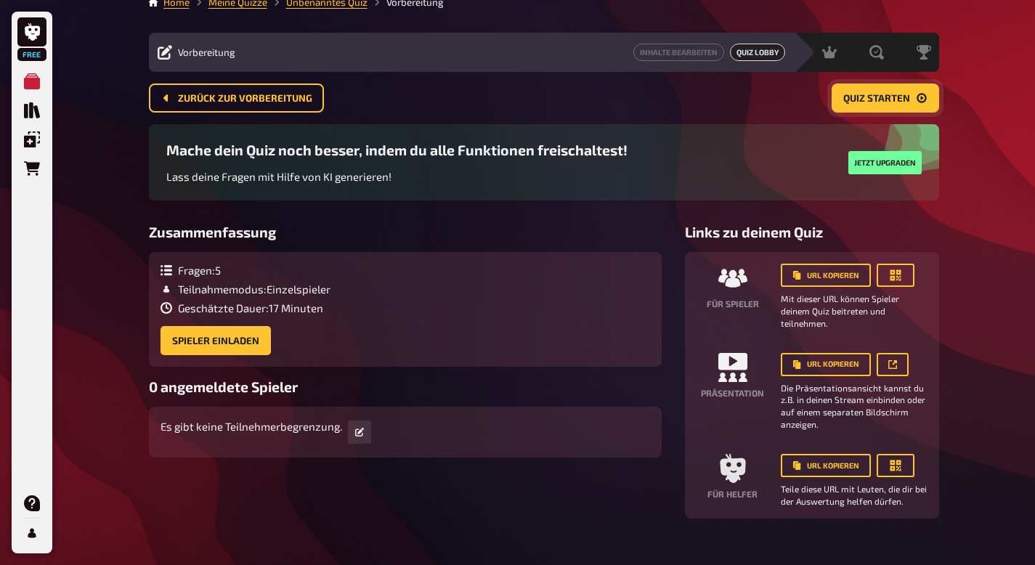
click at [868, 102] on span "Quiz starten" at bounding box center [876, 99] width 67 height 10
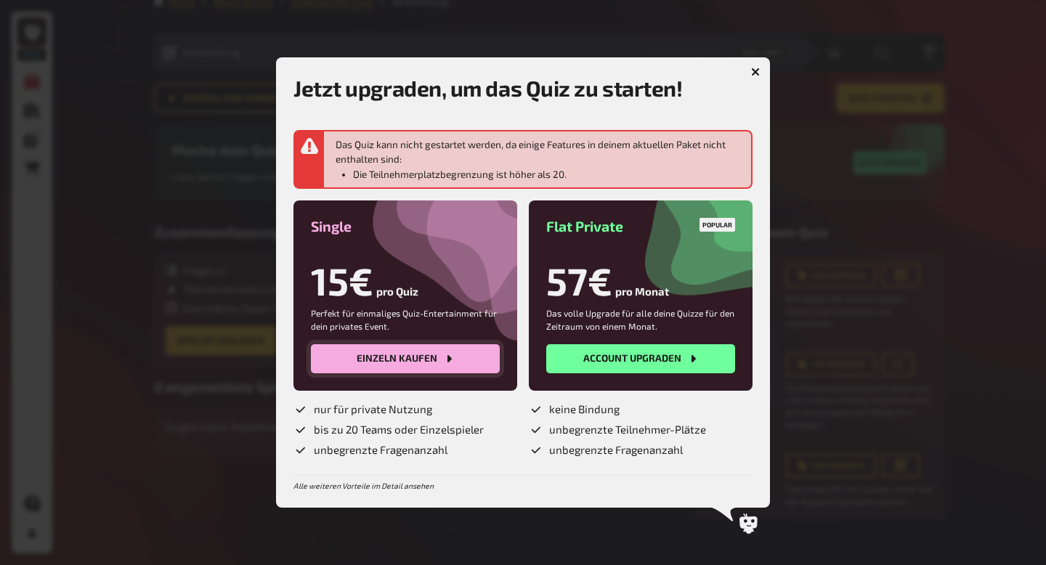
click at [406, 360] on button "Einzeln kaufen" at bounding box center [405, 358] width 189 height 29
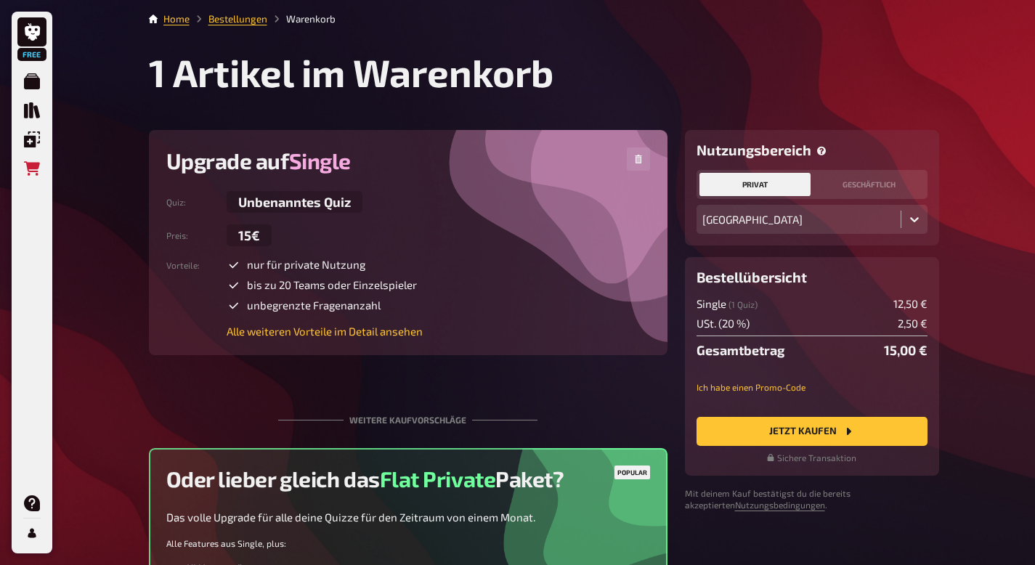
click at [256, 222] on div "Quiz : Unbenanntes Quiz Preis : 15€ Vorteile : nur für private Nutzung bis zu 2…" at bounding box center [408, 264] width 484 height 147
click at [256, 238] on span "15€" at bounding box center [249, 235] width 45 height 22
click at [343, 342] on div "Upgrade auf Single Quiz : Unbenanntes Quiz Preis : 15€ Vorteile : nur für priva…" at bounding box center [408, 242] width 519 height 225
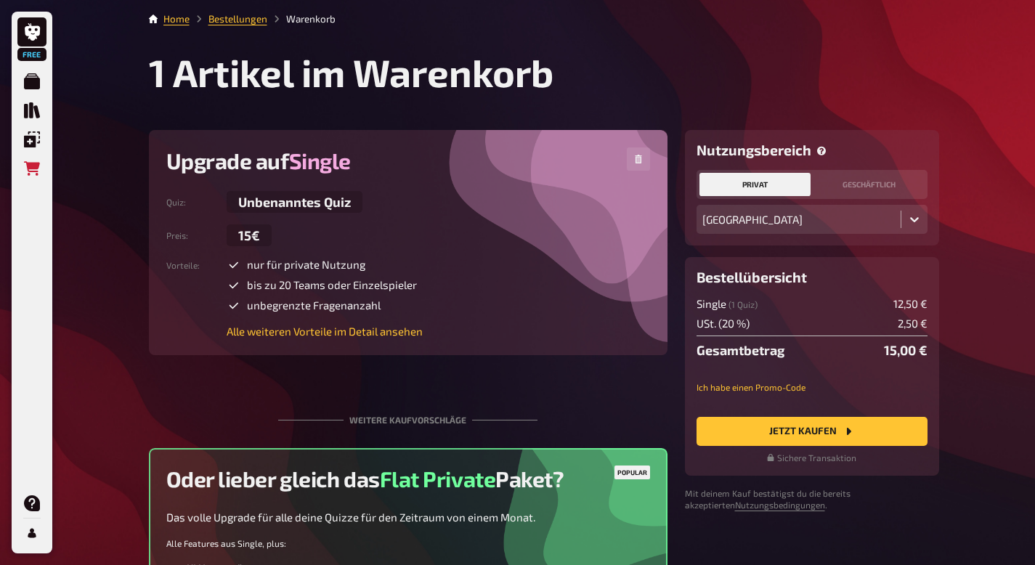
click at [343, 342] on div "Upgrade auf Single Quiz : Unbenanntes Quiz Preis : 15€ Vorteile : nur für priva…" at bounding box center [408, 242] width 519 height 225
click at [349, 299] on span "unbegrenzte Fragenanzahl" at bounding box center [314, 306] width 134 height 15
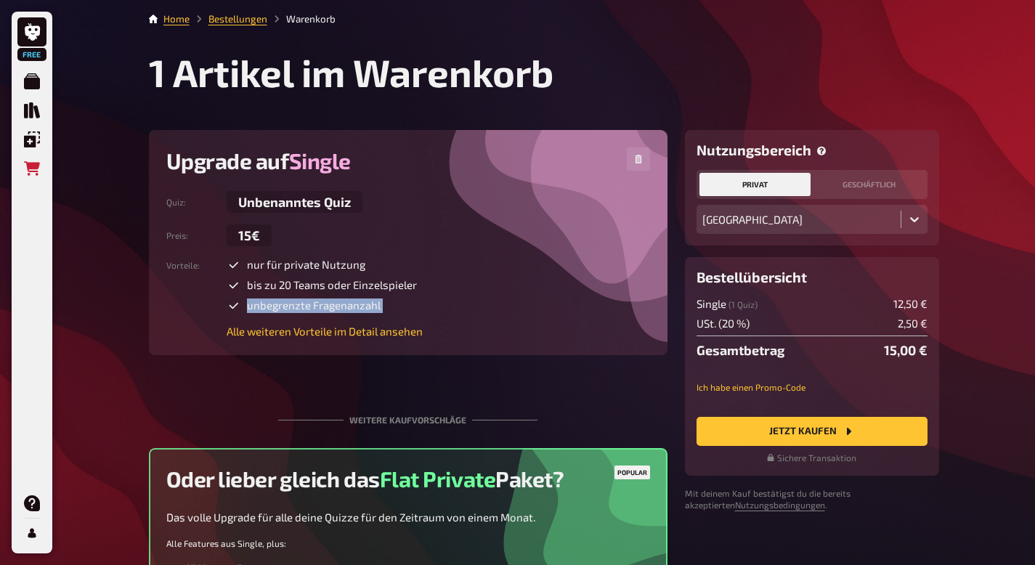
click at [349, 299] on span "unbegrenzte Fragenanzahl" at bounding box center [314, 306] width 134 height 15
click at [367, 275] on ul "nur für private Nutzung bis zu 20 Teams oder Einzelspieler unbegrenzte Fragenan…" at bounding box center [325, 285] width 196 height 55
